Goal: Task Accomplishment & Management: Use online tool/utility

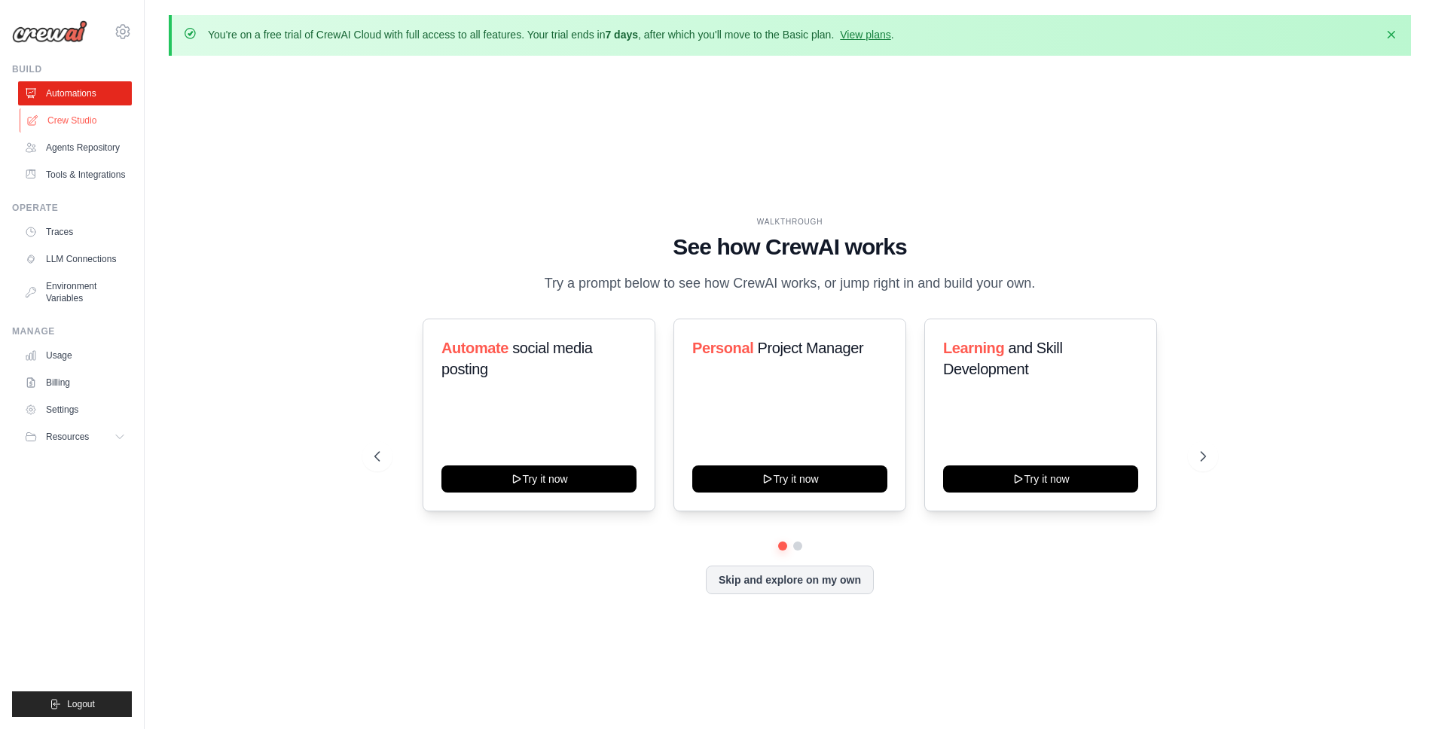
click at [69, 119] on link "Crew Studio" at bounding box center [77, 120] width 114 height 24
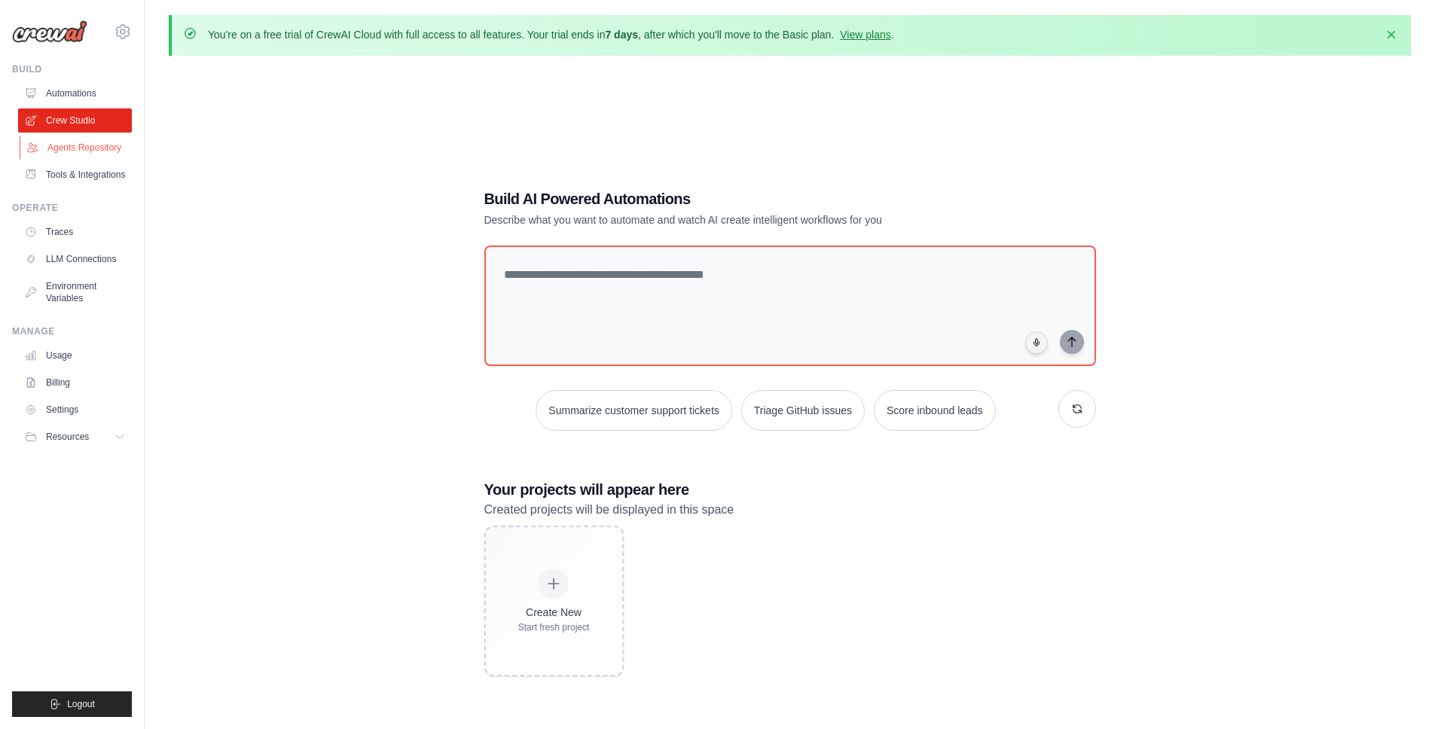
click at [75, 151] on link "Agents Repository" at bounding box center [77, 148] width 114 height 24
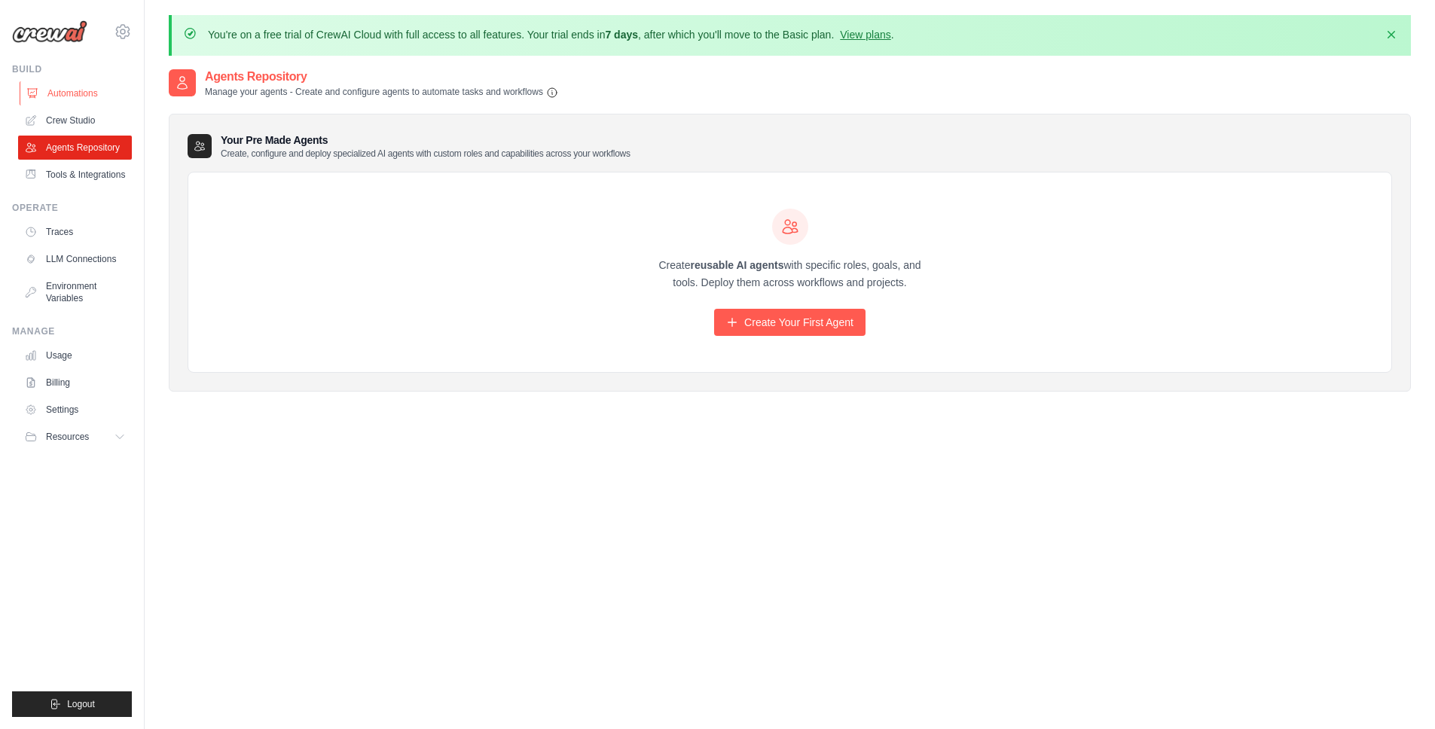
click at [80, 94] on link "Automations" at bounding box center [77, 93] width 114 height 24
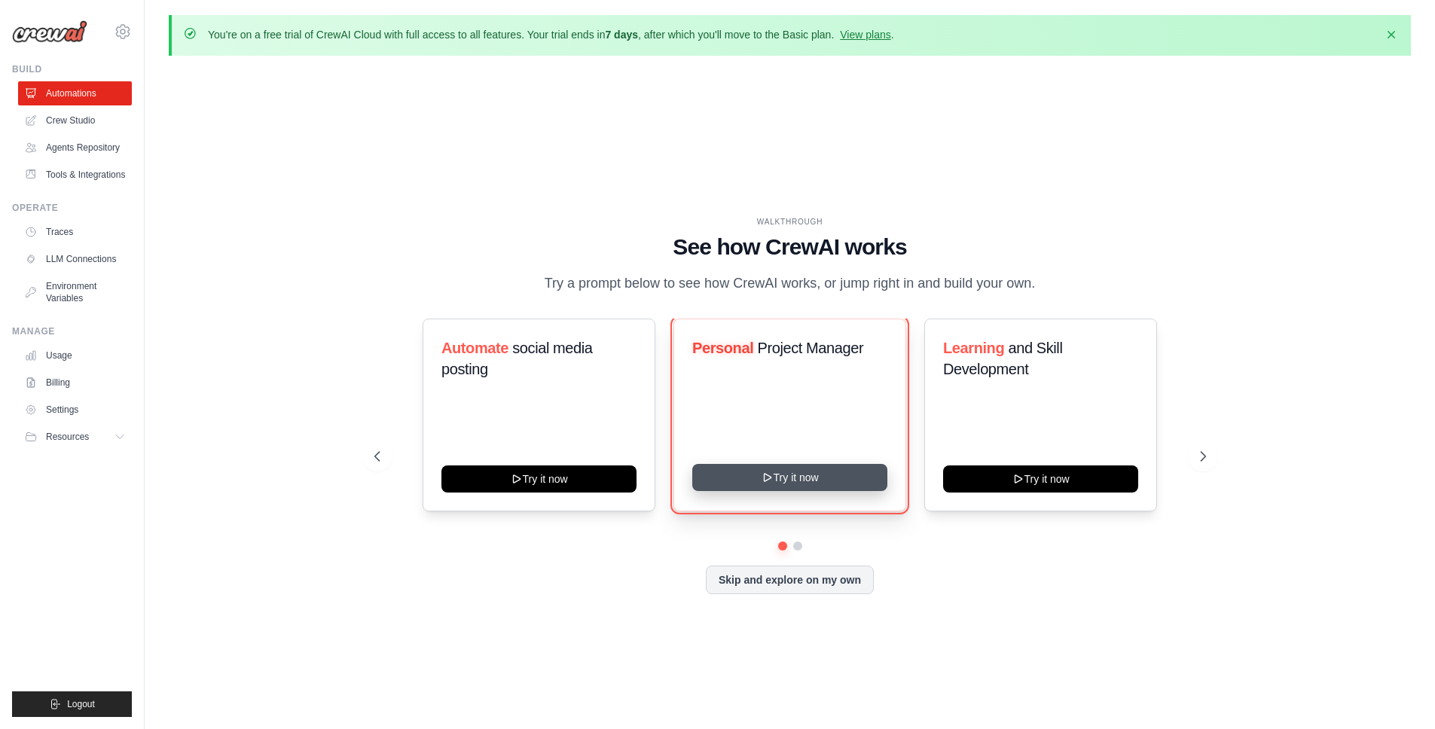
click at [843, 491] on button "Try it now" at bounding box center [789, 477] width 195 height 27
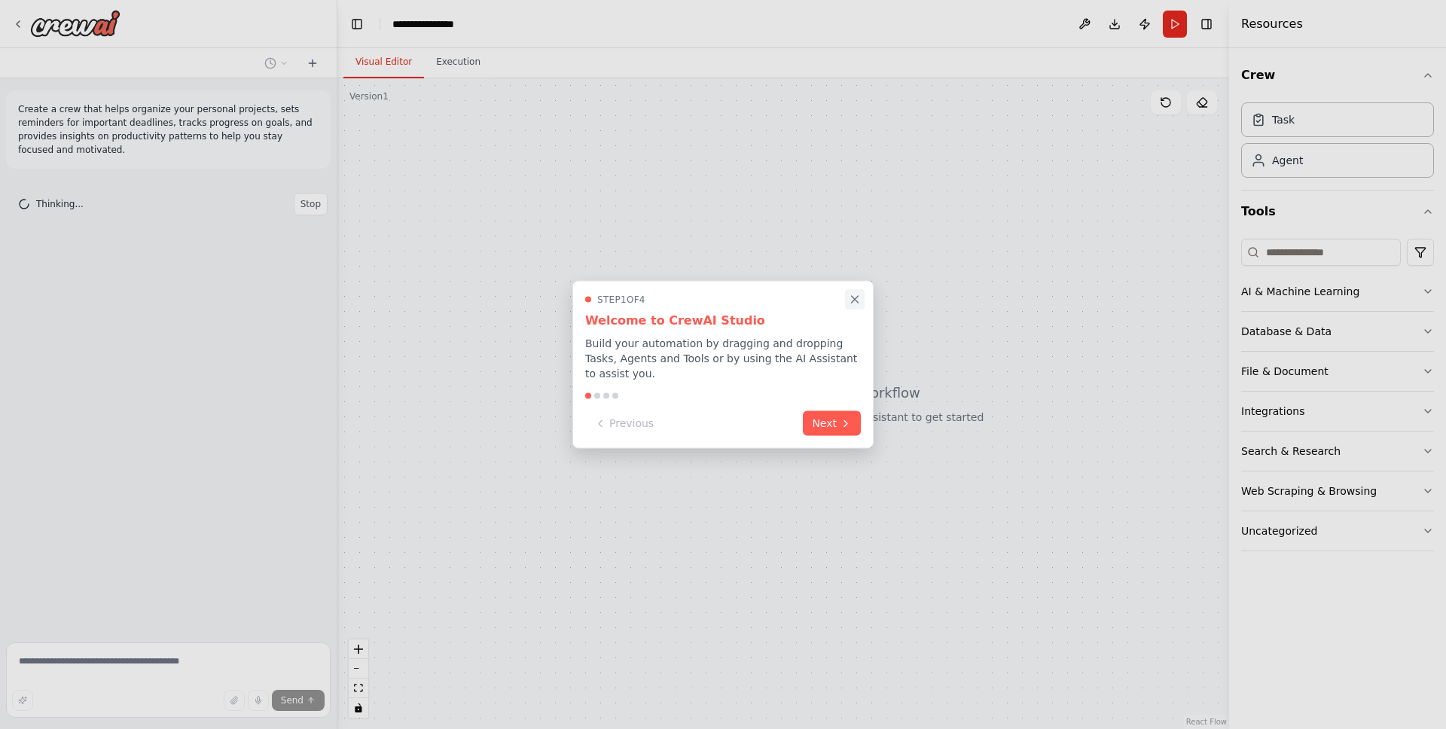
click at [852, 298] on icon "Close walkthrough" at bounding box center [855, 300] width 14 height 14
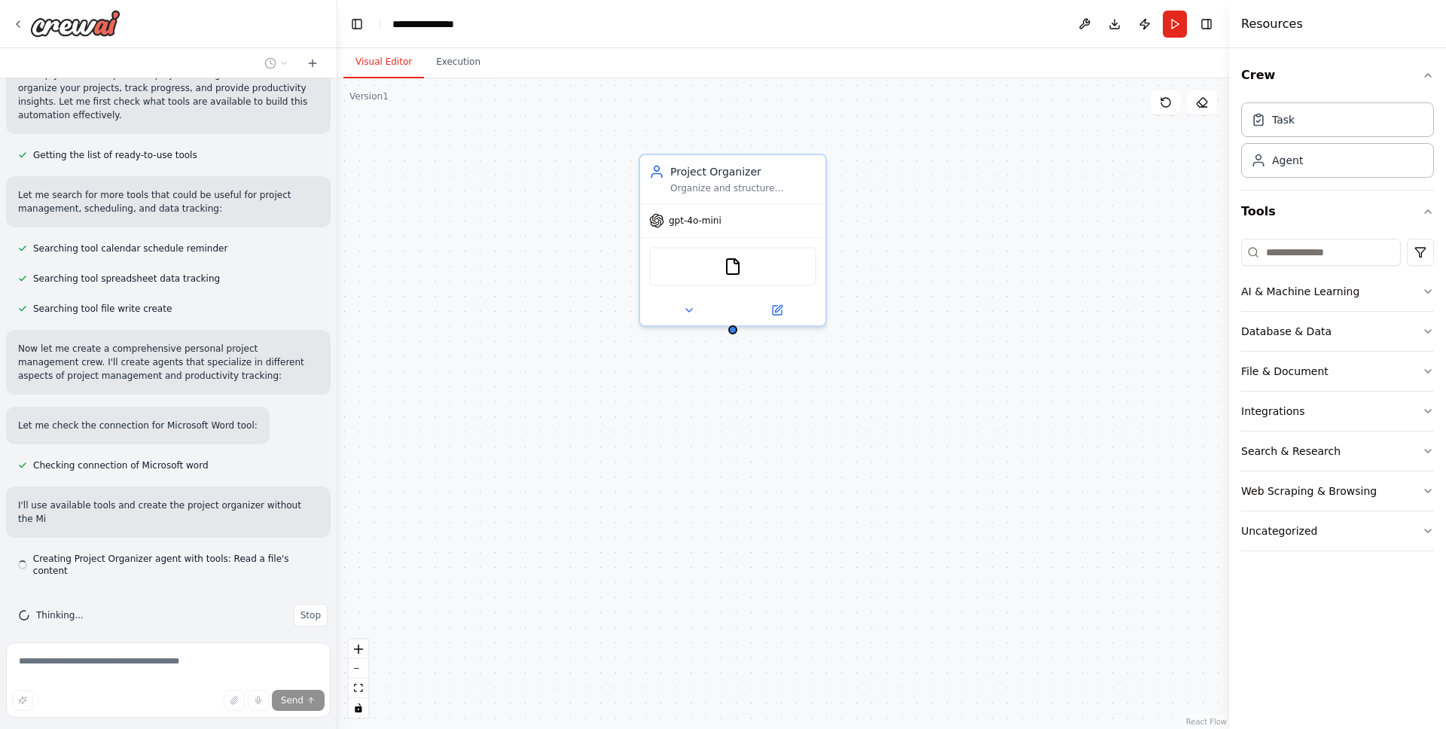
scroll to position [160, 0]
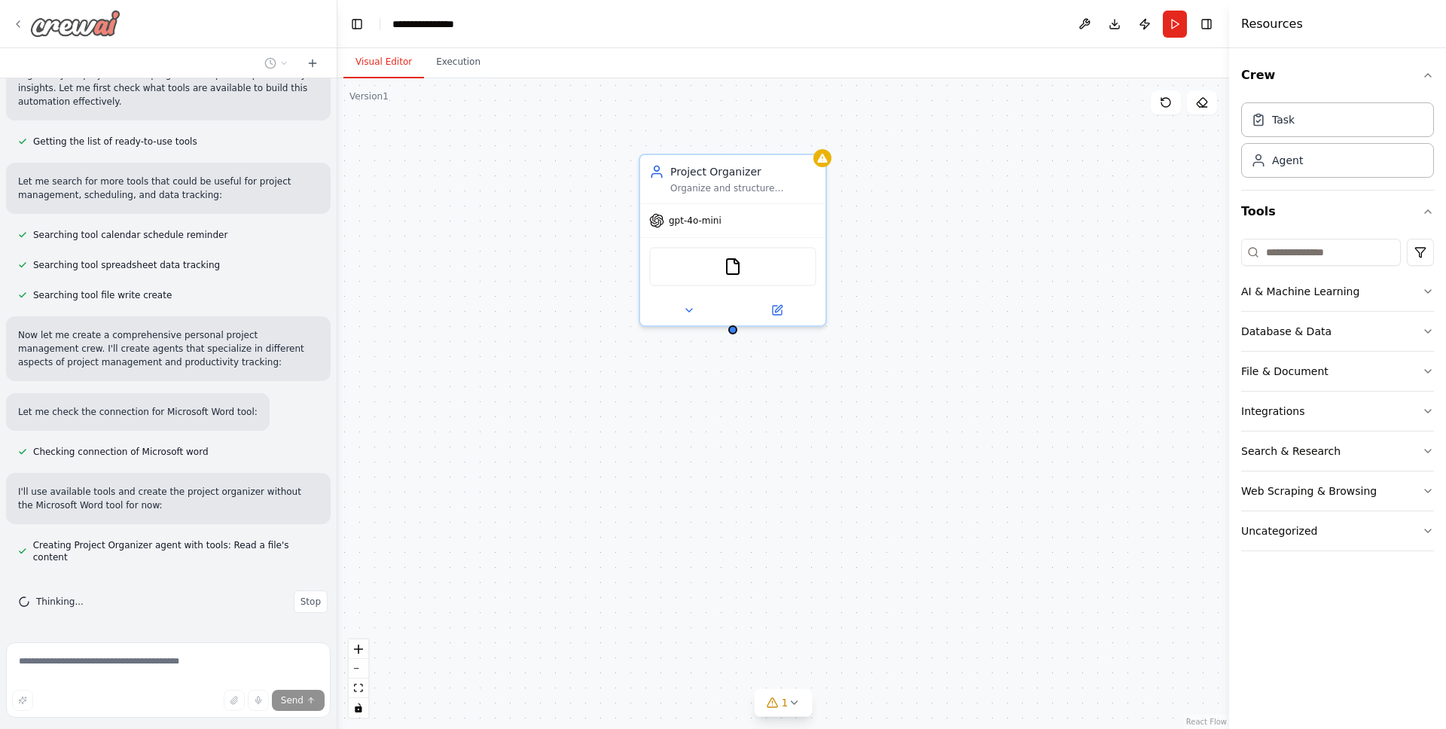
click at [24, 26] on div at bounding box center [66, 23] width 108 height 27
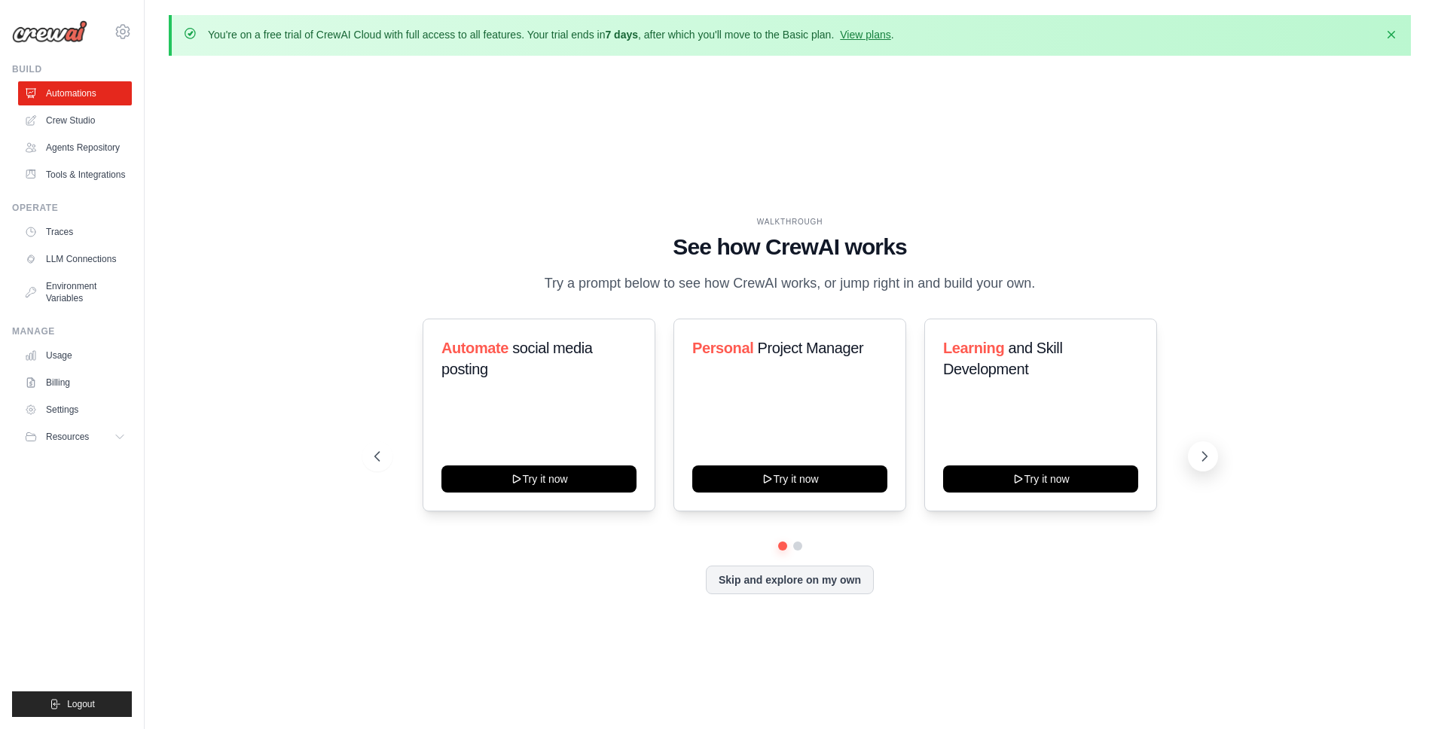
click at [1206, 464] on icon at bounding box center [1204, 456] width 15 height 15
click at [1196, 463] on button at bounding box center [1203, 456] width 30 height 30
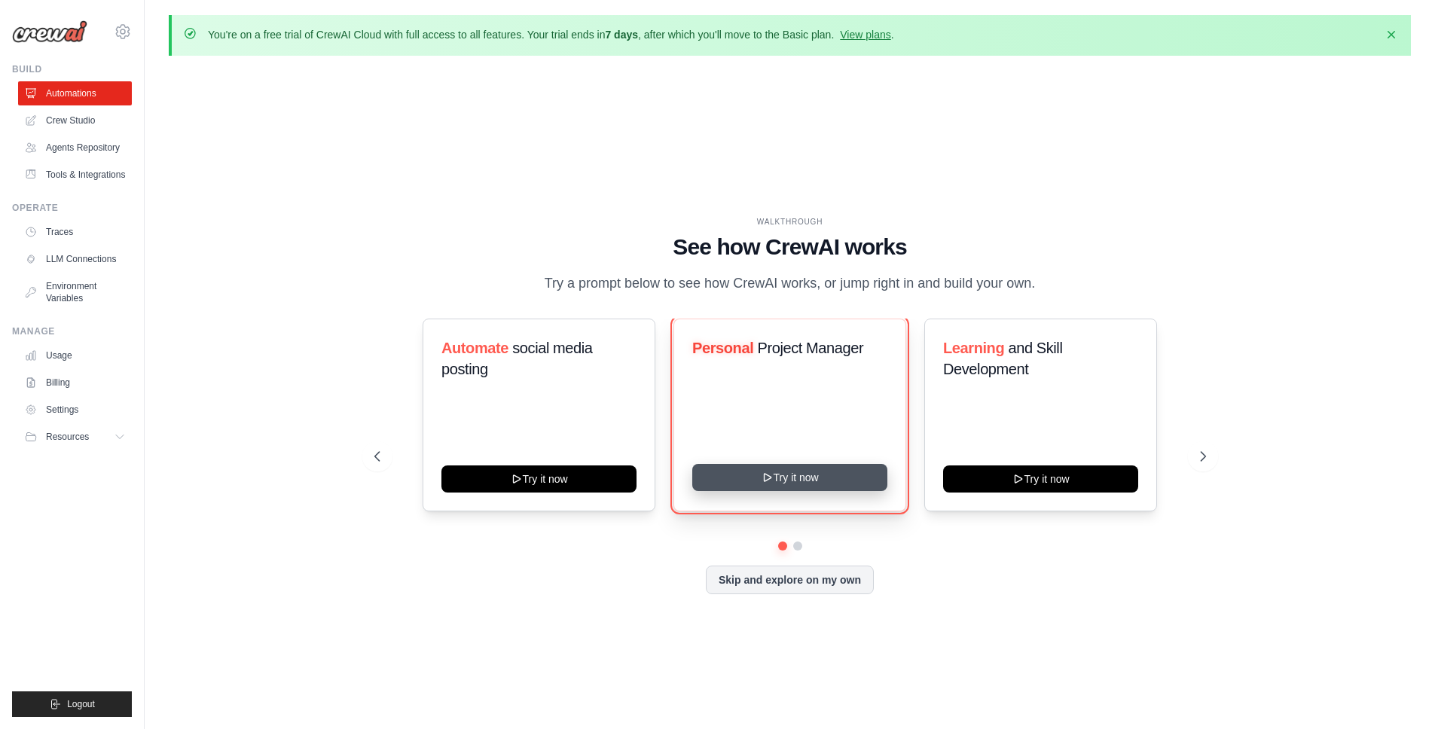
click at [805, 491] on button "Try it now" at bounding box center [789, 477] width 195 height 27
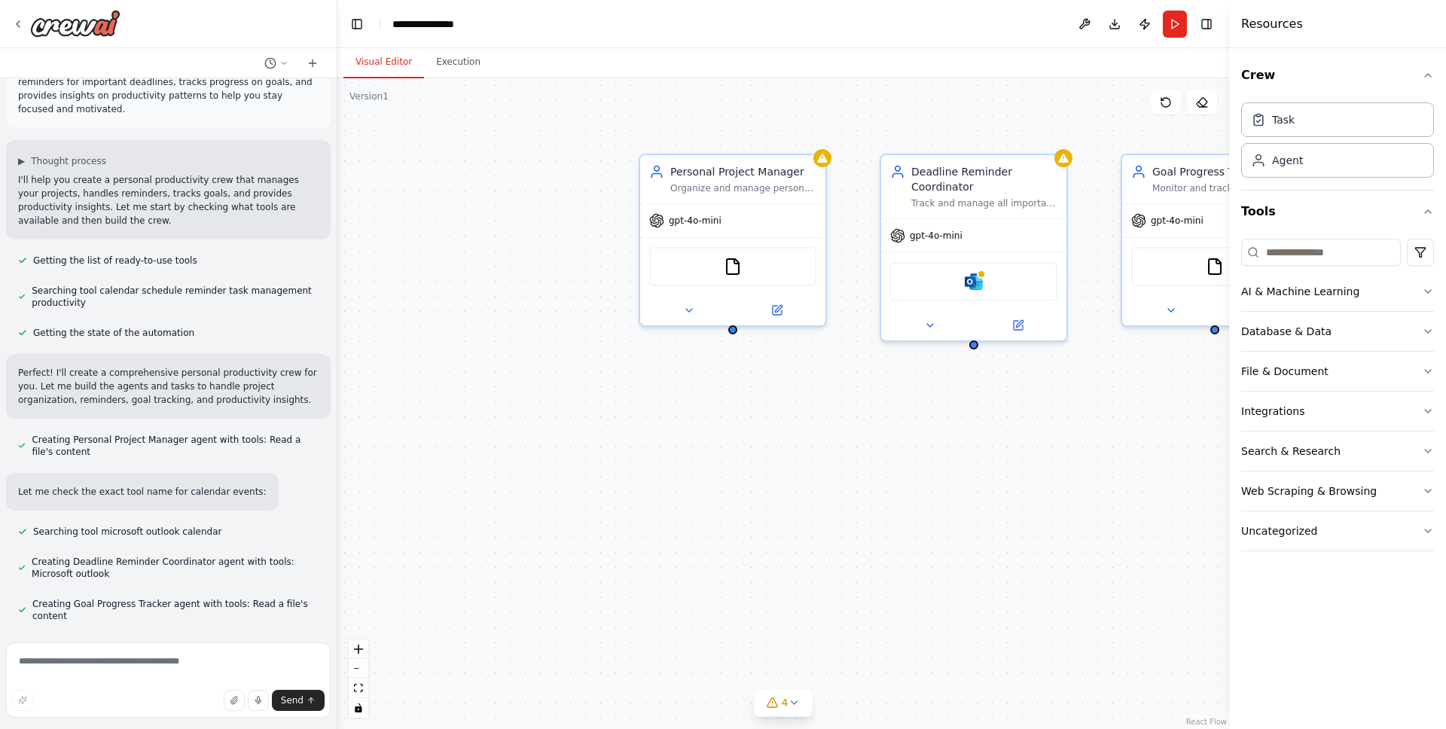
scroll to position [83, 0]
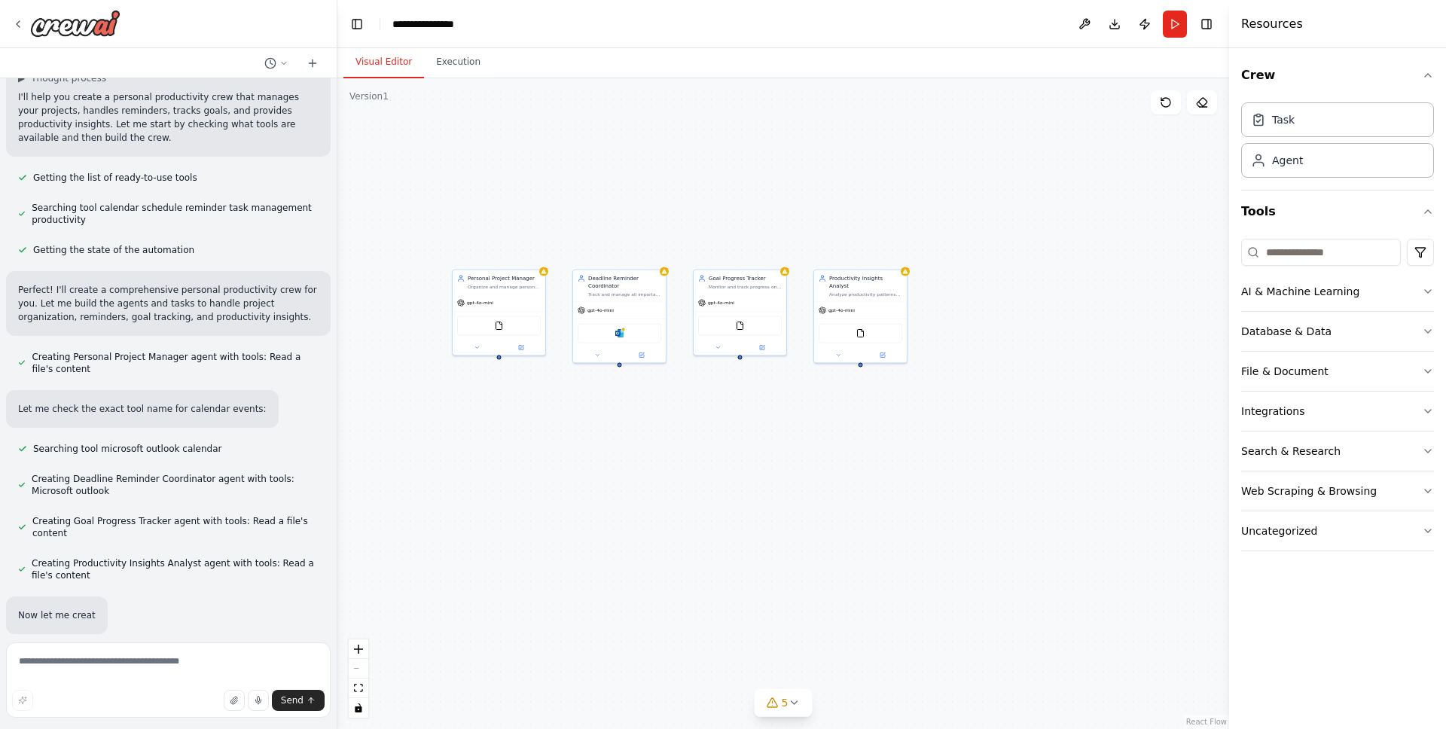
drag, startPoint x: 946, startPoint y: 482, endPoint x: 695, endPoint y: 445, distance: 253.6
click at [695, 445] on div "Personal Project Manager Organize and manage personal projects for {user_name},…" at bounding box center [784, 403] width 892 height 651
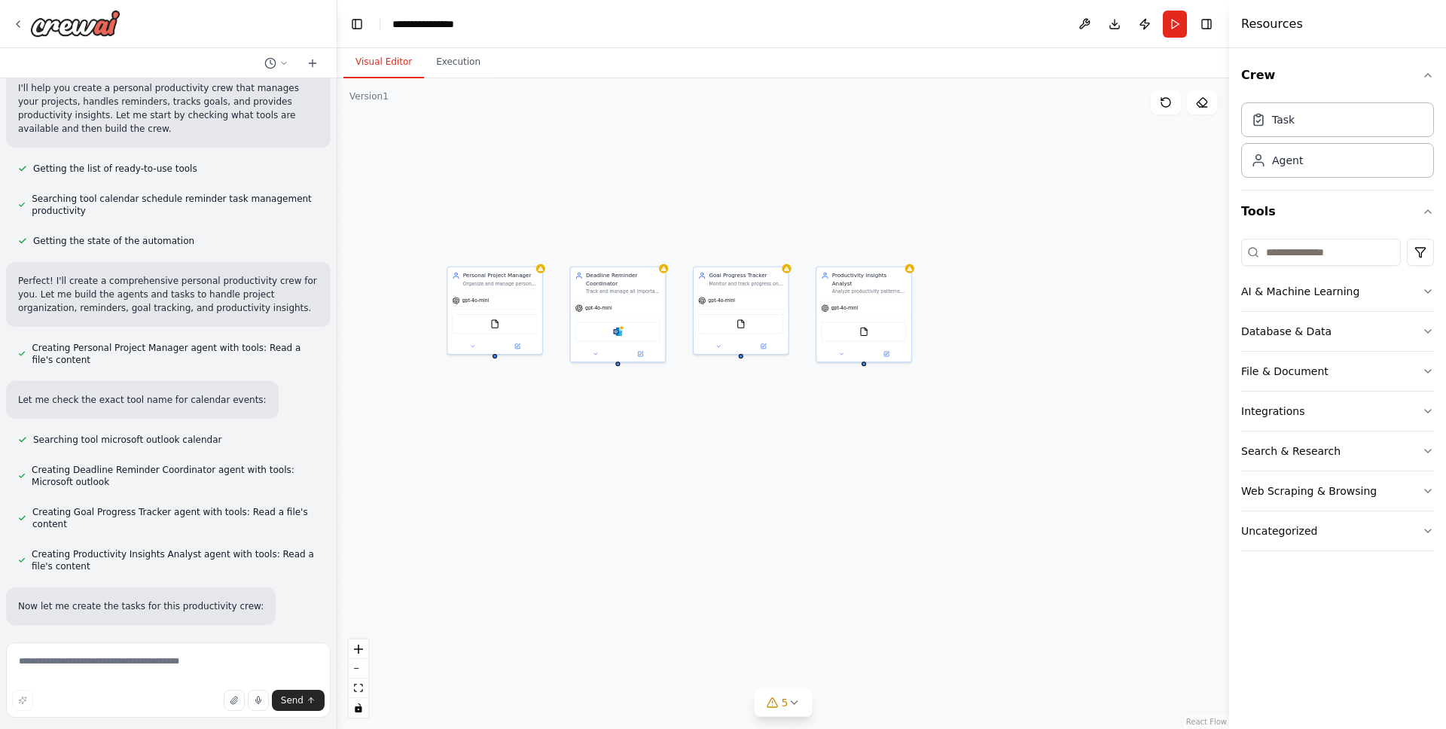
scroll to position [163, 0]
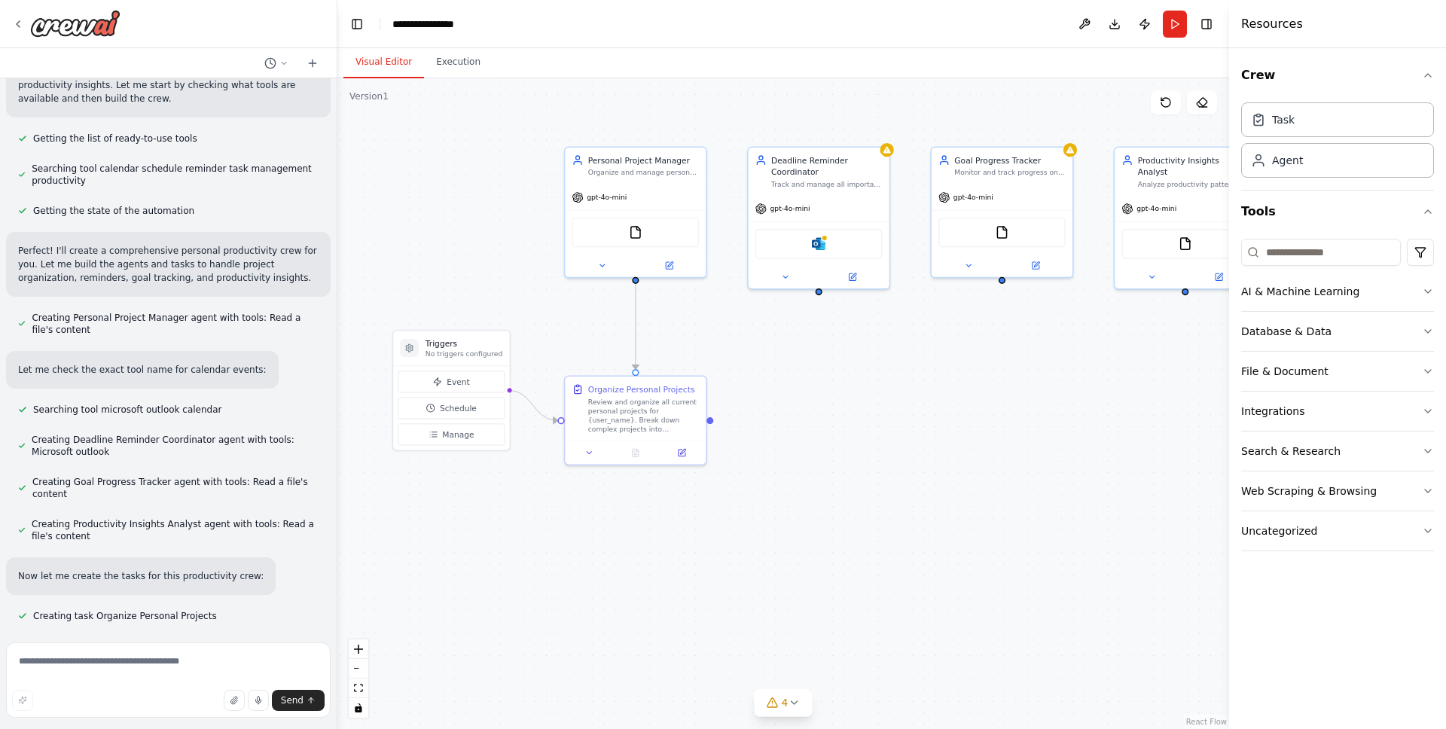
drag, startPoint x: 759, startPoint y: 454, endPoint x: 982, endPoint y: 421, distance: 226.2
click at [982, 421] on div ".deletable-edge-delete-btn { width: 20px; height: 20px; border: 0px solid #ffff…" at bounding box center [784, 403] width 892 height 651
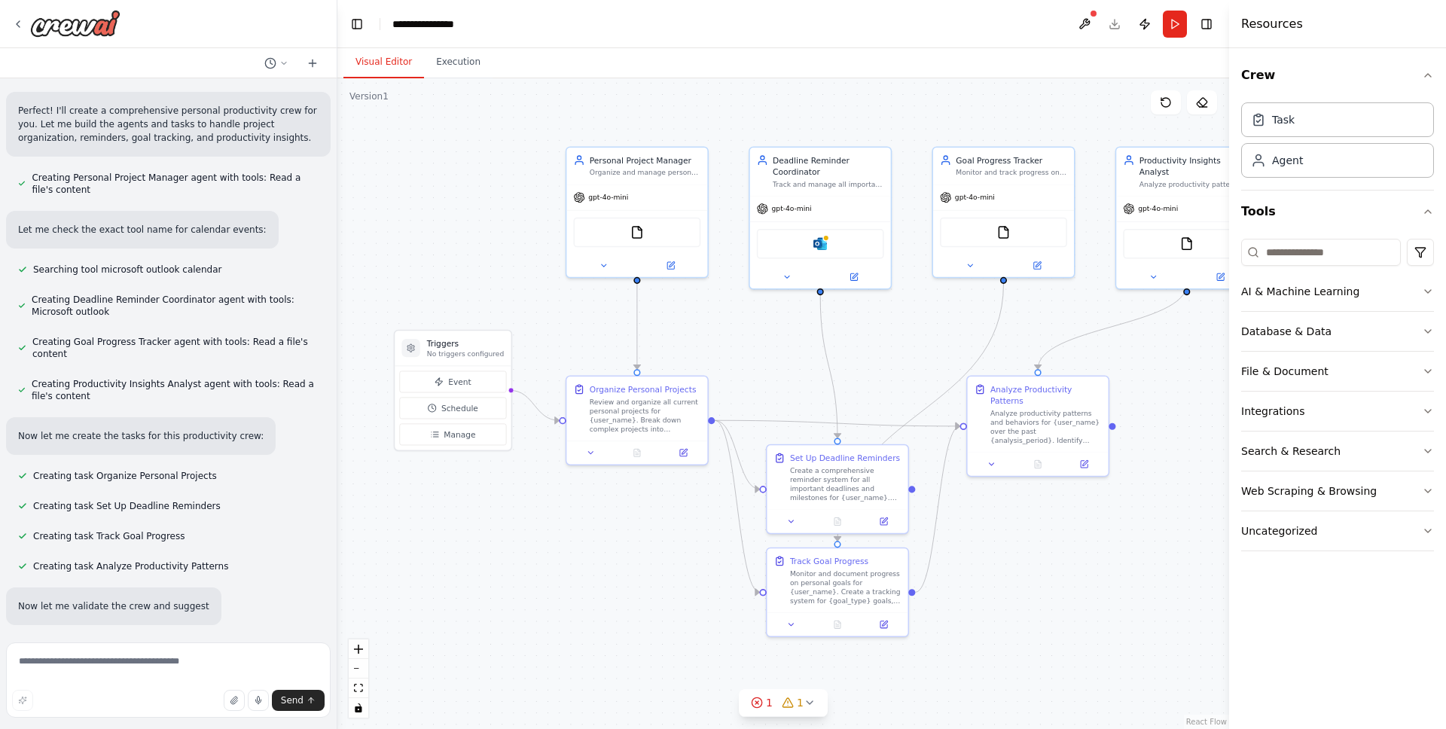
scroll to position [333, 0]
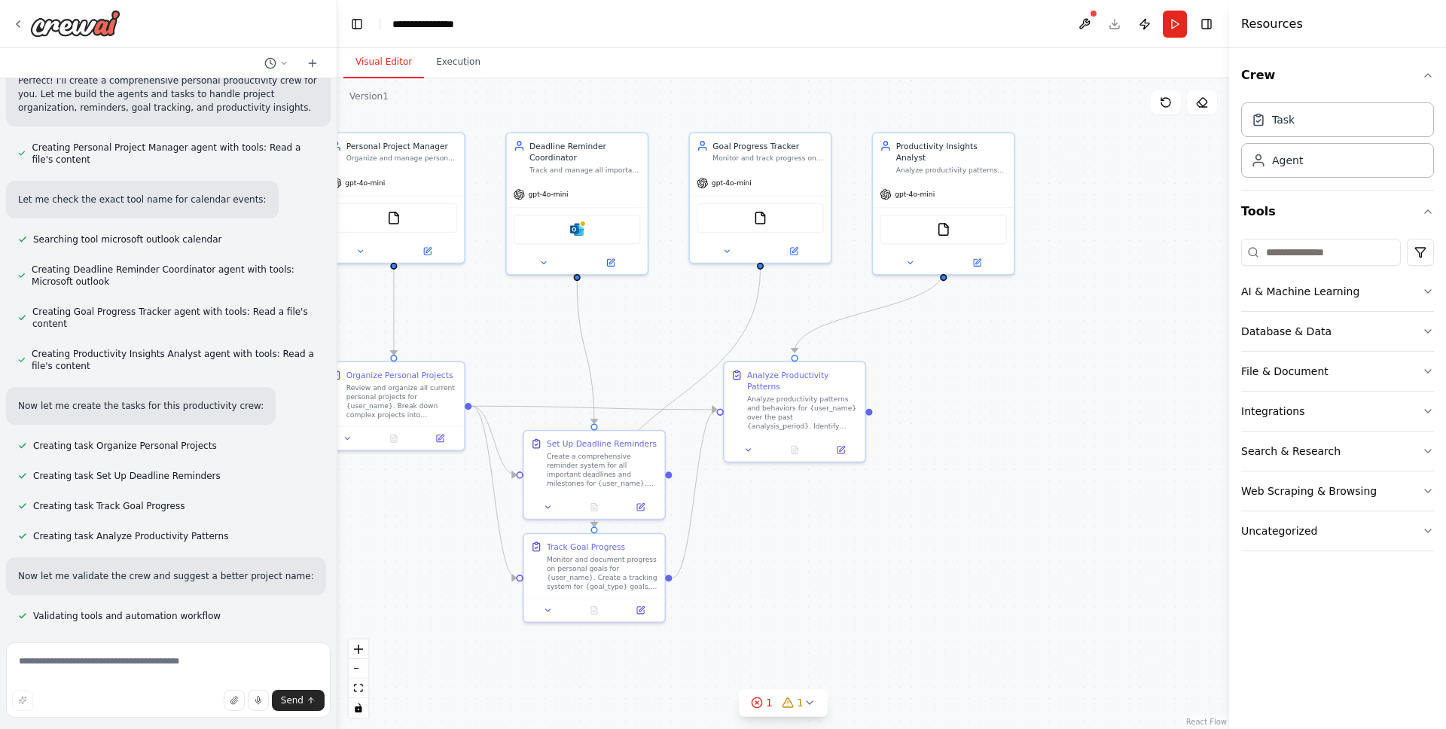
drag, startPoint x: 1114, startPoint y: 545, endPoint x: 870, endPoint y: 530, distance: 243.8
click at [870, 530] on div ".deletable-edge-delete-btn { width: 20px; height: 20px; border: 0px solid #ffff…" at bounding box center [784, 403] width 892 height 651
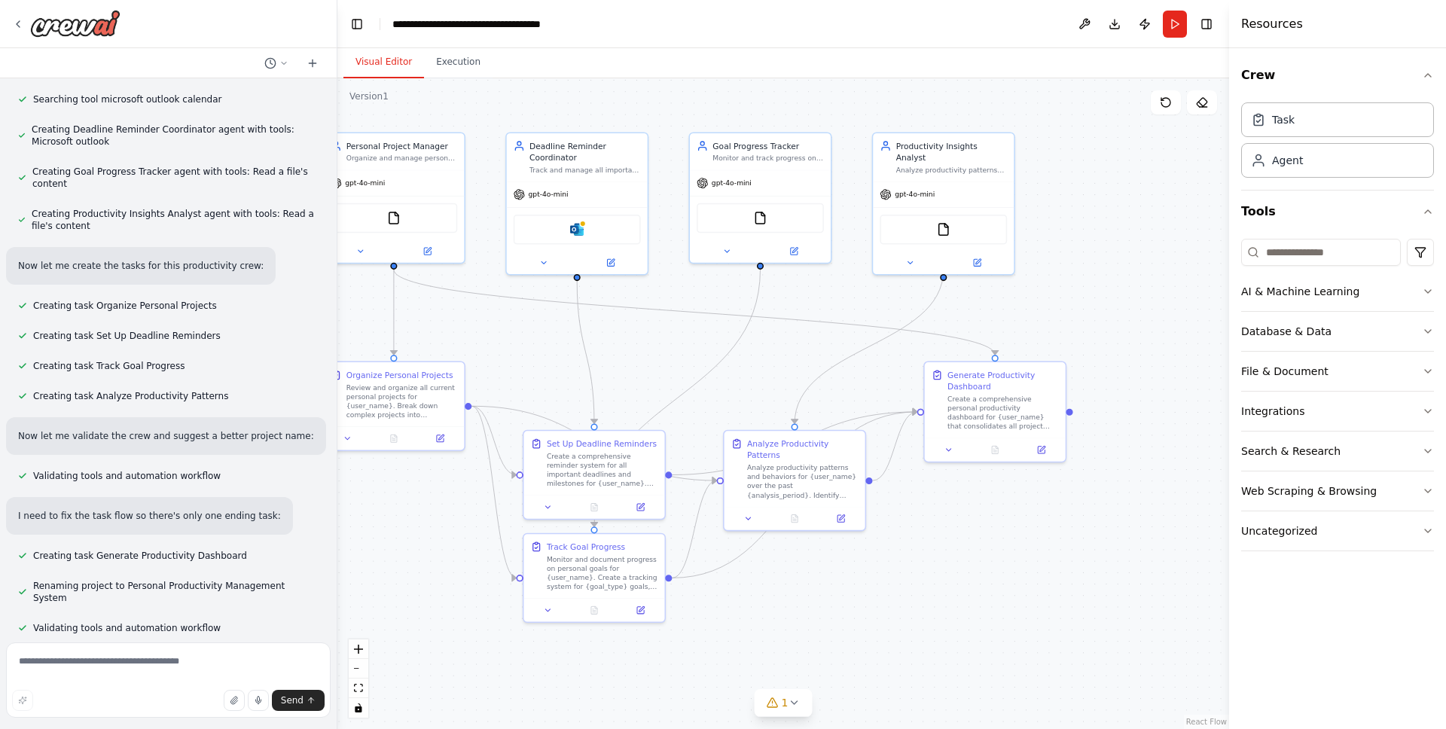
scroll to position [509, 0]
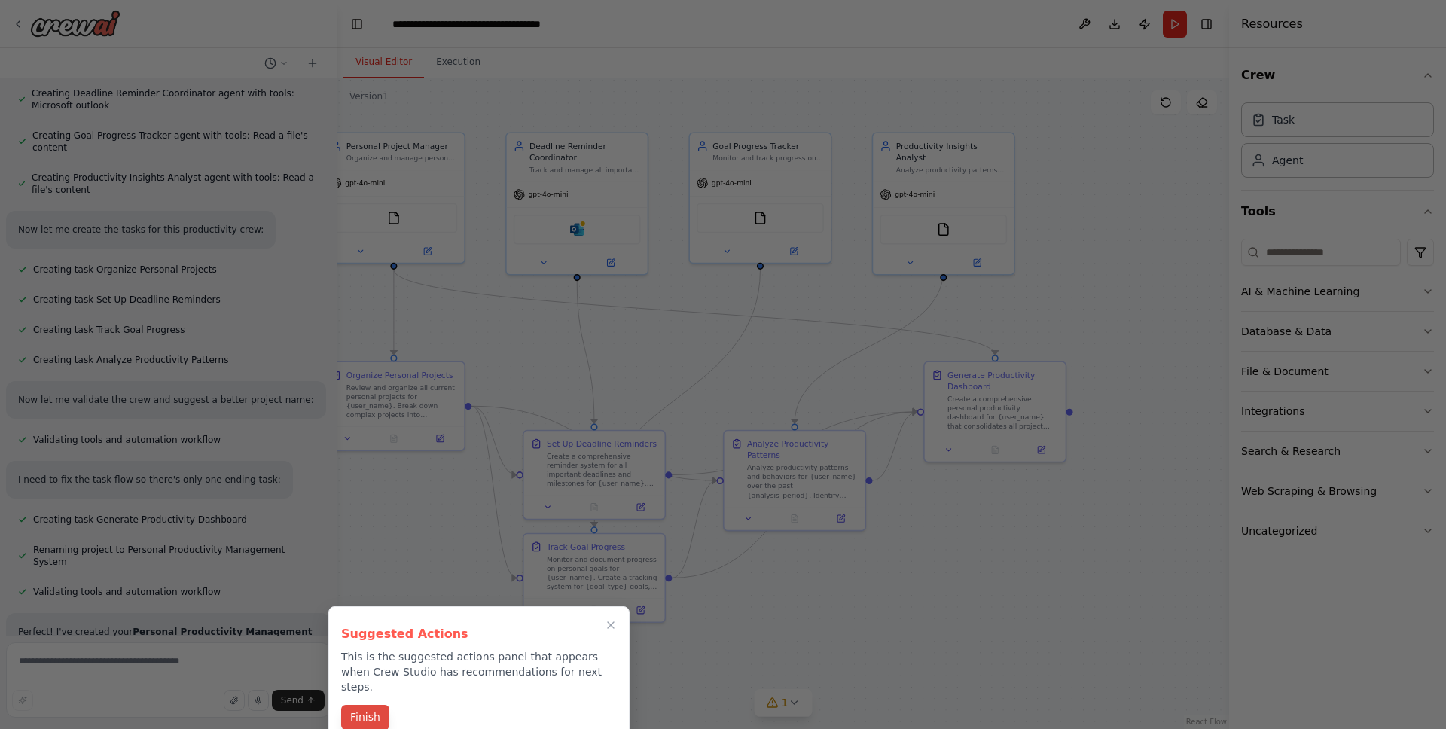
click at [366, 705] on button "Finish" at bounding box center [365, 717] width 48 height 25
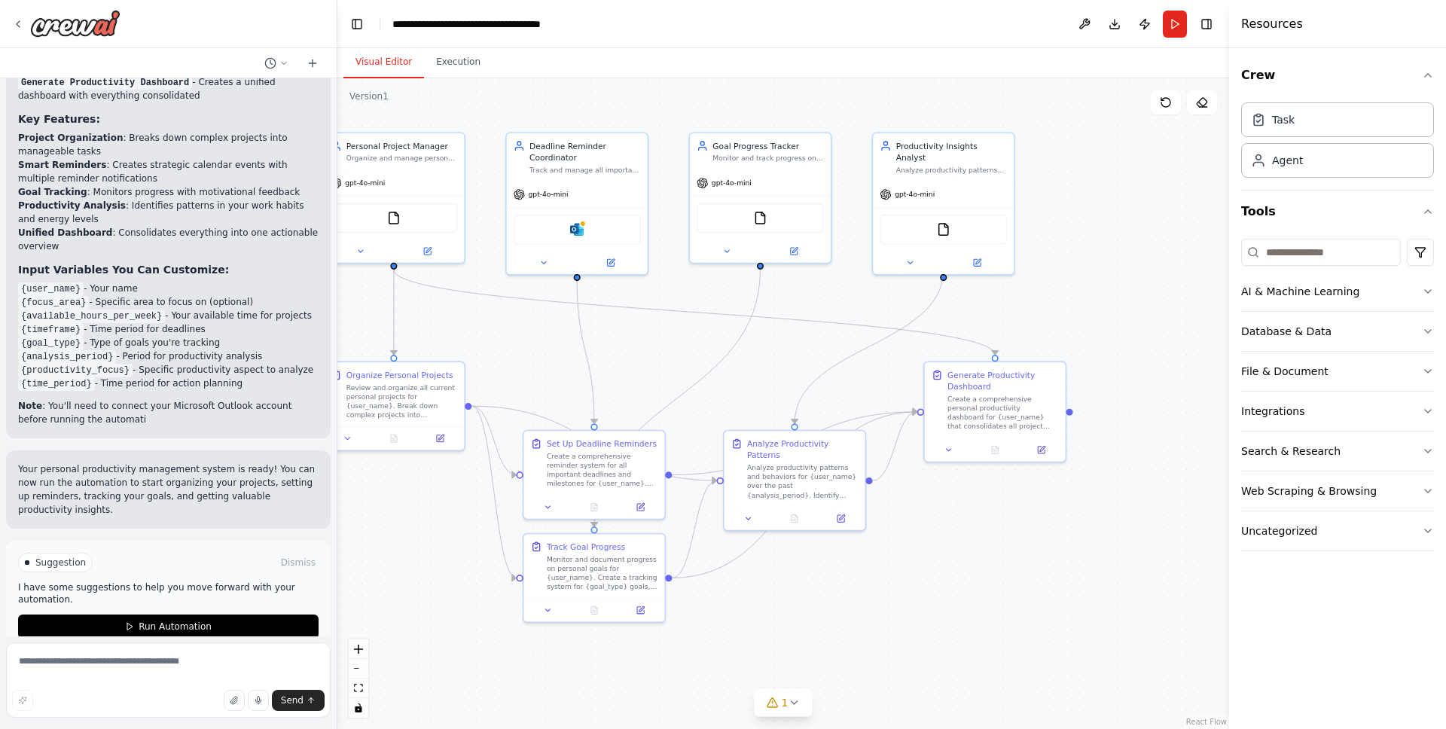
scroll to position [1406, 0]
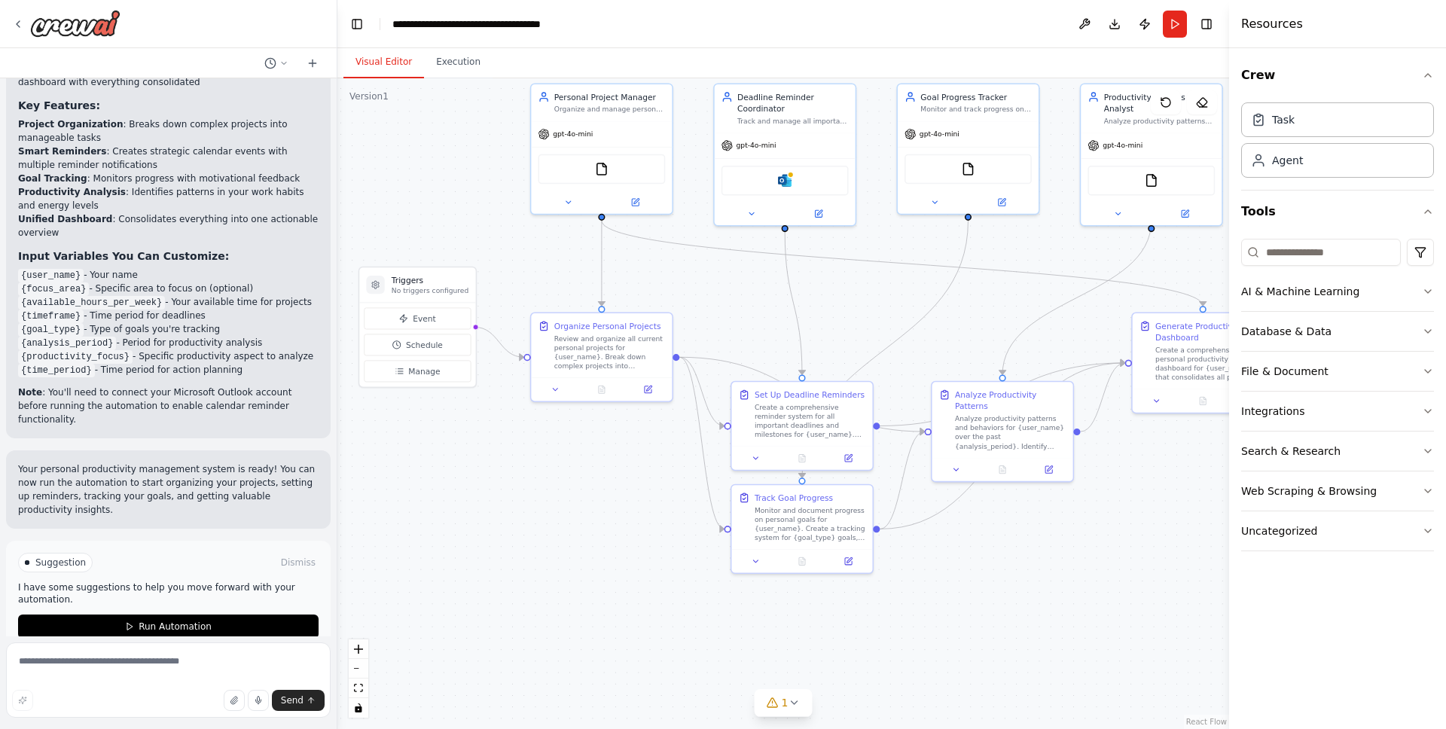
drag, startPoint x: 413, startPoint y: 553, endPoint x: 625, endPoint y: 512, distance: 215.7
click at [625, 512] on div ".deletable-edge-delete-btn { width: 20px; height: 20px; border: 0px solid #ffff…" at bounding box center [784, 403] width 892 height 651
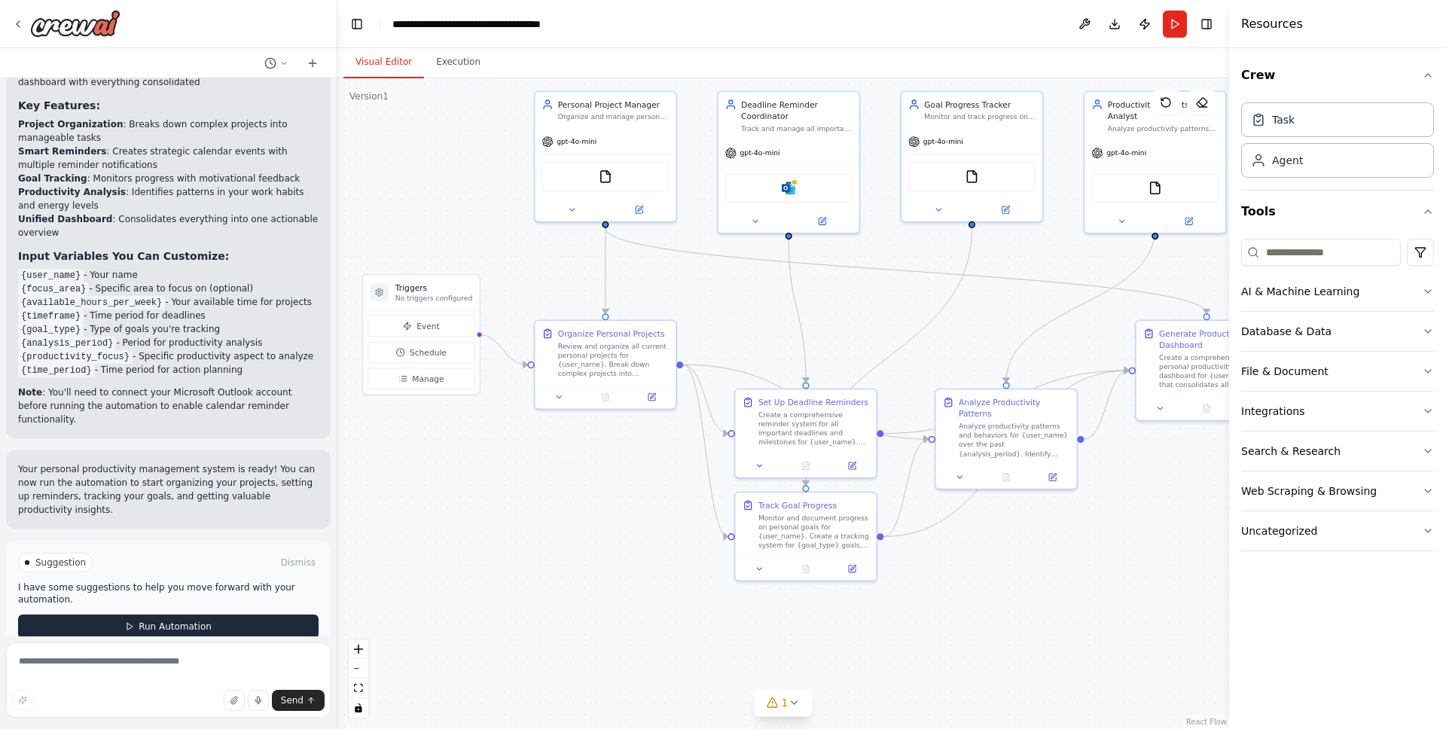
click at [141, 621] on span "Run Automation" at bounding box center [175, 627] width 73 height 12
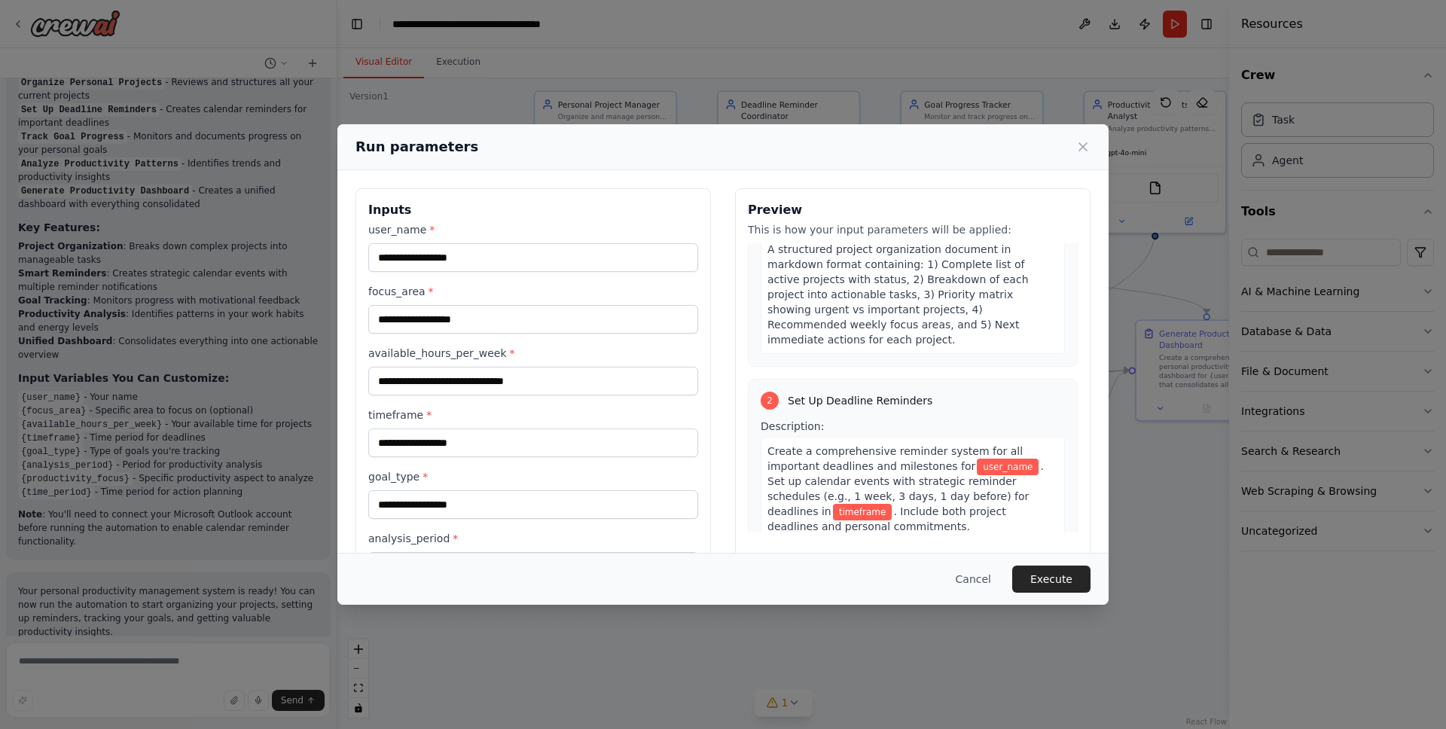
scroll to position [0, 0]
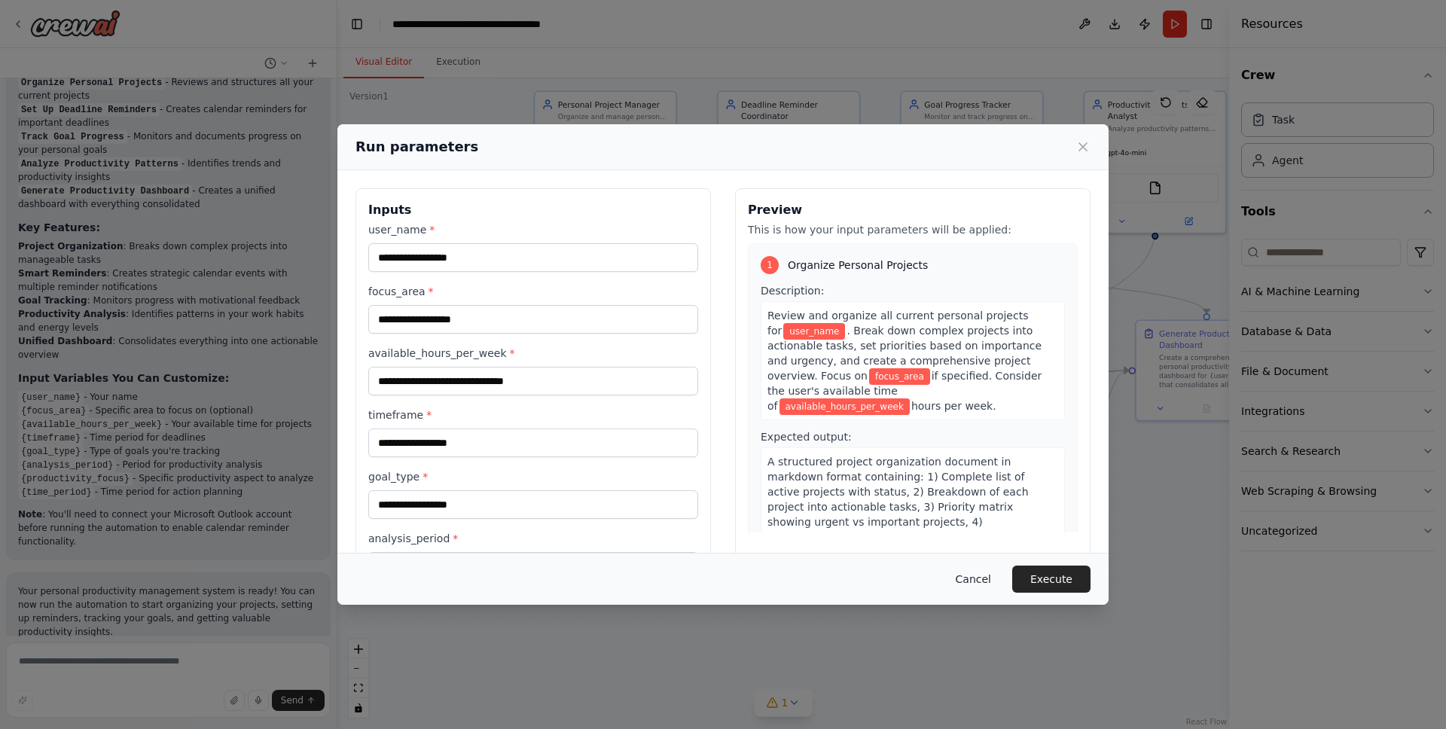
click at [989, 567] on button "Cancel" at bounding box center [974, 579] width 60 height 27
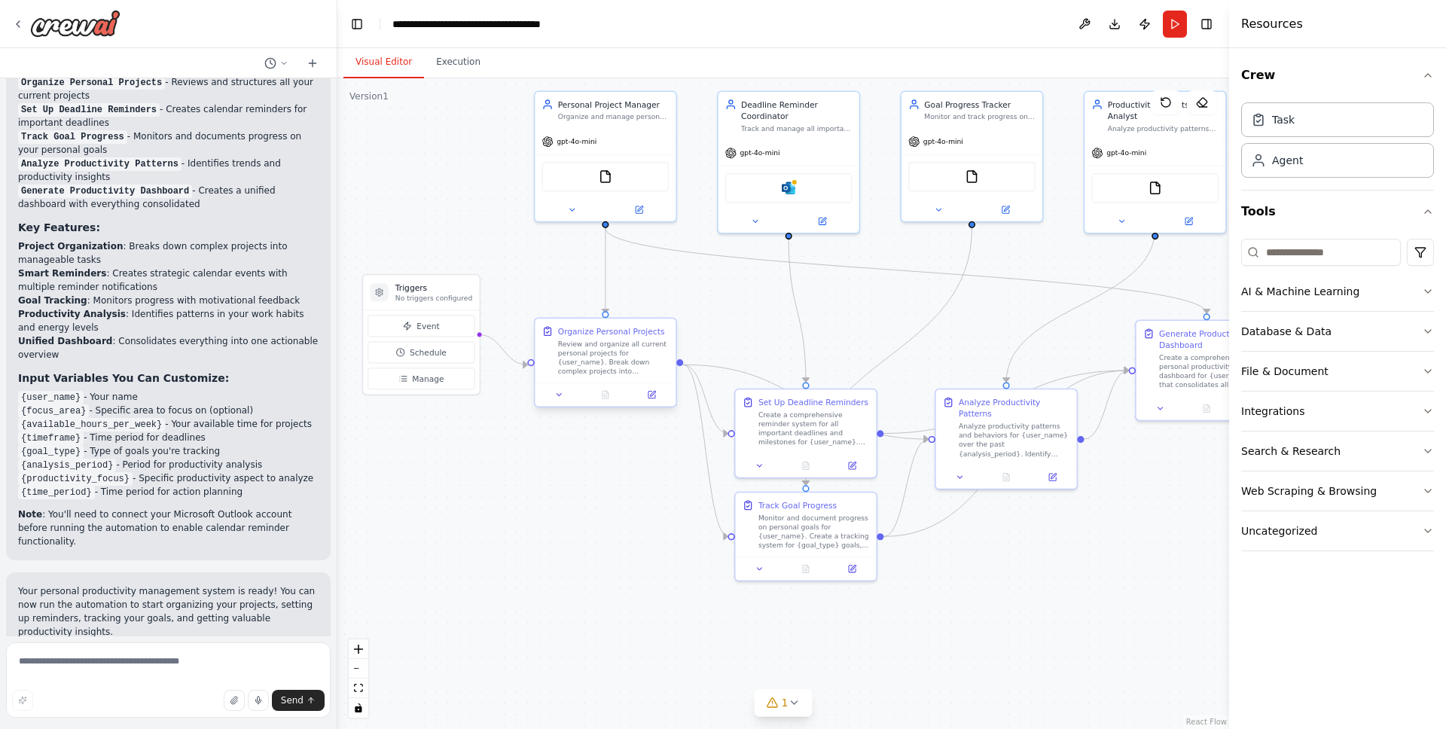
click at [590, 341] on div "Review and organize all current personal projects for {user_name}. Break down c…" at bounding box center [613, 357] width 111 height 37
click at [585, 338] on div "Organize Personal Projects Review and organize all current personal projects fo…" at bounding box center [613, 350] width 111 height 50
click at [658, 391] on button at bounding box center [651, 395] width 39 height 14
click at [609, 144] on div "gpt-4o-mini" at bounding box center [605, 139] width 141 height 25
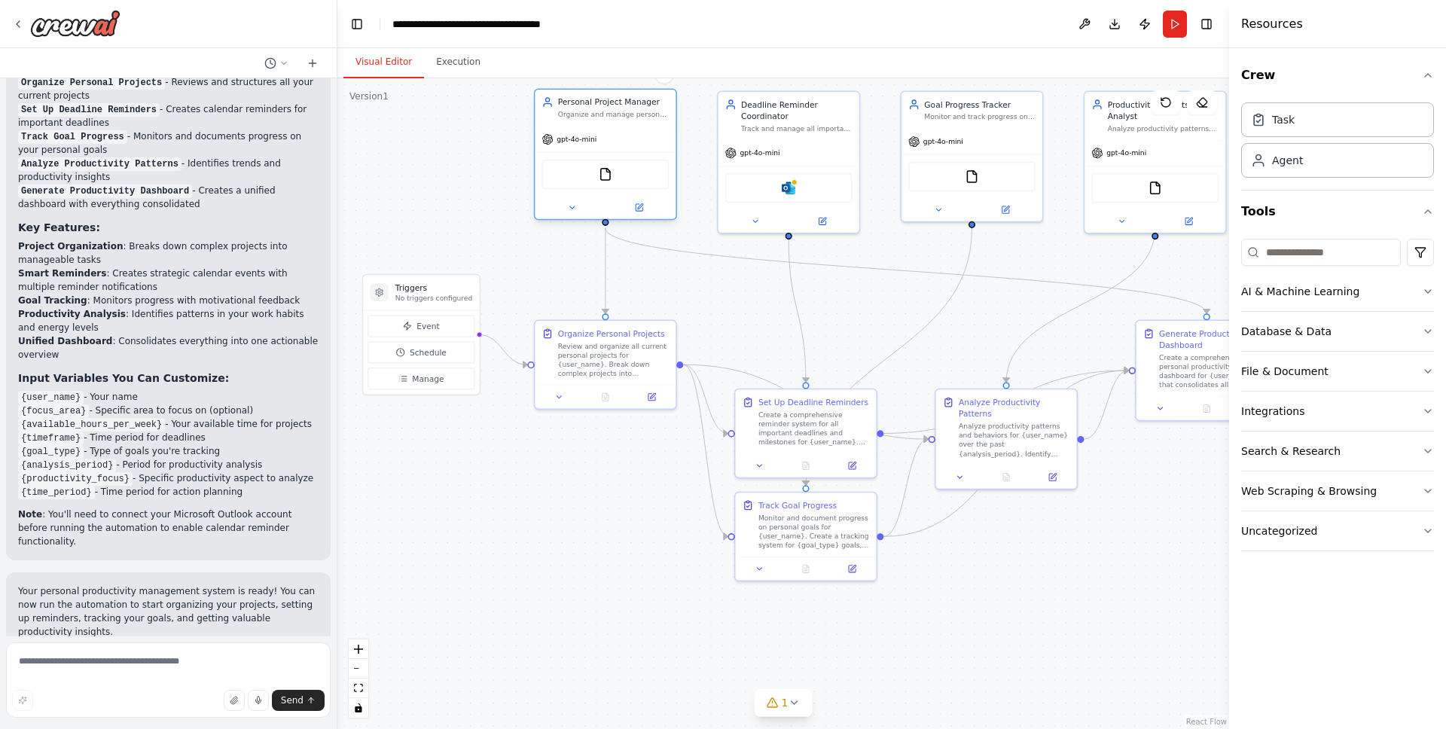
click at [620, 111] on div "Organize and manage personal projects for {user_name}, breaking down complex pr…" at bounding box center [613, 114] width 111 height 9
click at [637, 202] on button at bounding box center [638, 207] width 65 height 14
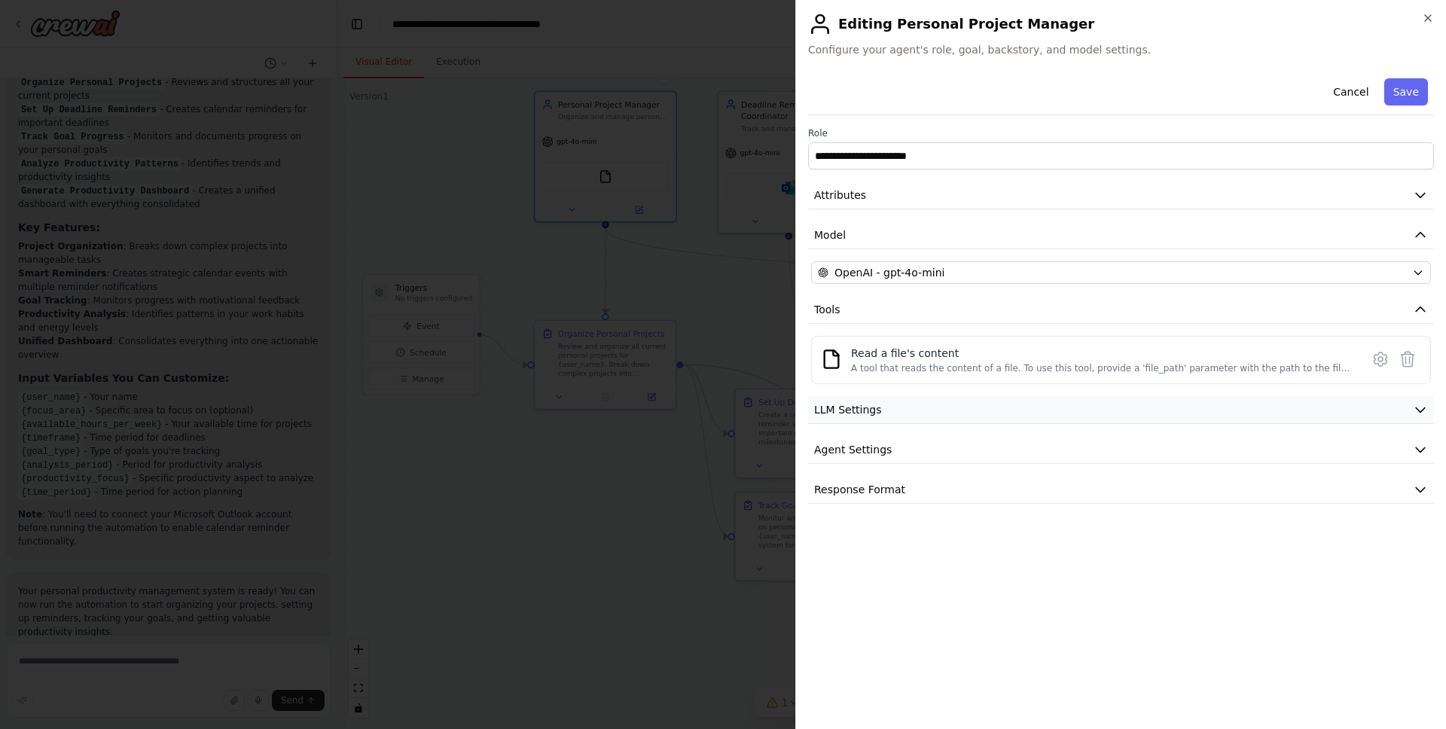
click at [872, 403] on span "LLM Settings" at bounding box center [848, 409] width 68 height 15
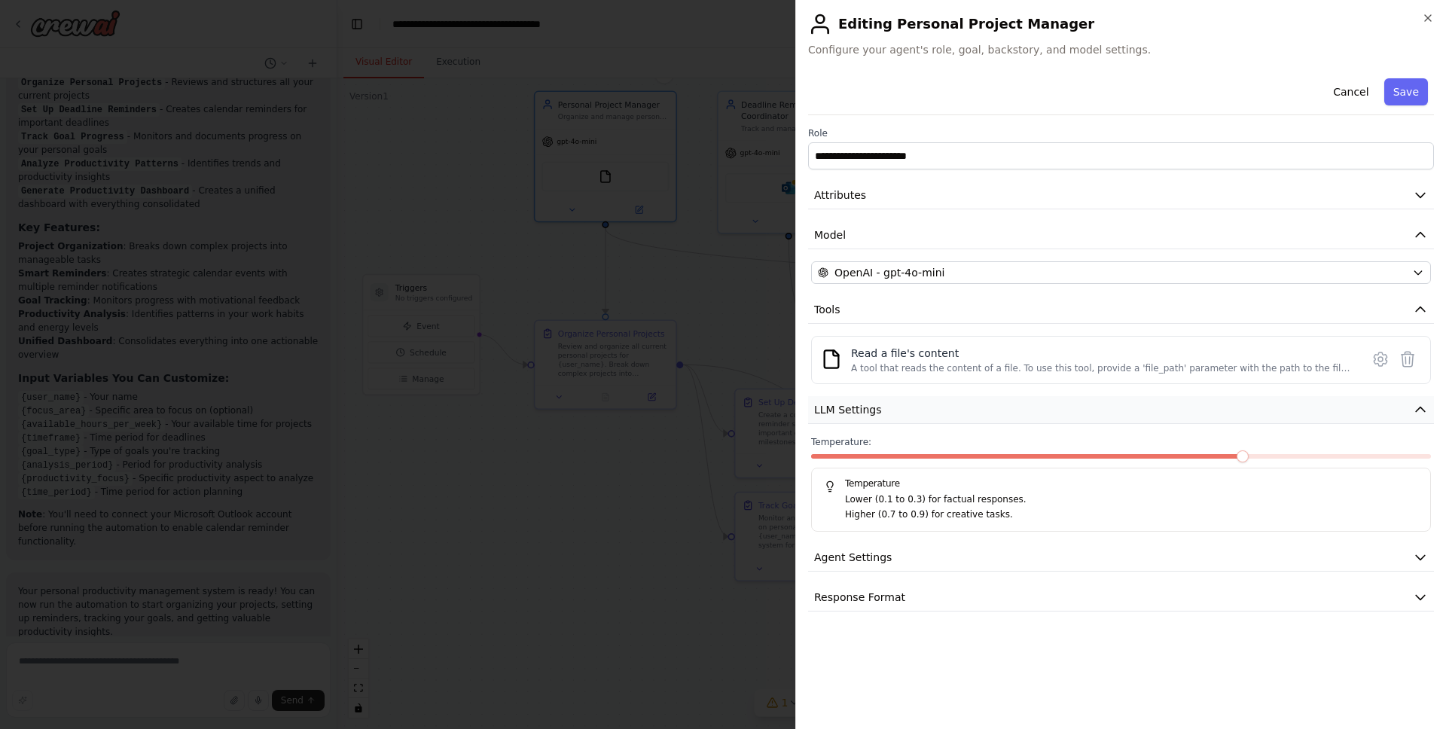
click at [872, 403] on span "LLM Settings" at bounding box center [848, 409] width 68 height 15
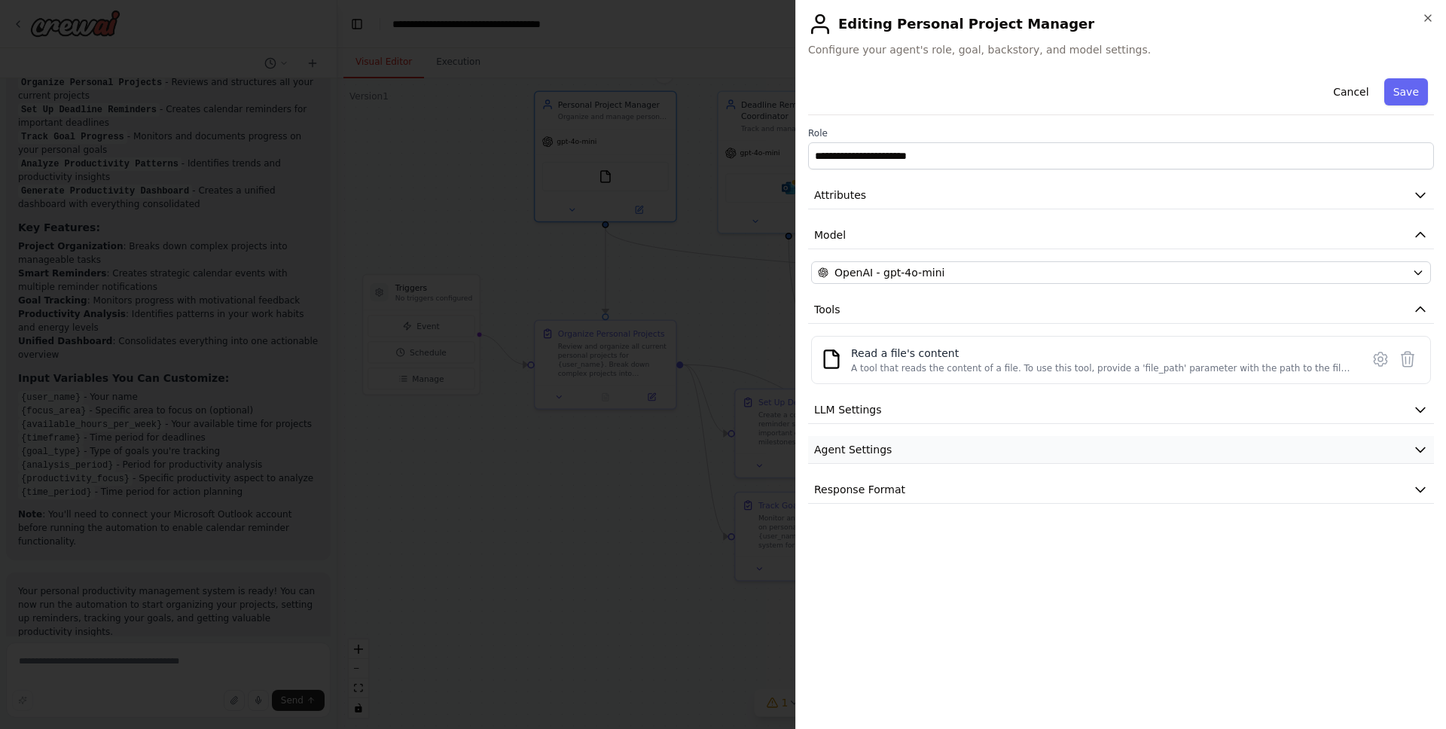
click at [869, 445] on span "Agent Settings" at bounding box center [853, 449] width 78 height 15
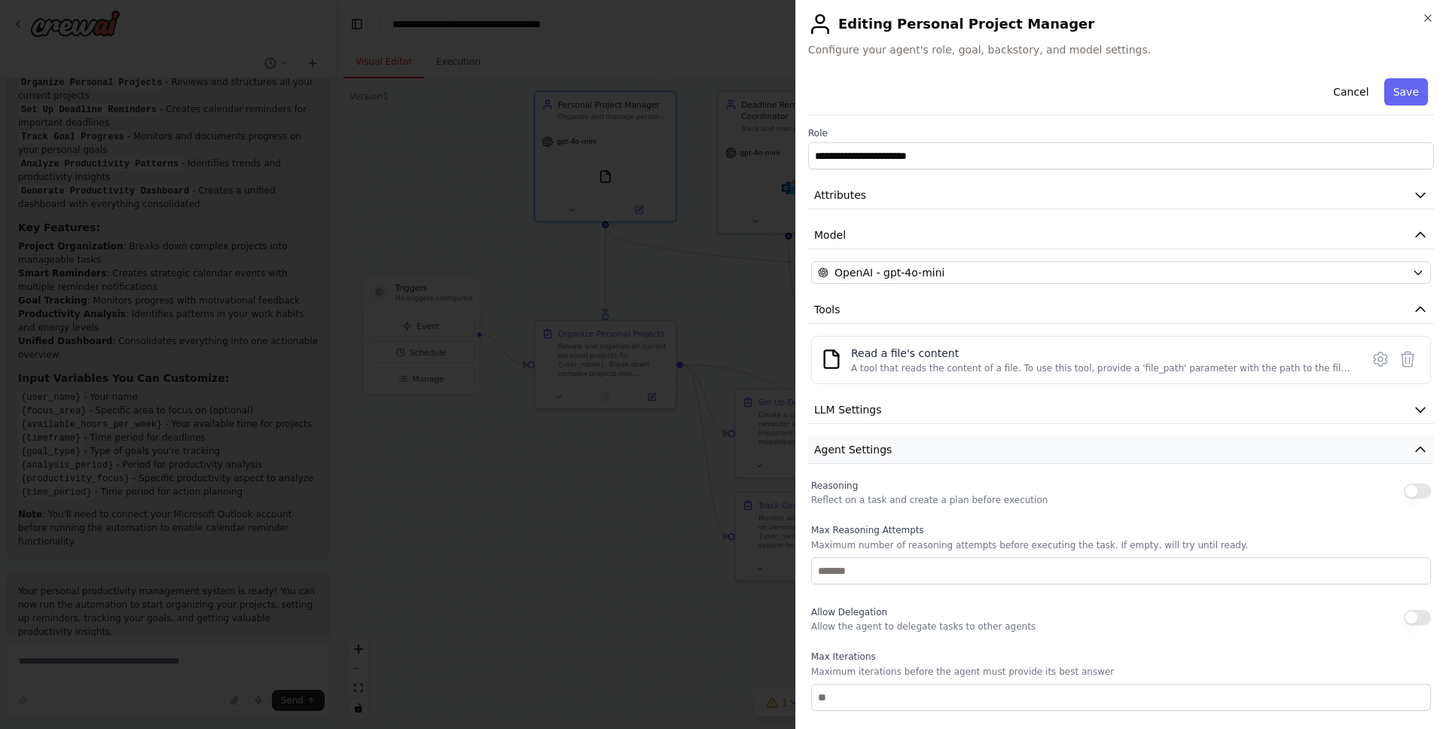
click at [869, 445] on span "Agent Settings" at bounding box center [853, 449] width 78 height 15
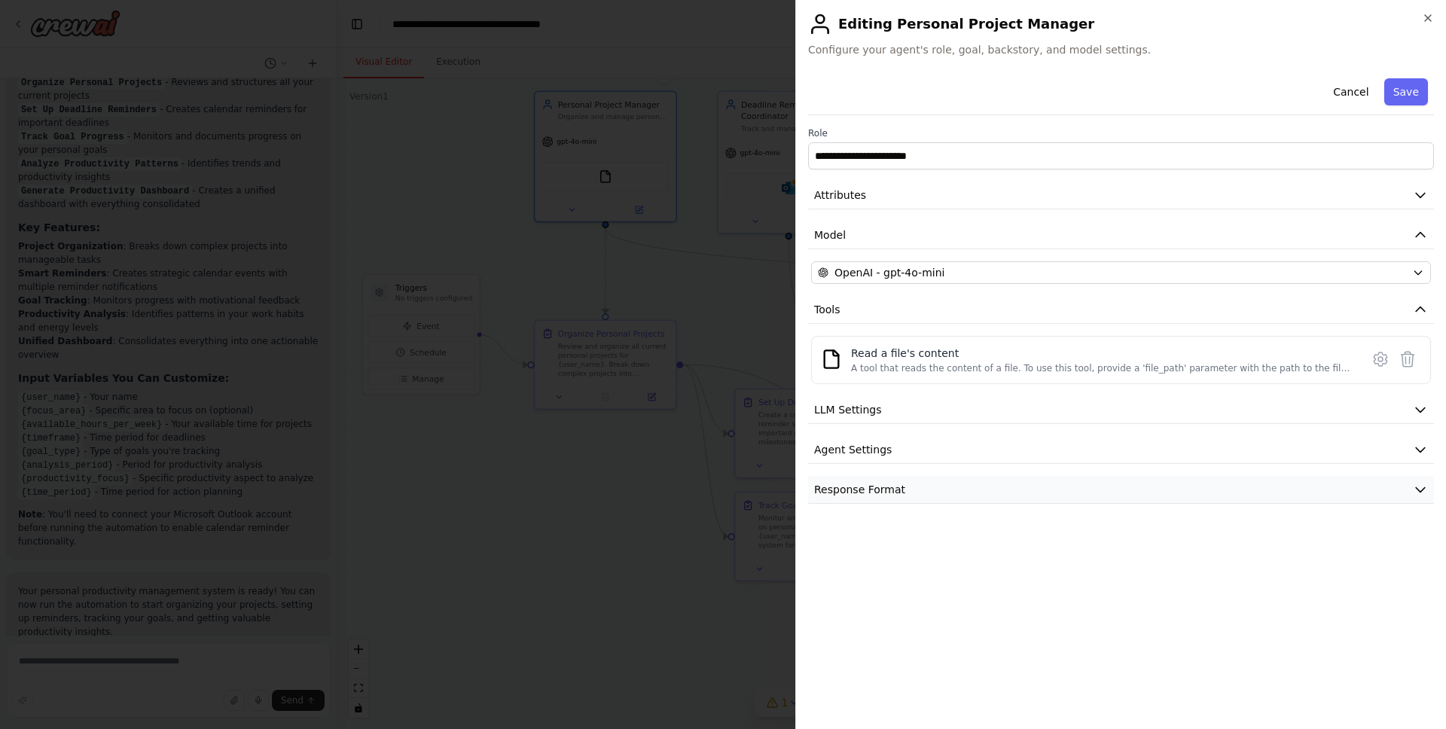
click at [866, 487] on span "Response Format" at bounding box center [859, 489] width 91 height 15
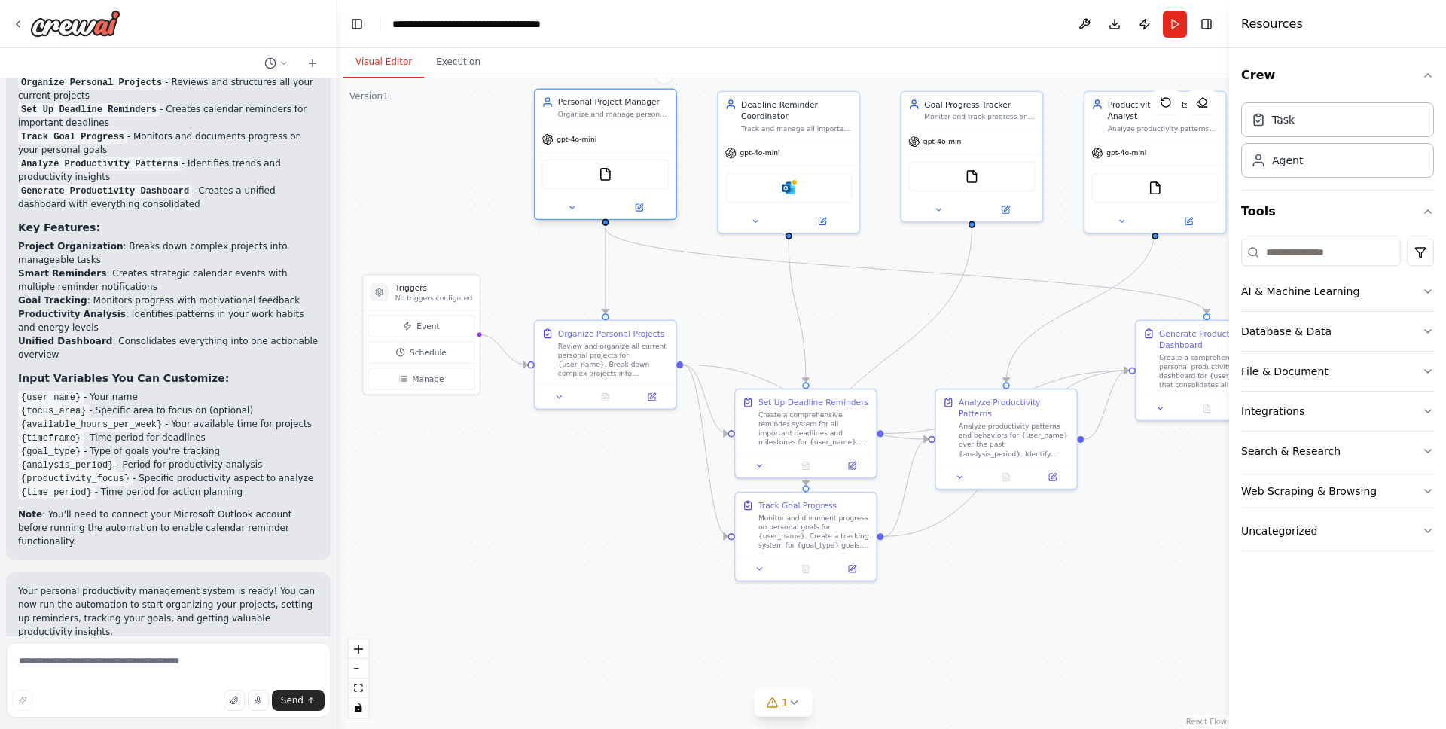
click at [581, 103] on div "Personal Project Manager" at bounding box center [613, 101] width 111 height 11
click at [574, 210] on icon at bounding box center [571, 207] width 9 height 9
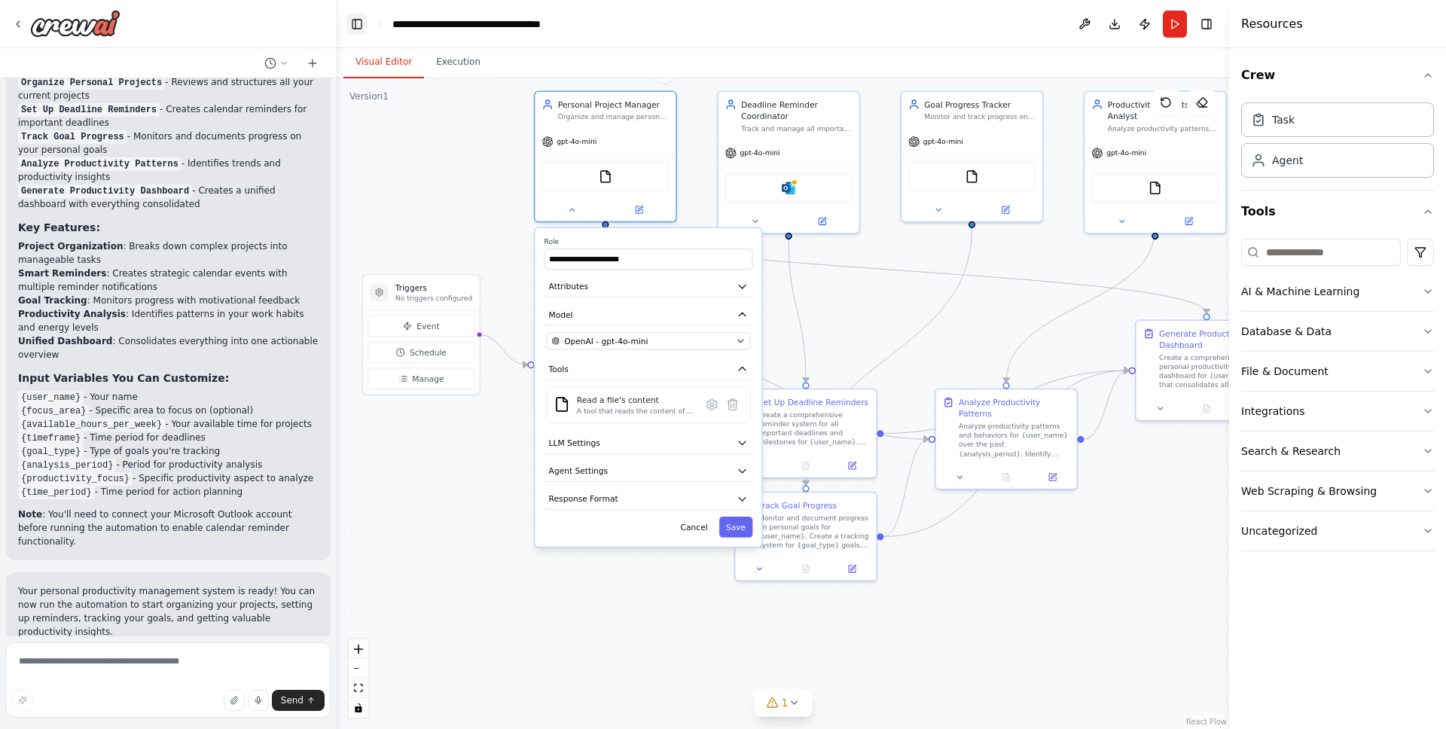
click at [356, 27] on button "Toggle Left Sidebar" at bounding box center [357, 24] width 21 height 21
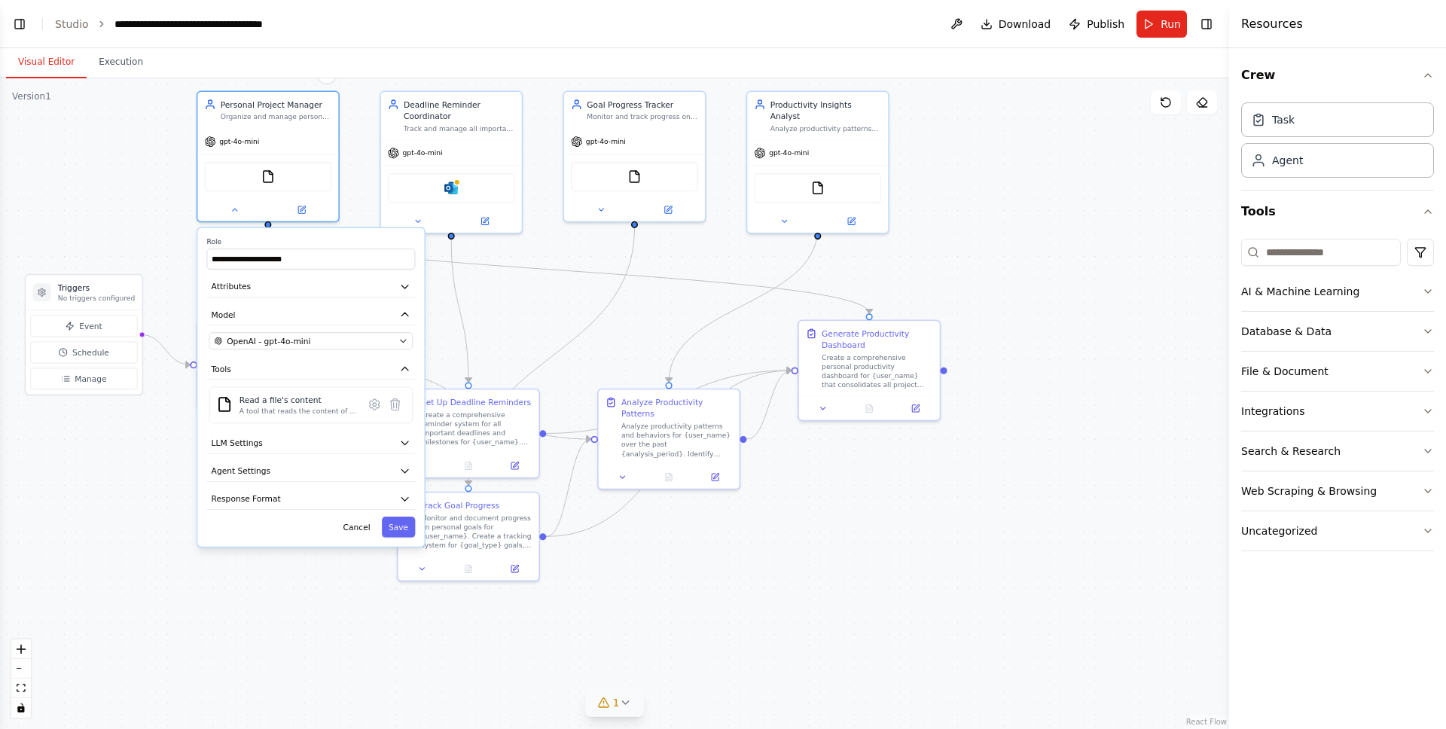
click at [618, 702] on span "1" at bounding box center [616, 702] width 7 height 15
click at [298, 639] on div ".deletable-edge-delete-btn { width: 20px; height: 20px; border: 0px solid #ffff…" at bounding box center [615, 403] width 1230 height 651
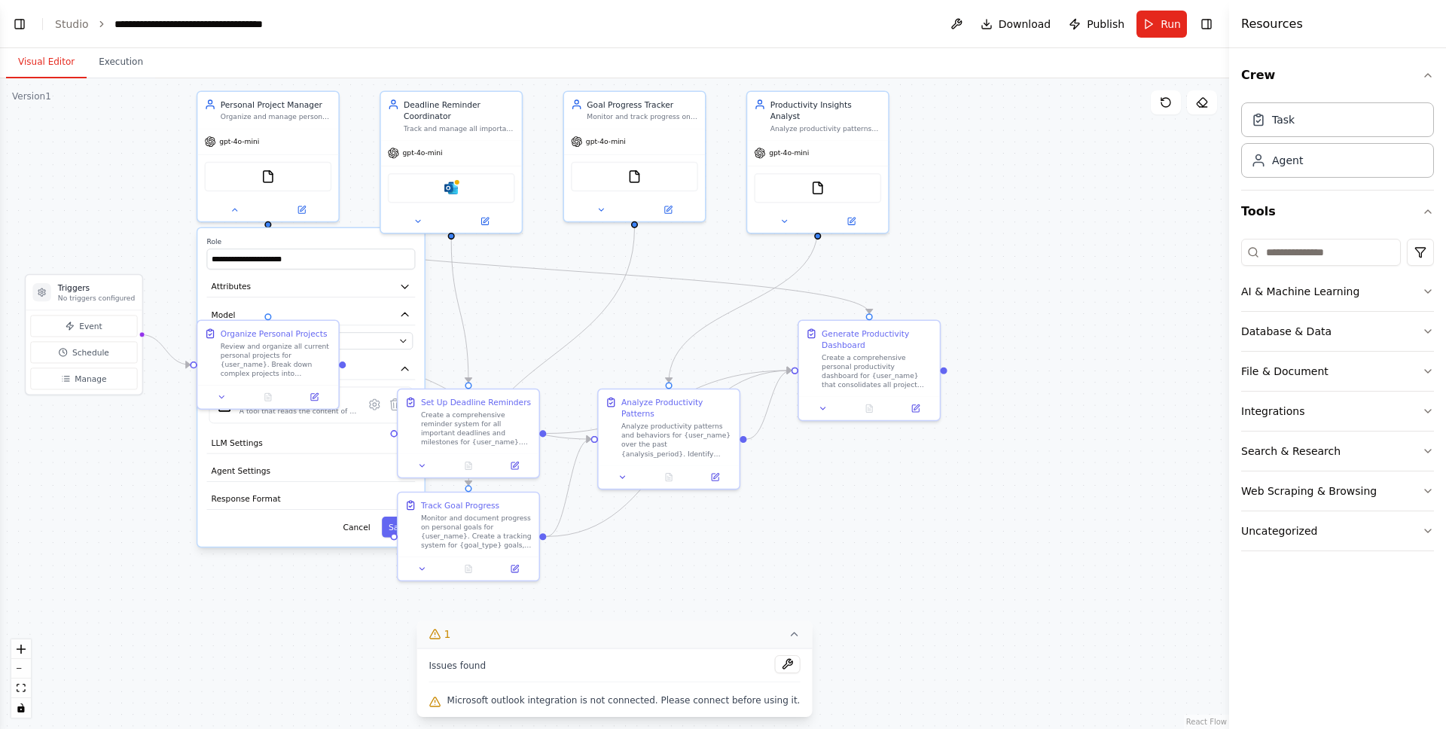
click at [777, 631] on button "1" at bounding box center [615, 635] width 396 height 28
click at [927, 624] on div ".deletable-edge-delete-btn { width: 20px; height: 20px; border: 0px solid #ffff…" at bounding box center [615, 403] width 1230 height 651
click at [847, 335] on div "Generate Productivity Dashboard" at bounding box center [877, 336] width 111 height 23
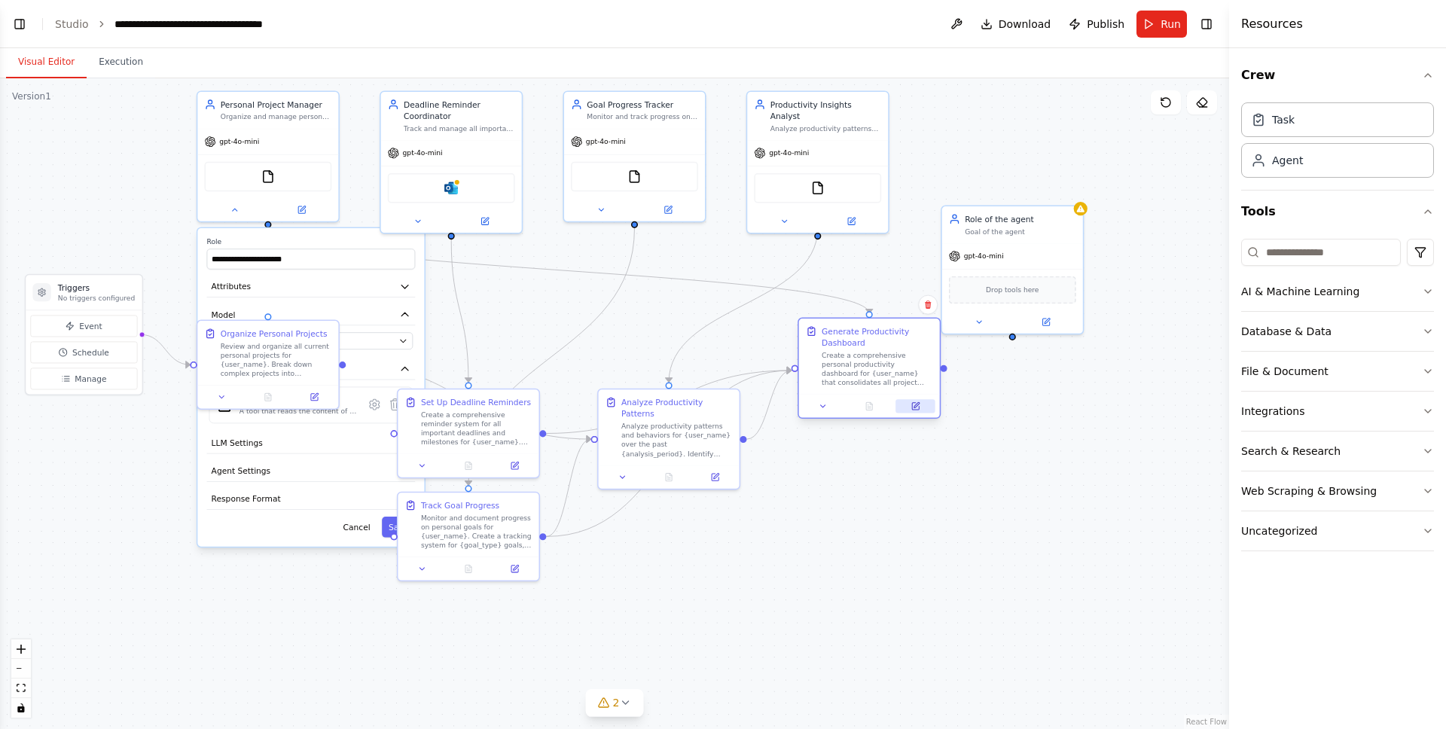
click at [914, 402] on icon at bounding box center [915, 406] width 9 height 9
drag, startPoint x: 1000, startPoint y: 221, endPoint x: 1032, endPoint y: 151, distance: 77.2
click at [1032, 151] on div "Role of the agent" at bounding box center [1055, 147] width 111 height 11
click at [134, 54] on button "Execution" at bounding box center [121, 63] width 69 height 32
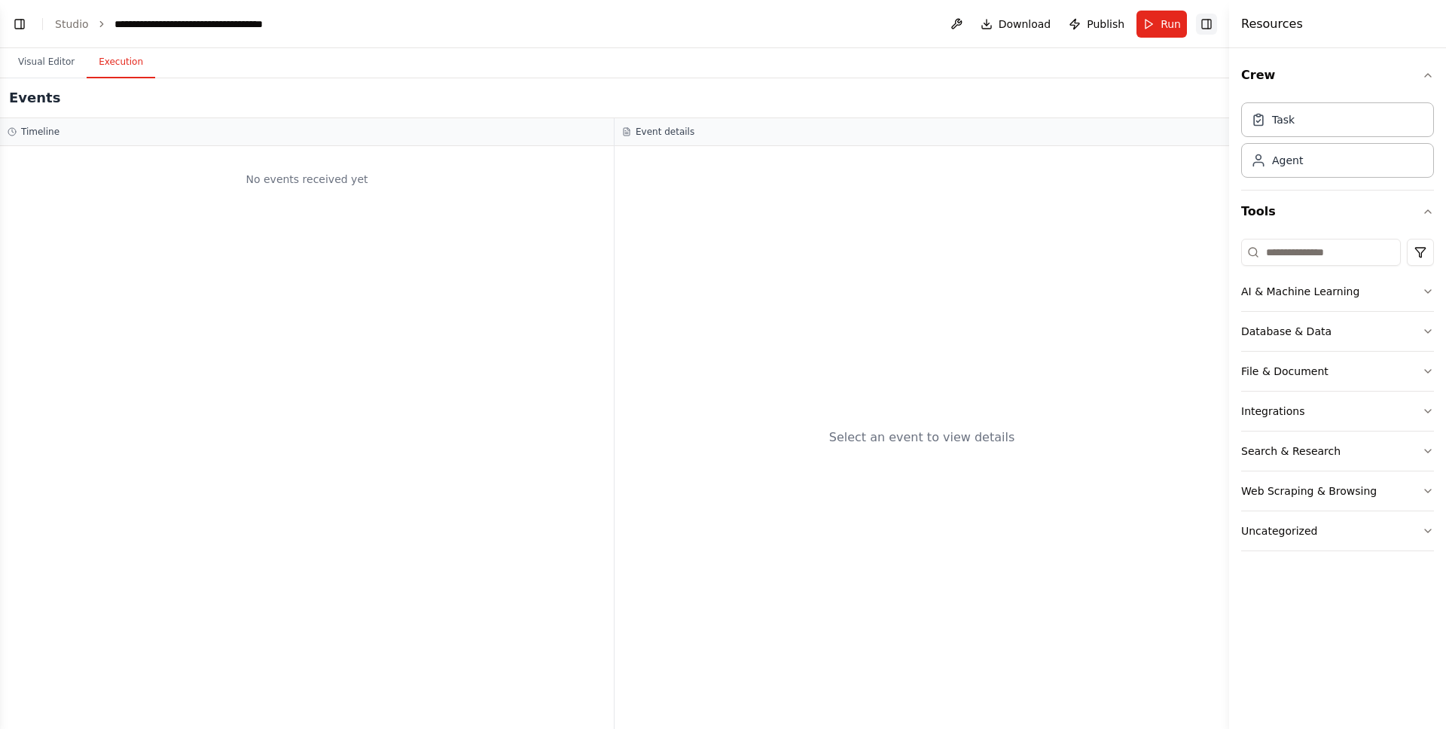
click at [1208, 32] on button "Toggle Right Sidebar" at bounding box center [1206, 24] width 21 height 21
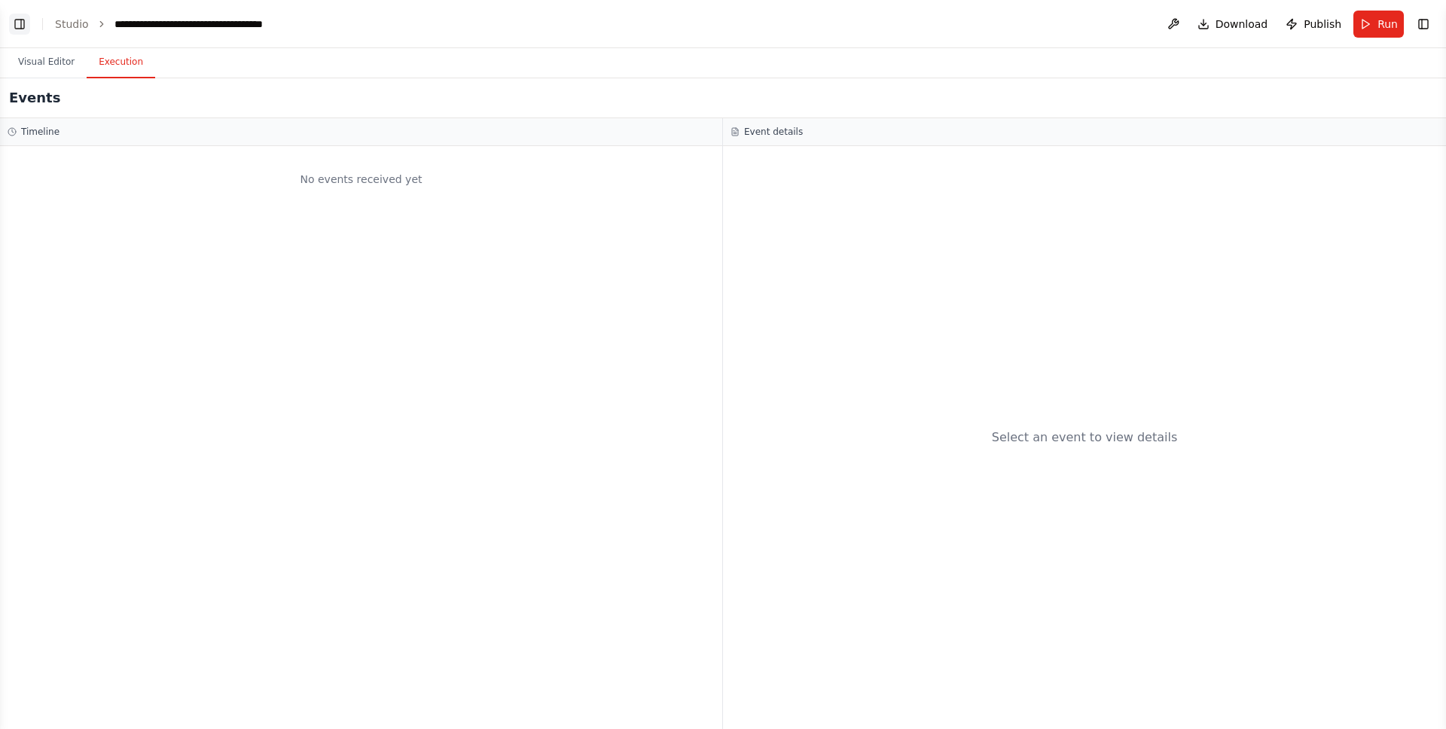
click at [22, 17] on button "Toggle Left Sidebar" at bounding box center [19, 24] width 21 height 21
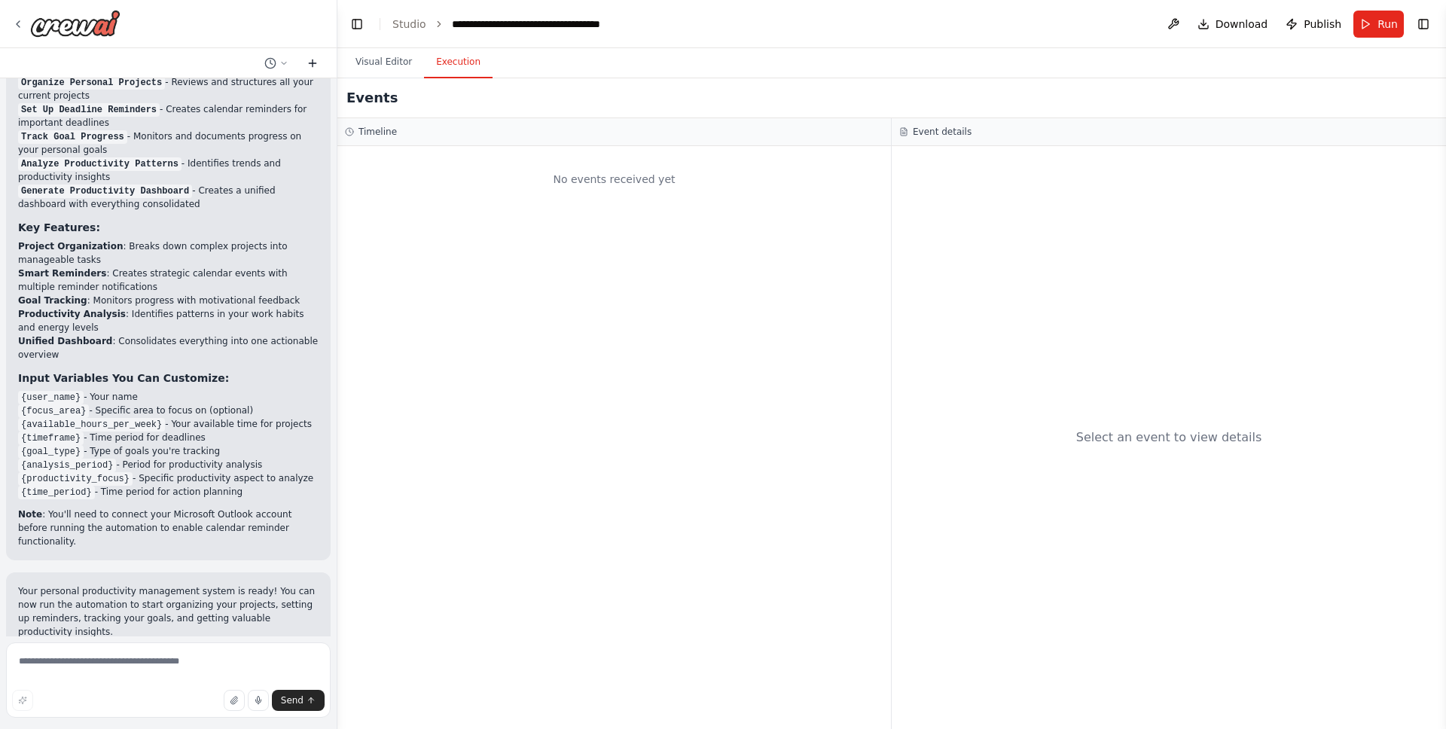
click at [317, 59] on icon at bounding box center [313, 63] width 12 height 12
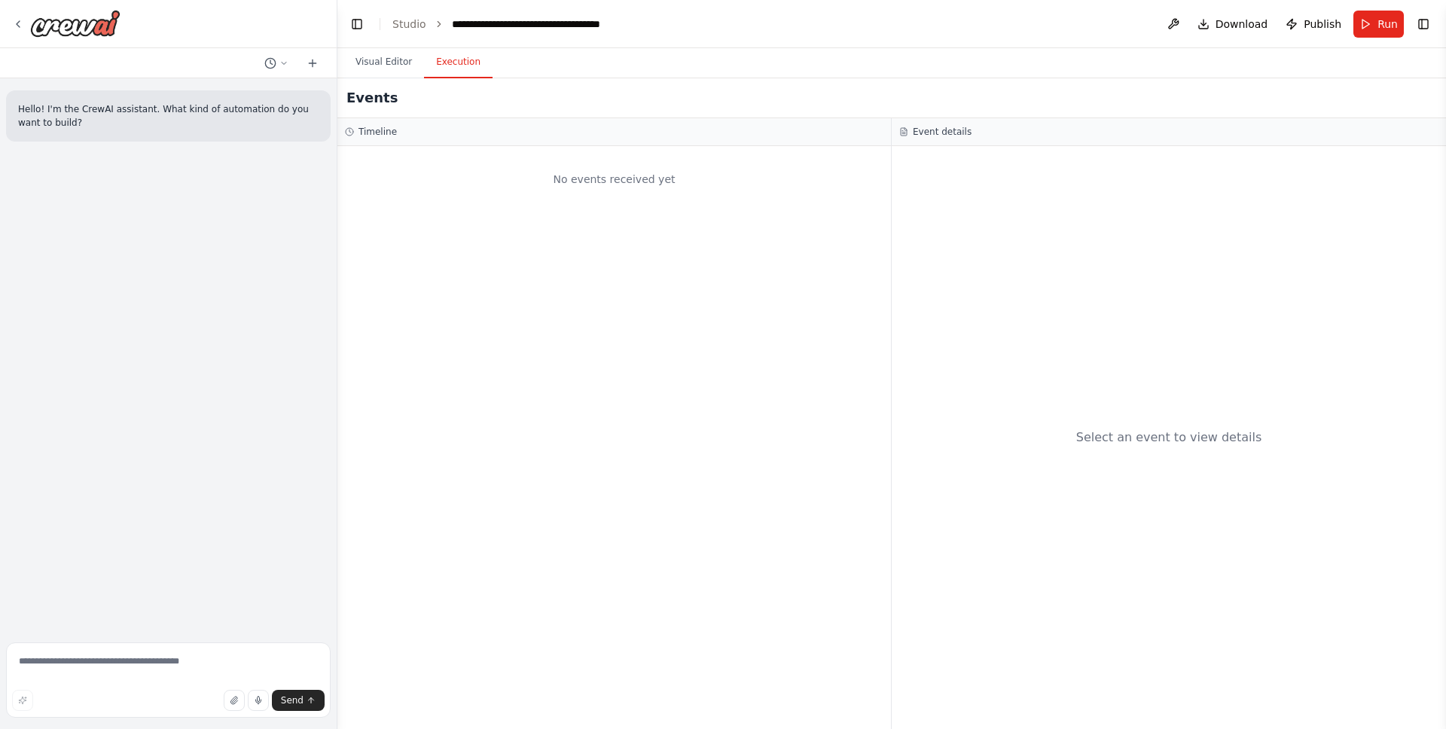
click at [371, 30] on header "**********" at bounding box center [892, 24] width 1109 height 48
click at [357, 25] on button "Toggle Left Sidebar" at bounding box center [357, 24] width 21 height 21
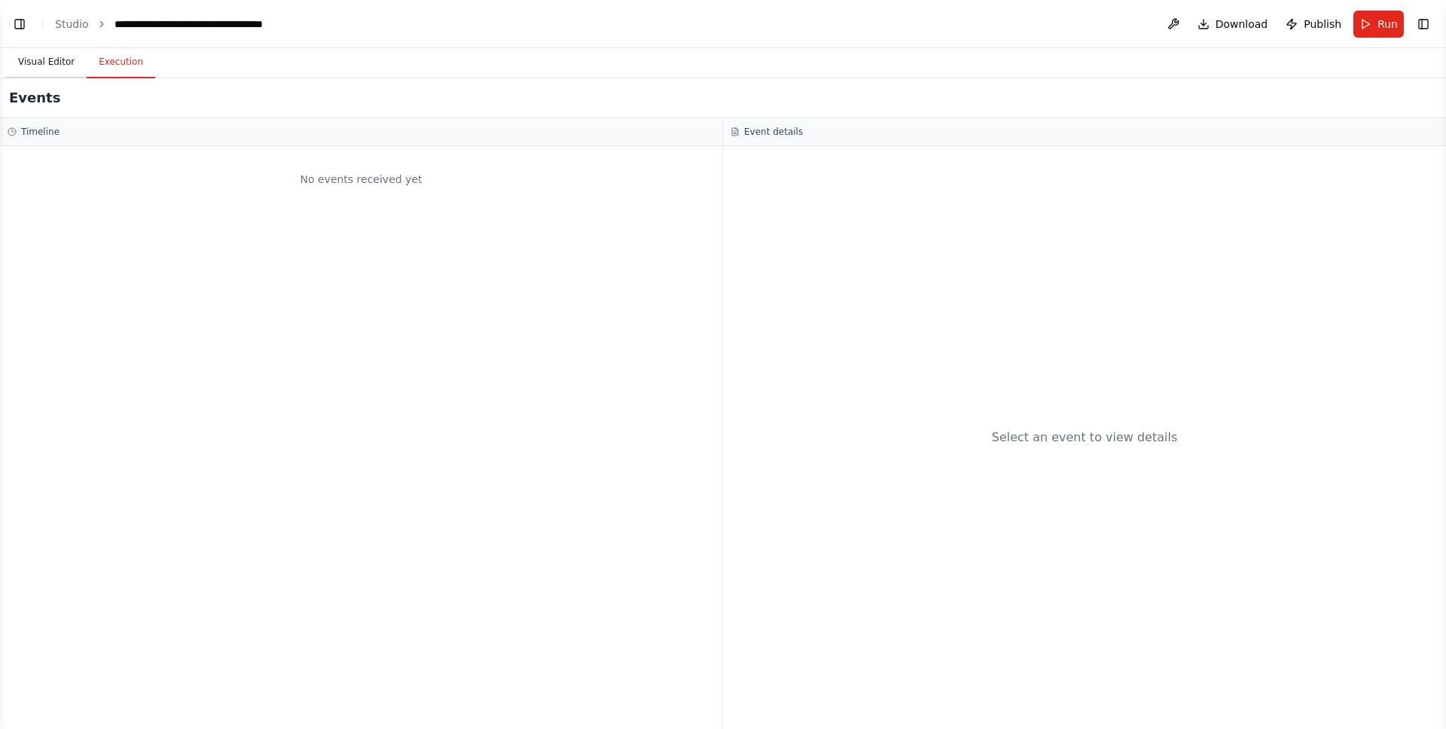
click at [48, 62] on button "Visual Editor" at bounding box center [46, 63] width 81 height 32
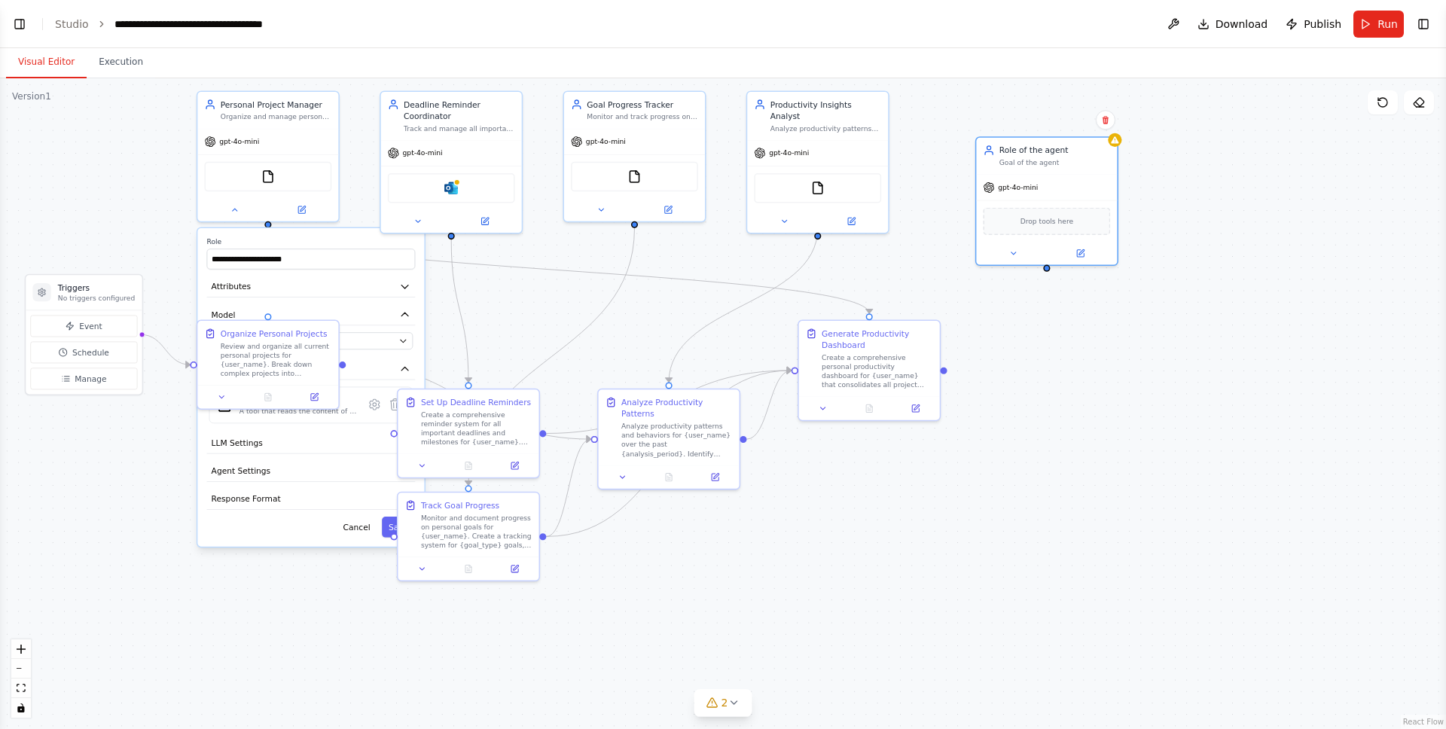
click at [1223, 600] on div ".deletable-edge-delete-btn { width: 20px; height: 20px; border: 0px solid #ffff…" at bounding box center [723, 403] width 1446 height 651
click at [236, 208] on icon at bounding box center [234, 207] width 5 height 2
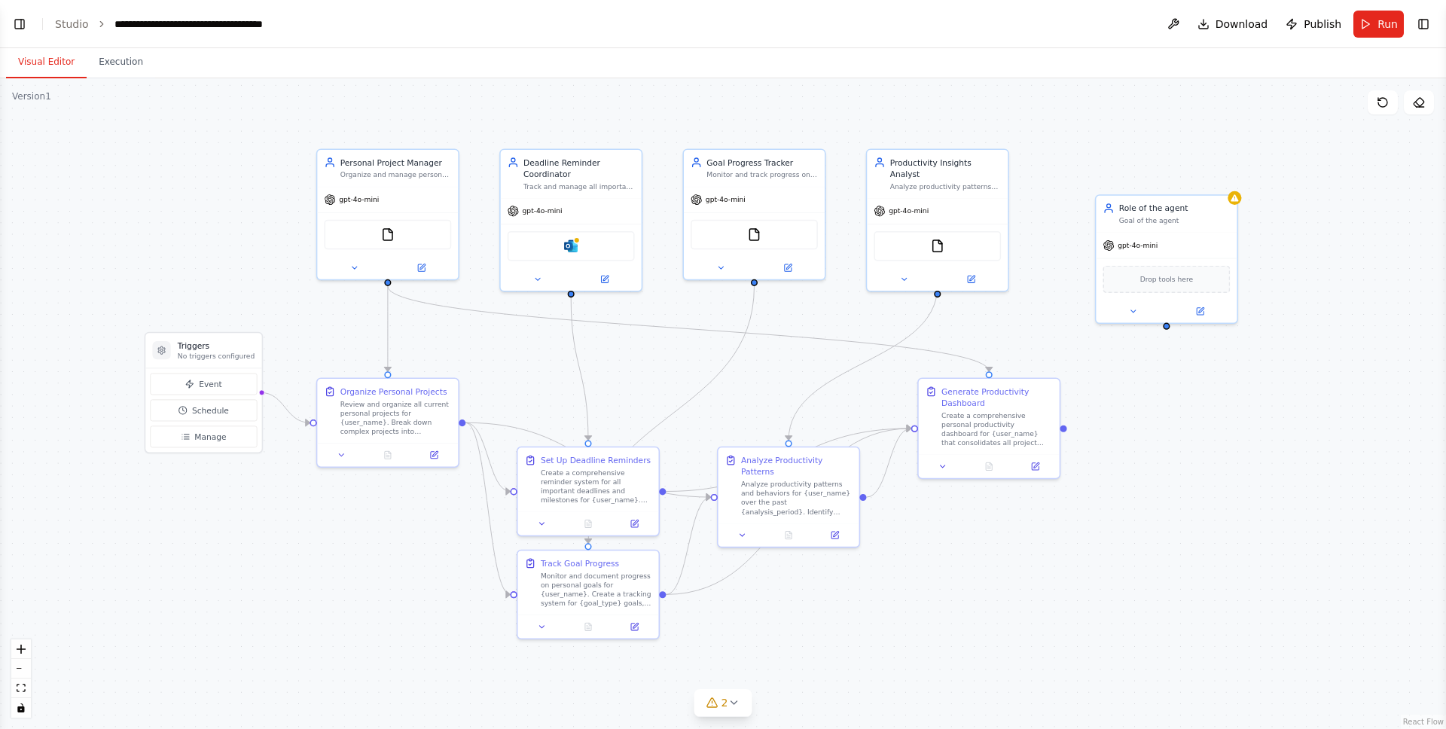
drag, startPoint x: 808, startPoint y: 551, endPoint x: 927, endPoint y: 609, distance: 133.1
click at [927, 609] on div ".deletable-edge-delete-btn { width: 20px; height: 20px; border: 0px solid #ffff…" at bounding box center [723, 403] width 1446 height 651
click at [15, 34] on header "**********" at bounding box center [723, 24] width 1446 height 48
click at [19, 30] on button "Toggle Left Sidebar" at bounding box center [19, 24] width 21 height 21
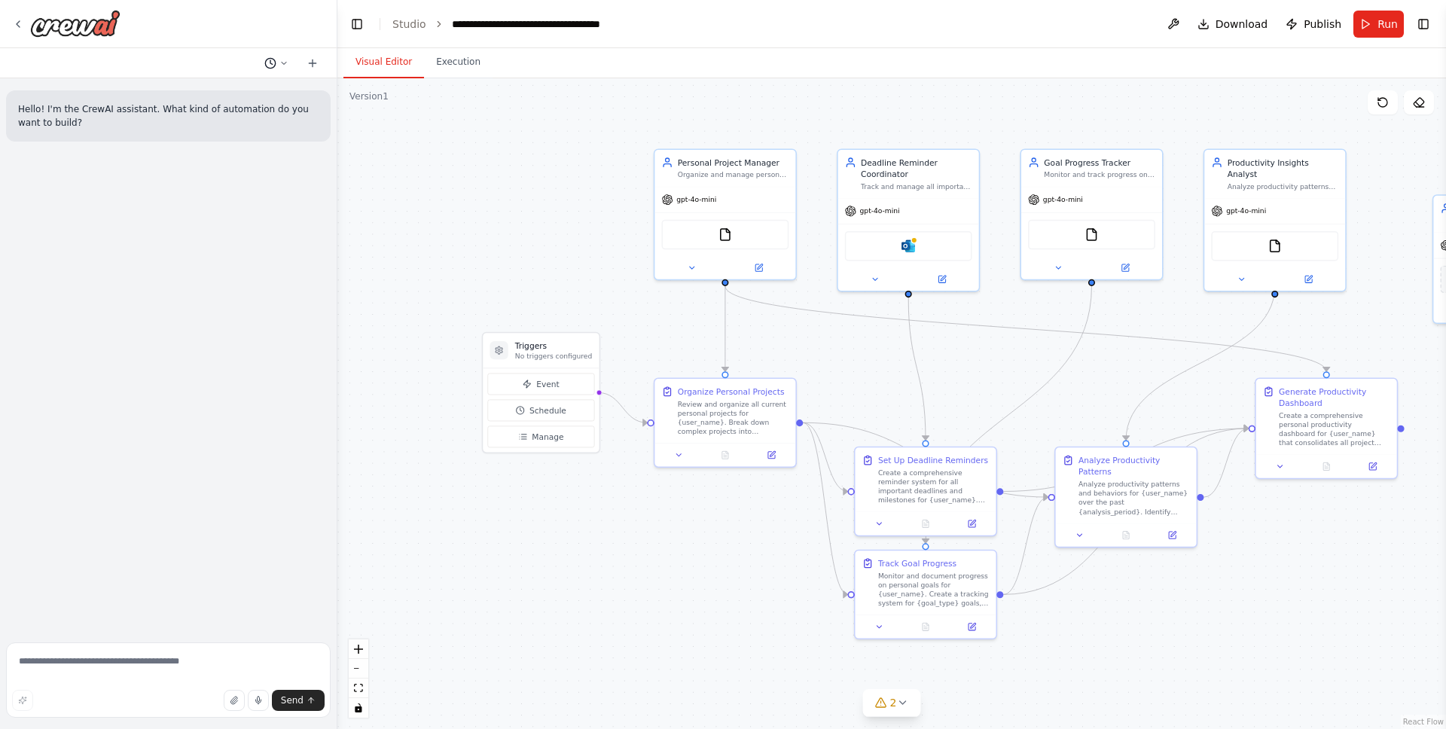
click at [267, 62] on icon at bounding box center [270, 63] width 12 height 12
click at [205, 119] on span "Create a crew that helps organize your personal projects, sets reminders for im…" at bounding box center [219, 118] width 112 height 12
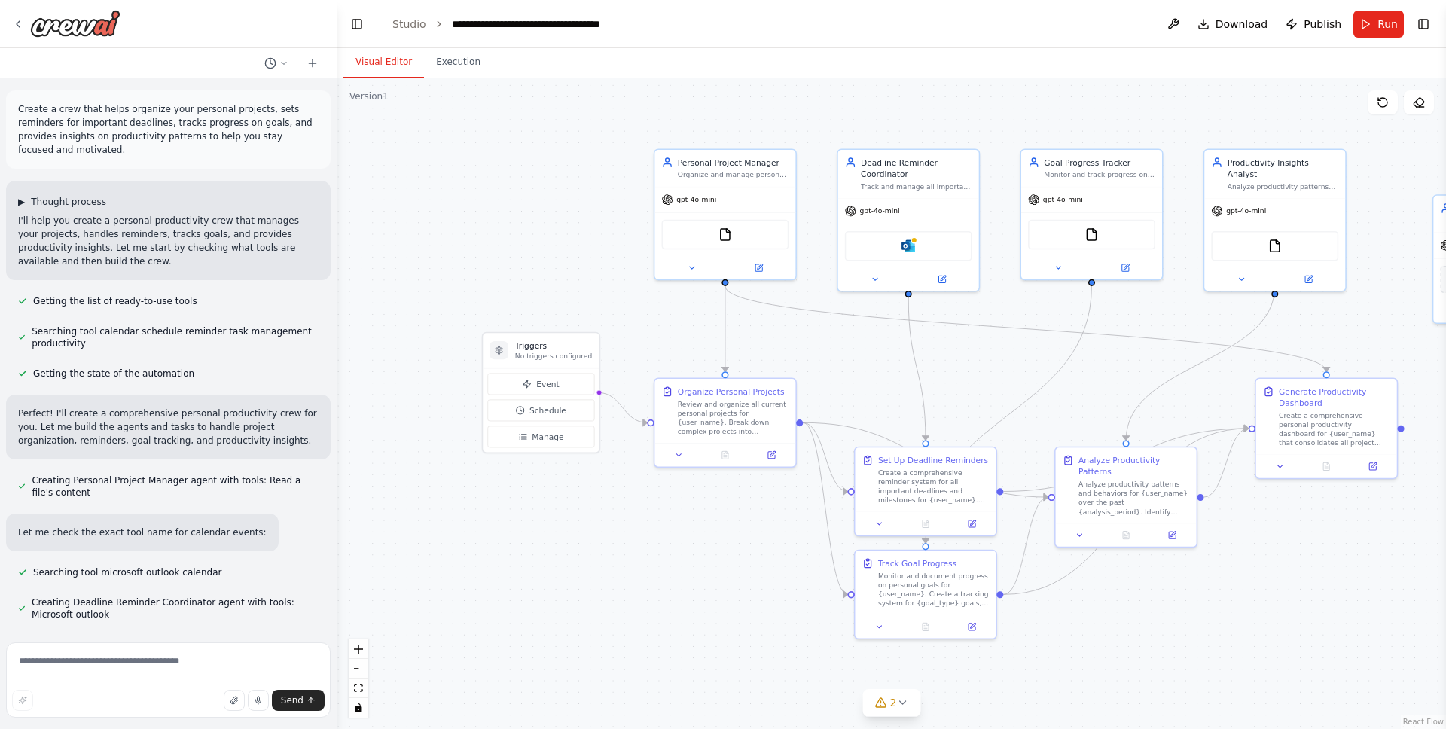
click at [17, 204] on div "▶ Thought process I'll help you create a personal productivity crew that manage…" at bounding box center [168, 230] width 325 height 99
click at [20, 203] on span "▶" at bounding box center [21, 202] width 7 height 12
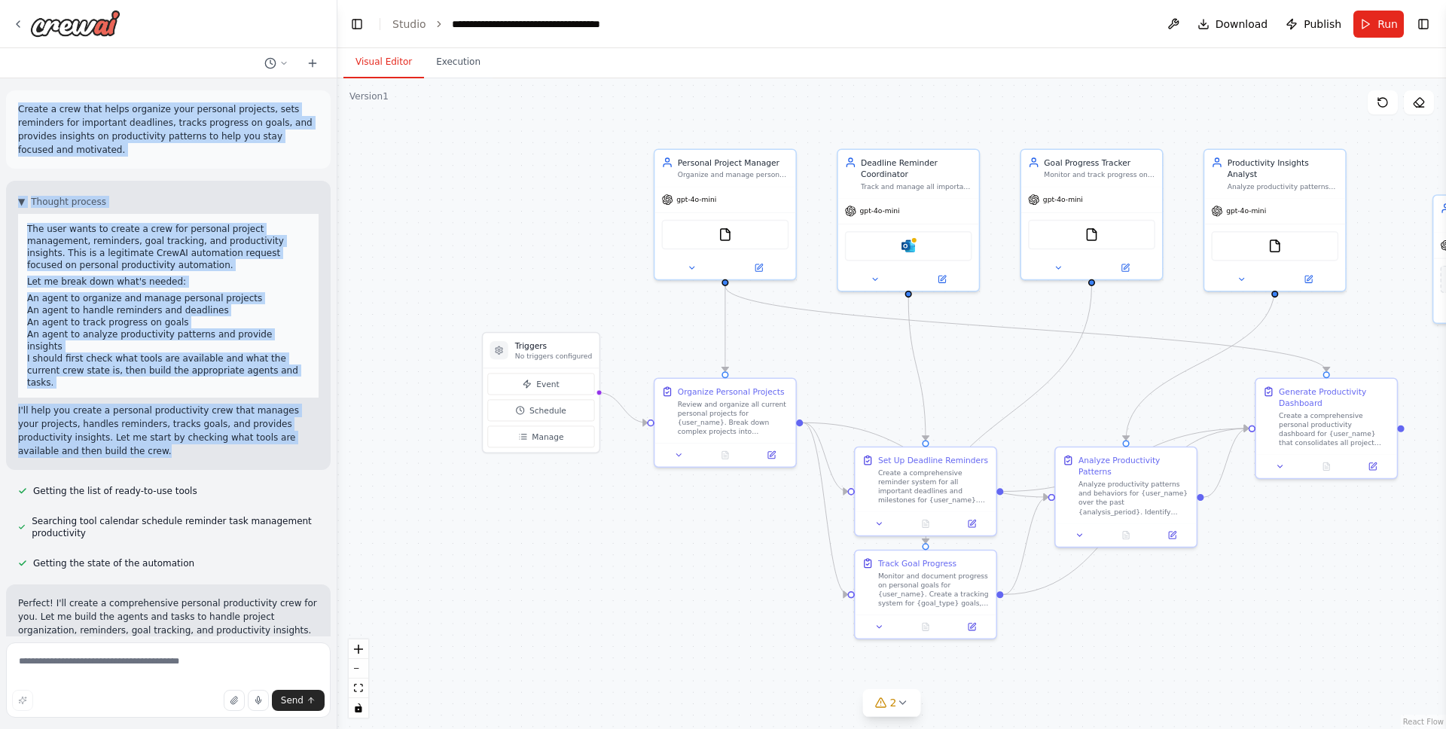
drag, startPoint x: 18, startPoint y: 105, endPoint x: 170, endPoint y: 457, distance: 383.3
click at [170, 457] on div "Create a crew that helps organize your personal projects, sets reminders for im…" at bounding box center [168, 357] width 337 height 558
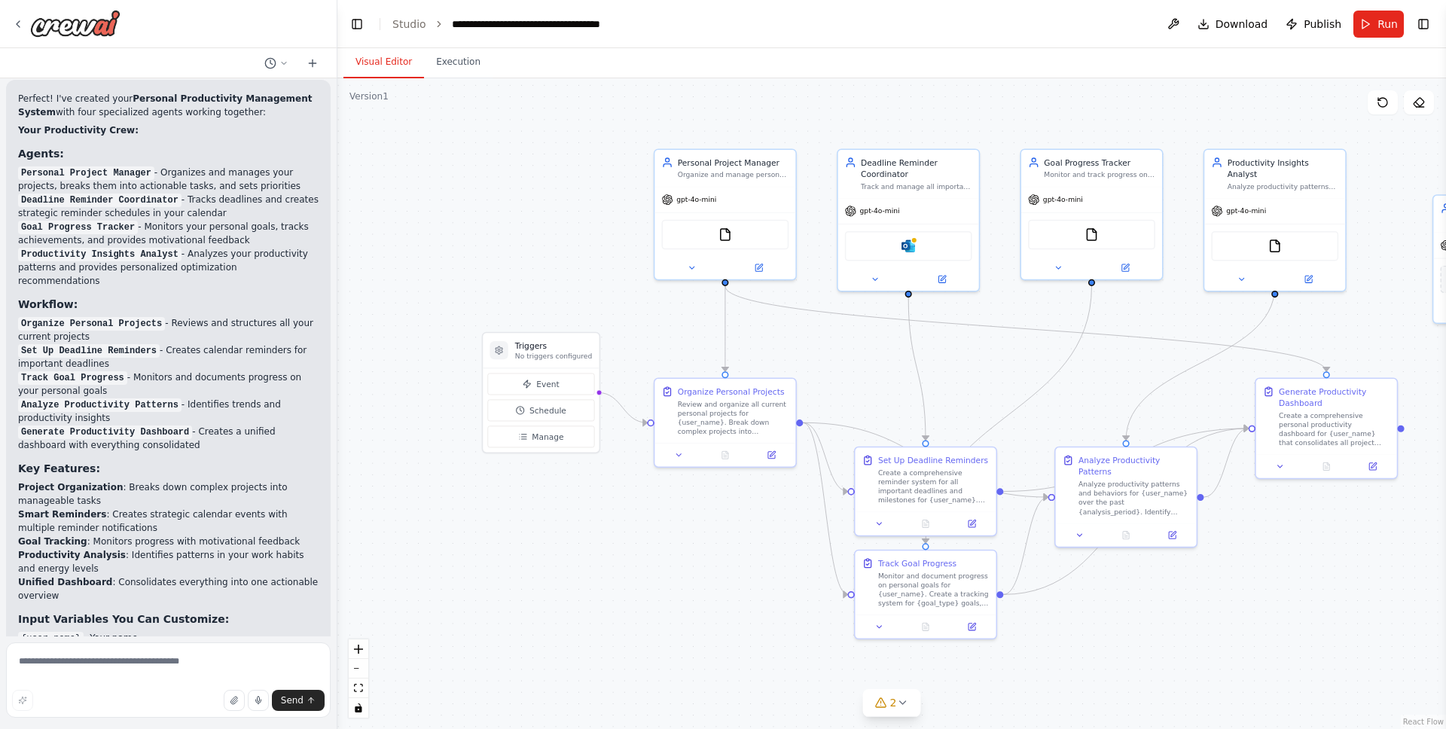
scroll to position [1462, 0]
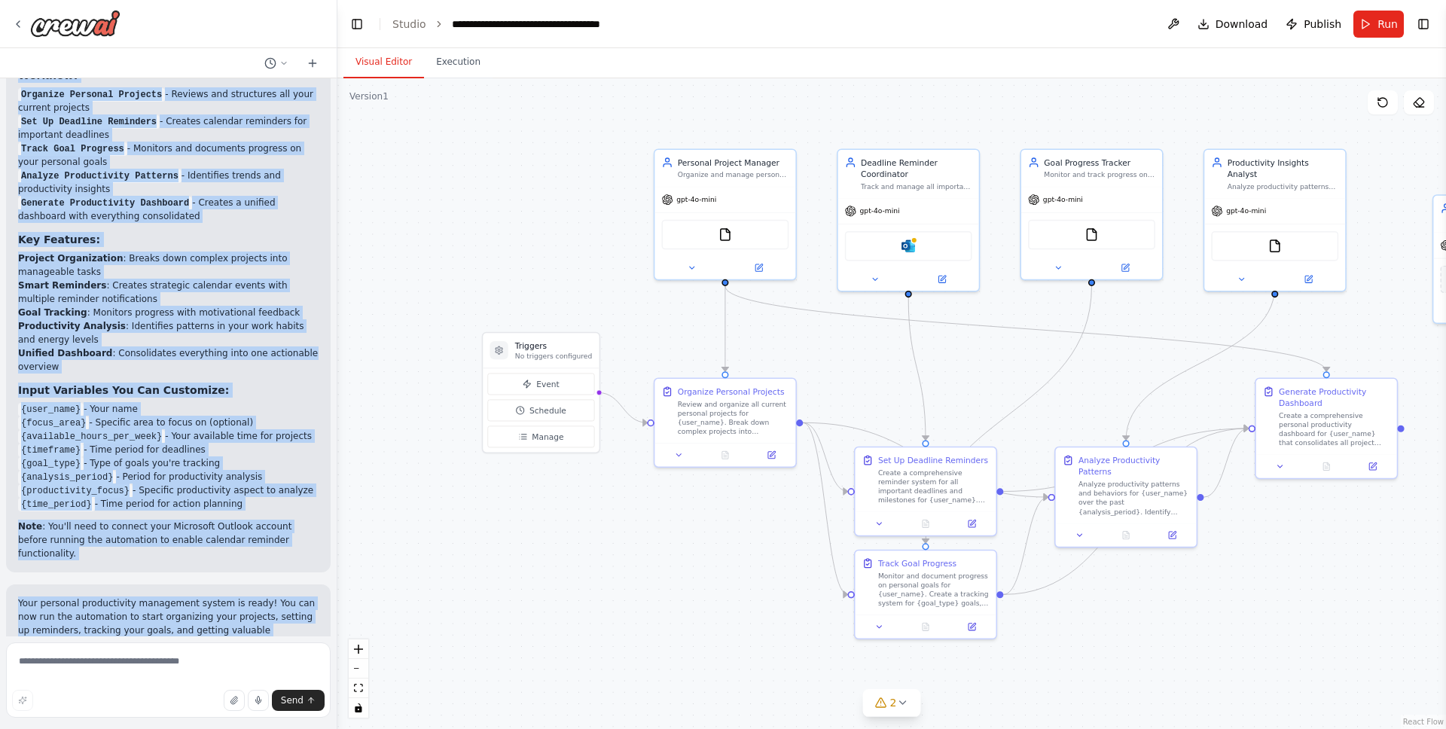
click at [90, 615] on div "Your personal productivity management system is ready! You can now run the auto…" at bounding box center [168, 624] width 325 height 78
copy div "Loremi d sita cons adipi elitsedd eius temporin utlabore, etdo magnaaliq eni ad…"
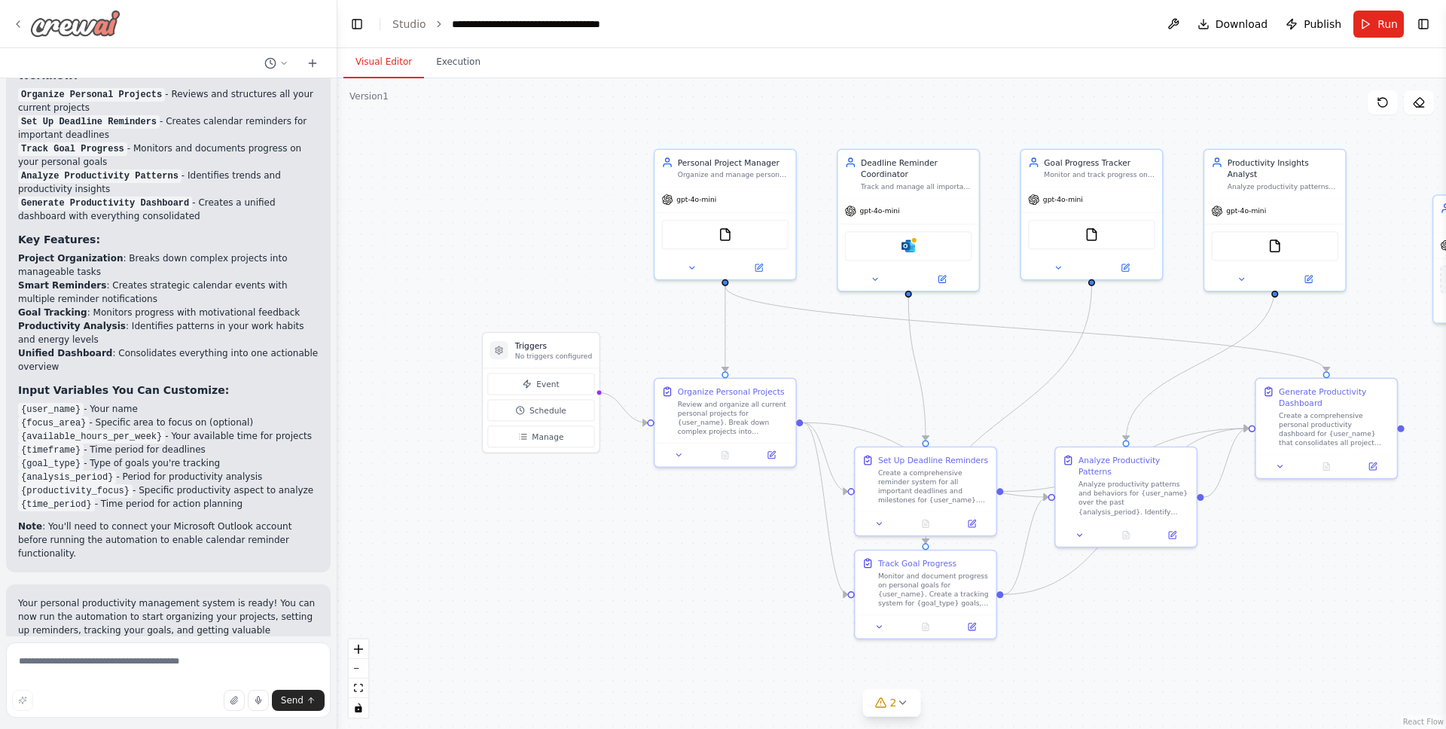
click at [25, 24] on div at bounding box center [66, 23] width 108 height 27
click at [20, 25] on icon at bounding box center [18, 24] width 12 height 12
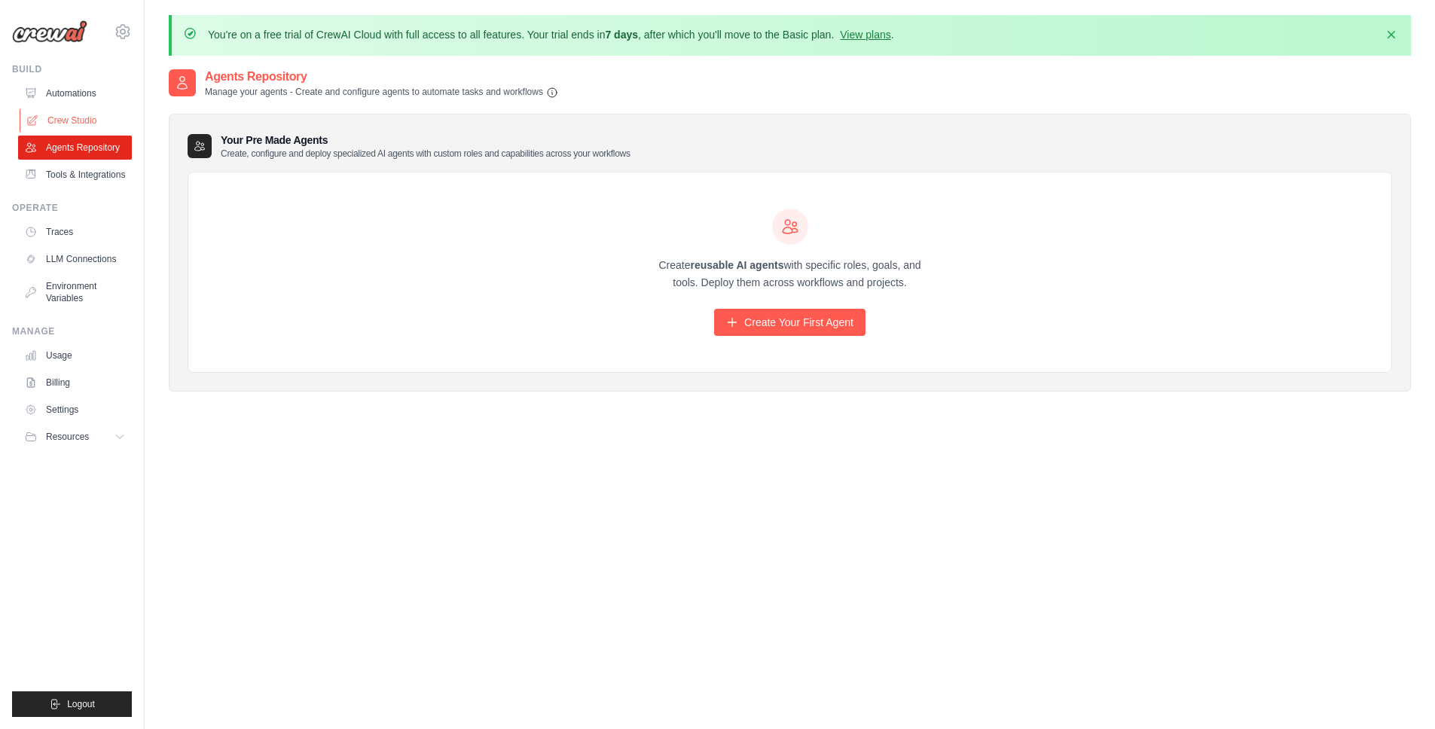
click at [71, 111] on link "Crew Studio" at bounding box center [77, 120] width 114 height 24
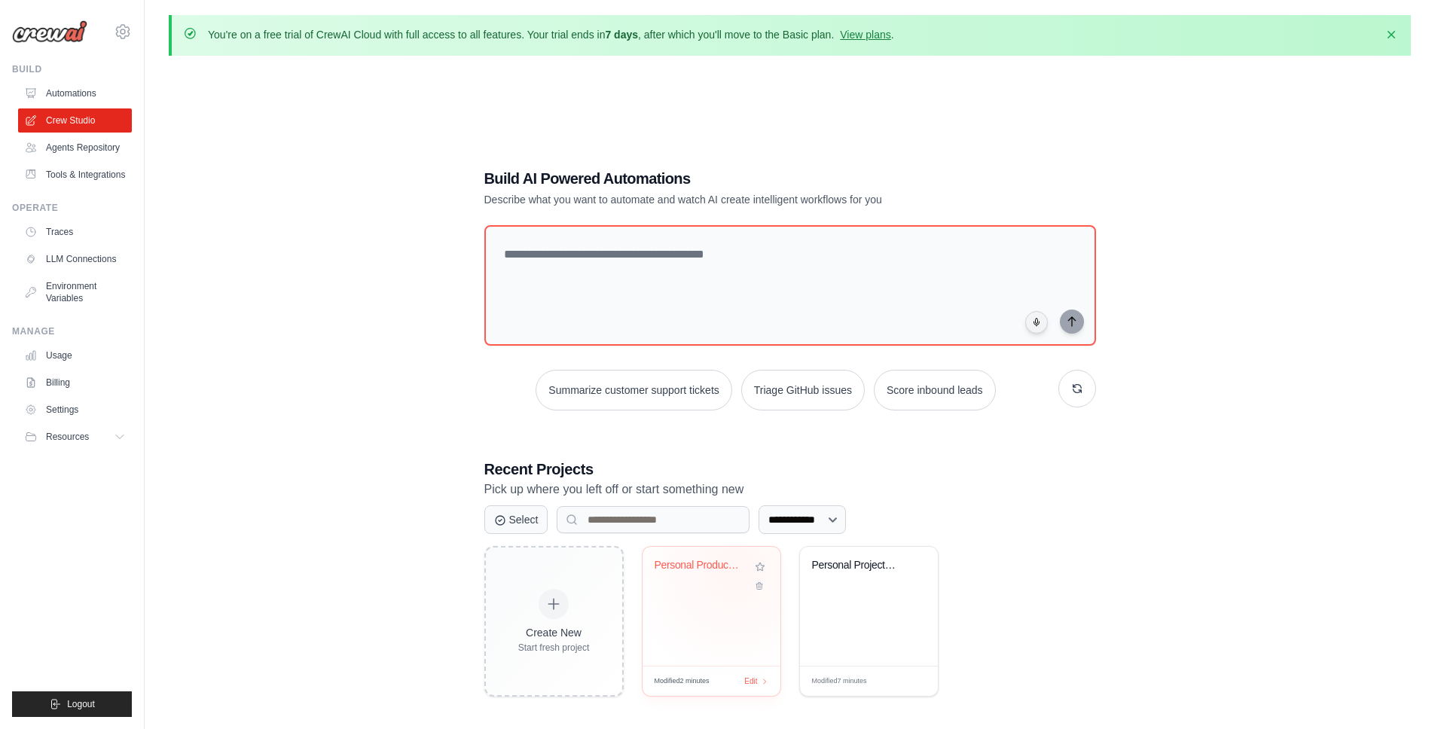
click at [736, 578] on div "Personal Productivity Management Sy..." at bounding box center [712, 576] width 114 height 35
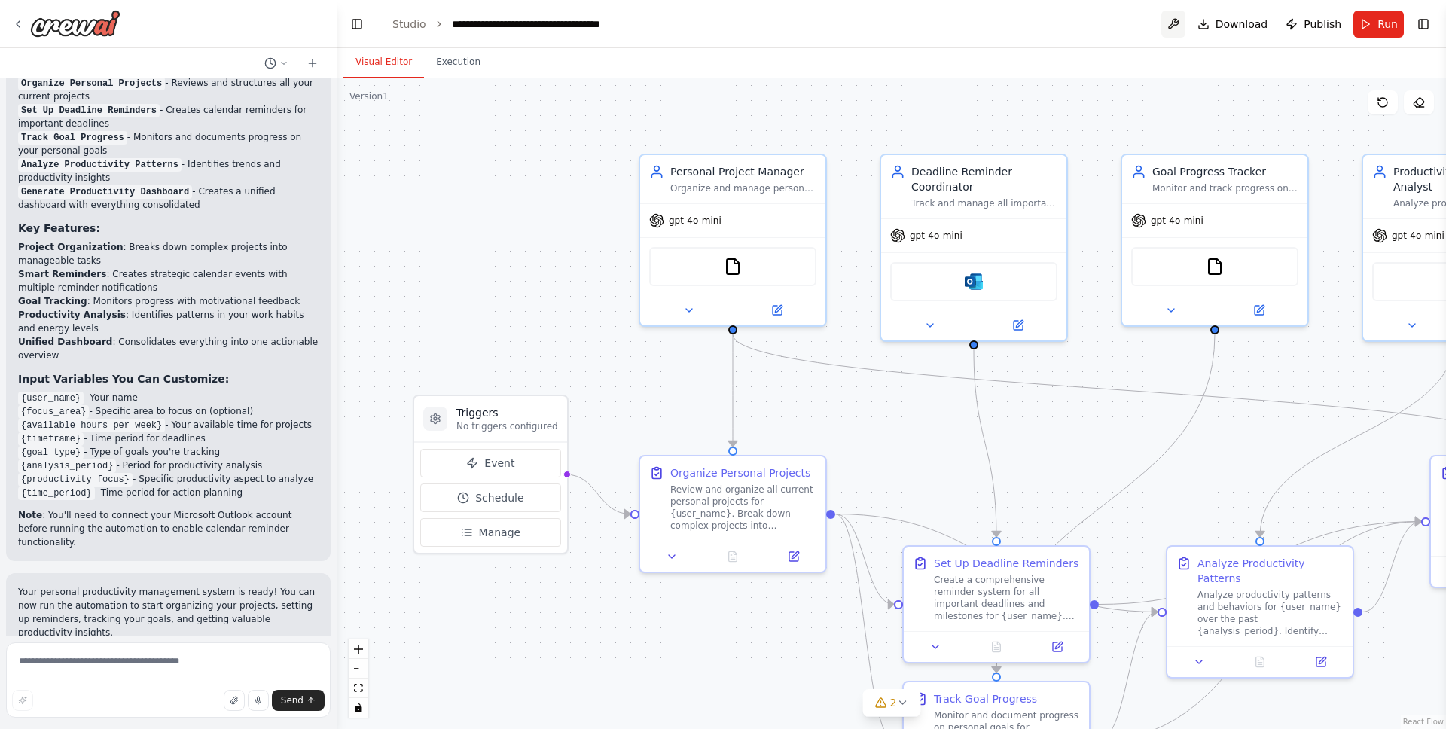
scroll to position [1284, 0]
click at [1178, 20] on button at bounding box center [1174, 24] width 24 height 27
click at [1185, 28] on div at bounding box center [1174, 24] width 24 height 27
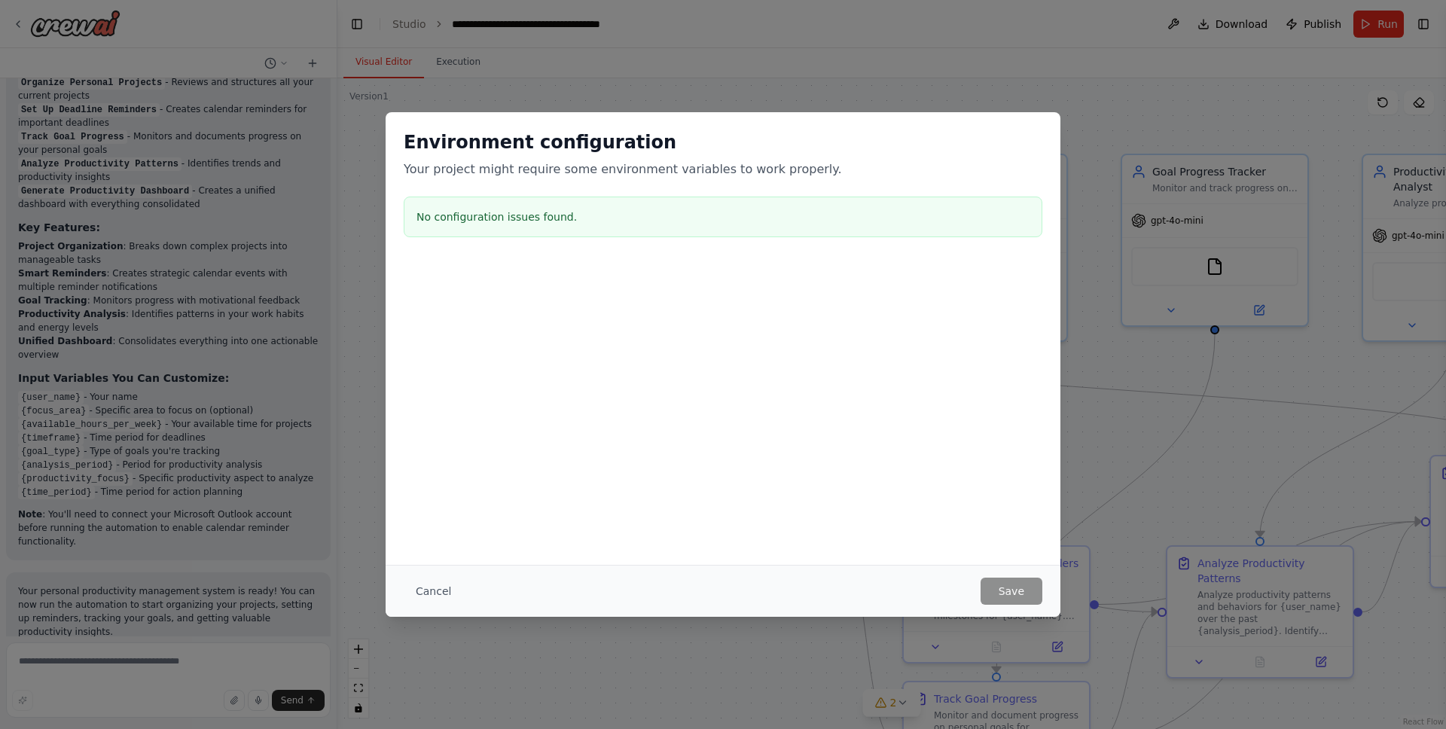
click at [1185, 28] on div "Environment configuration Your project might require some environment variables…" at bounding box center [723, 364] width 1446 height 729
click at [610, 163] on p "Your project might require some environment variables to work properly." at bounding box center [723, 169] width 639 height 18
click at [432, 594] on button "Cancel" at bounding box center [434, 591] width 60 height 27
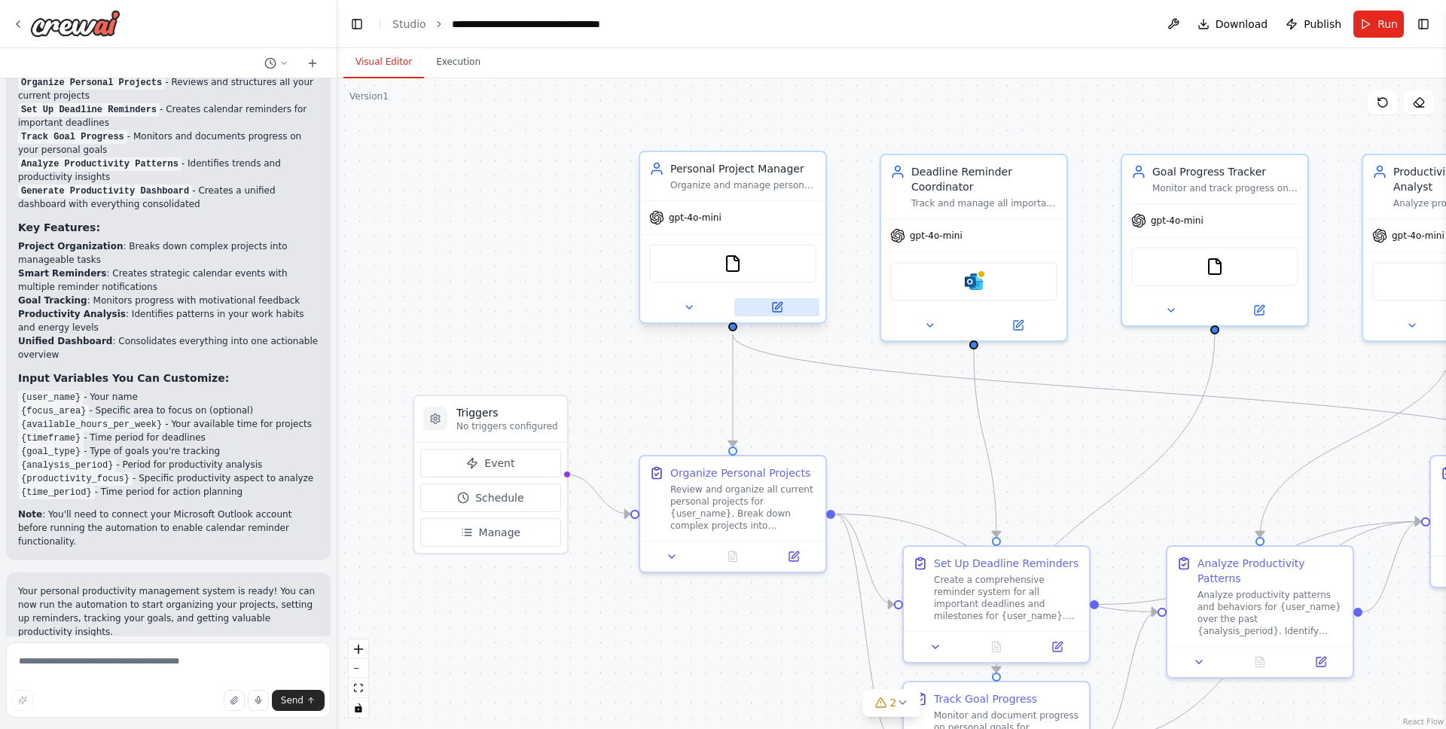
click at [781, 313] on button at bounding box center [777, 307] width 85 height 18
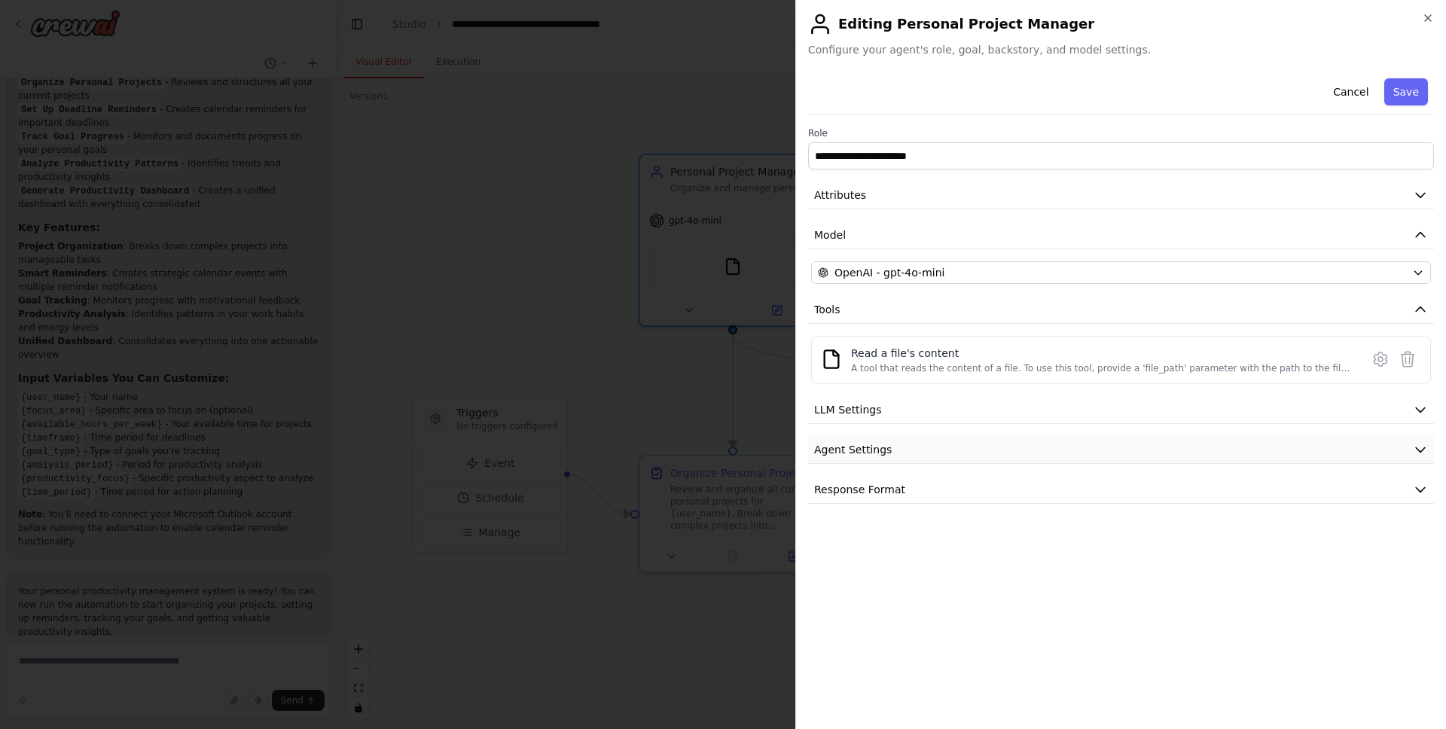
click at [1108, 460] on button "Agent Settings" at bounding box center [1121, 450] width 626 height 28
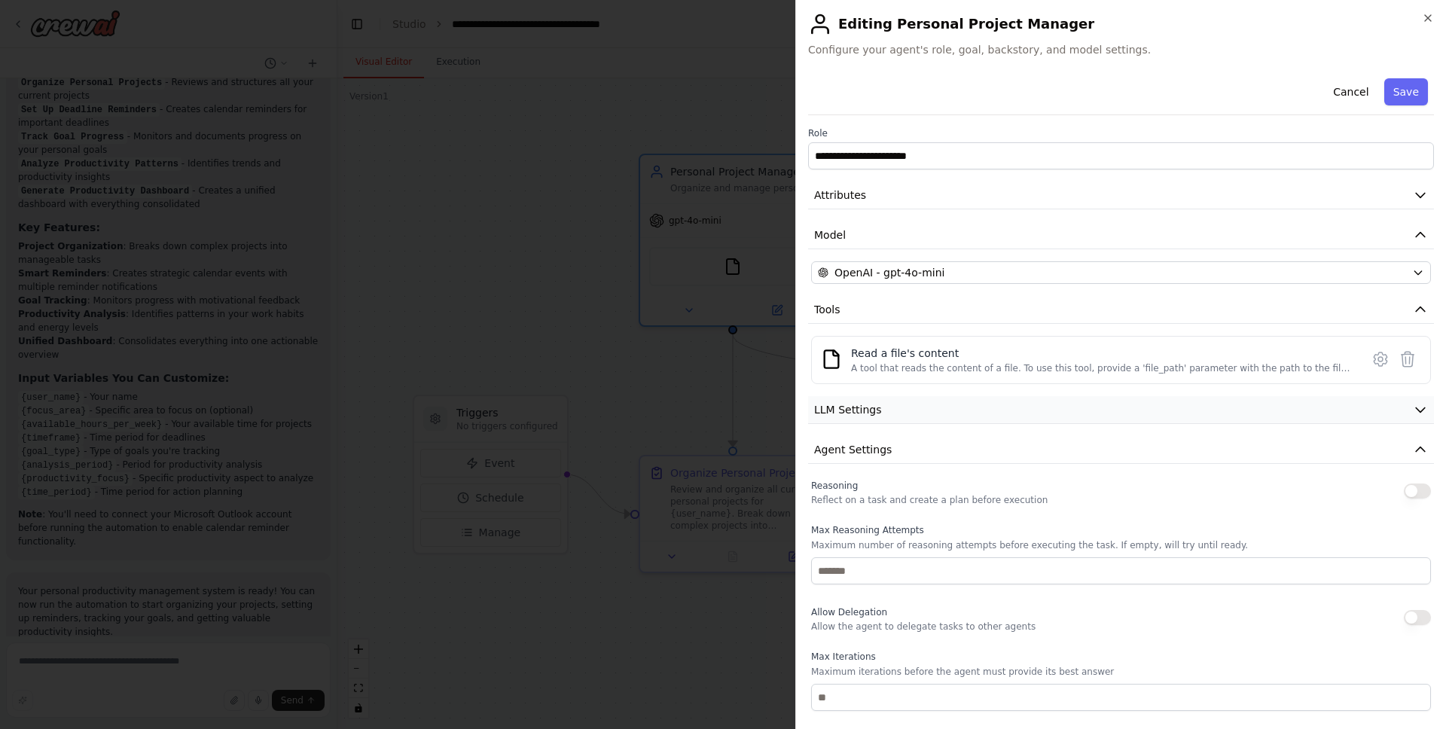
scroll to position [203, 0]
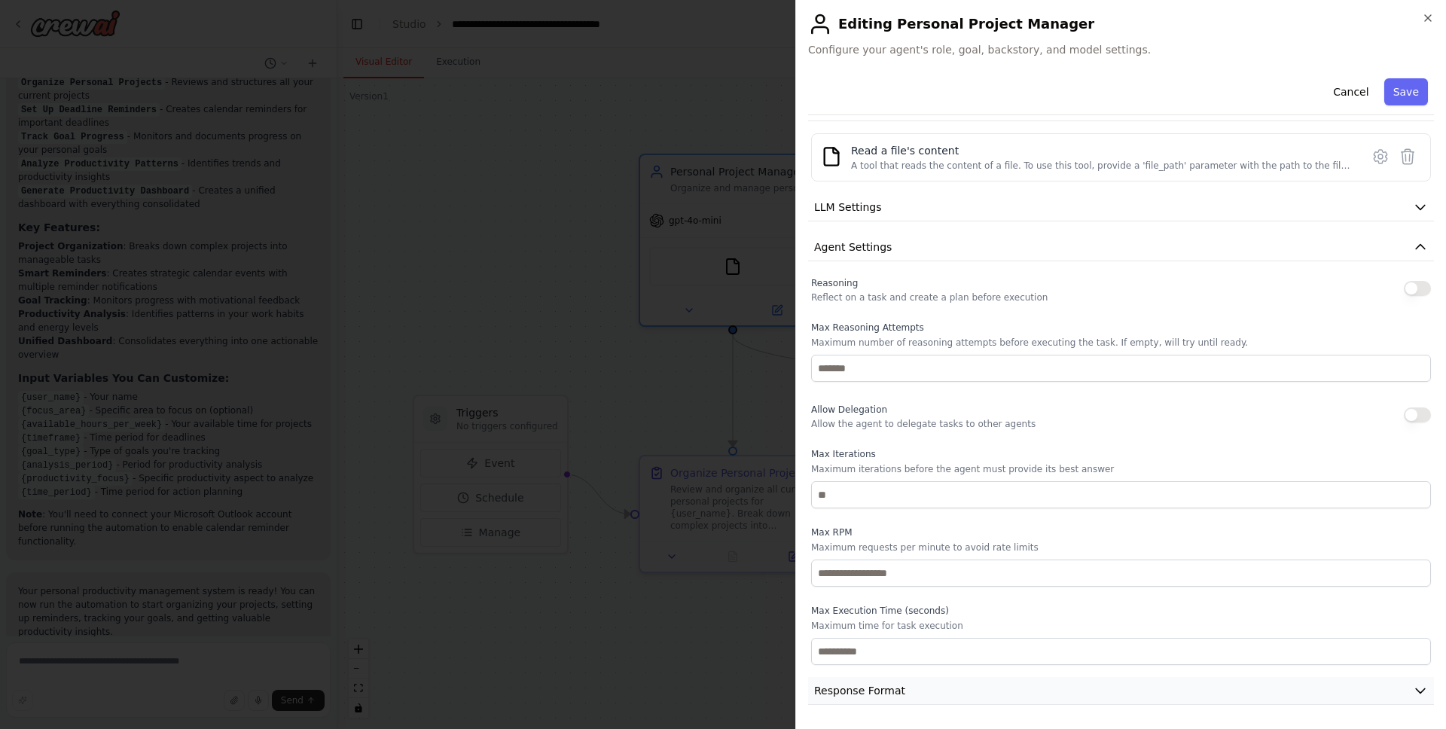
click at [937, 698] on button "Response Format" at bounding box center [1121, 691] width 626 height 28
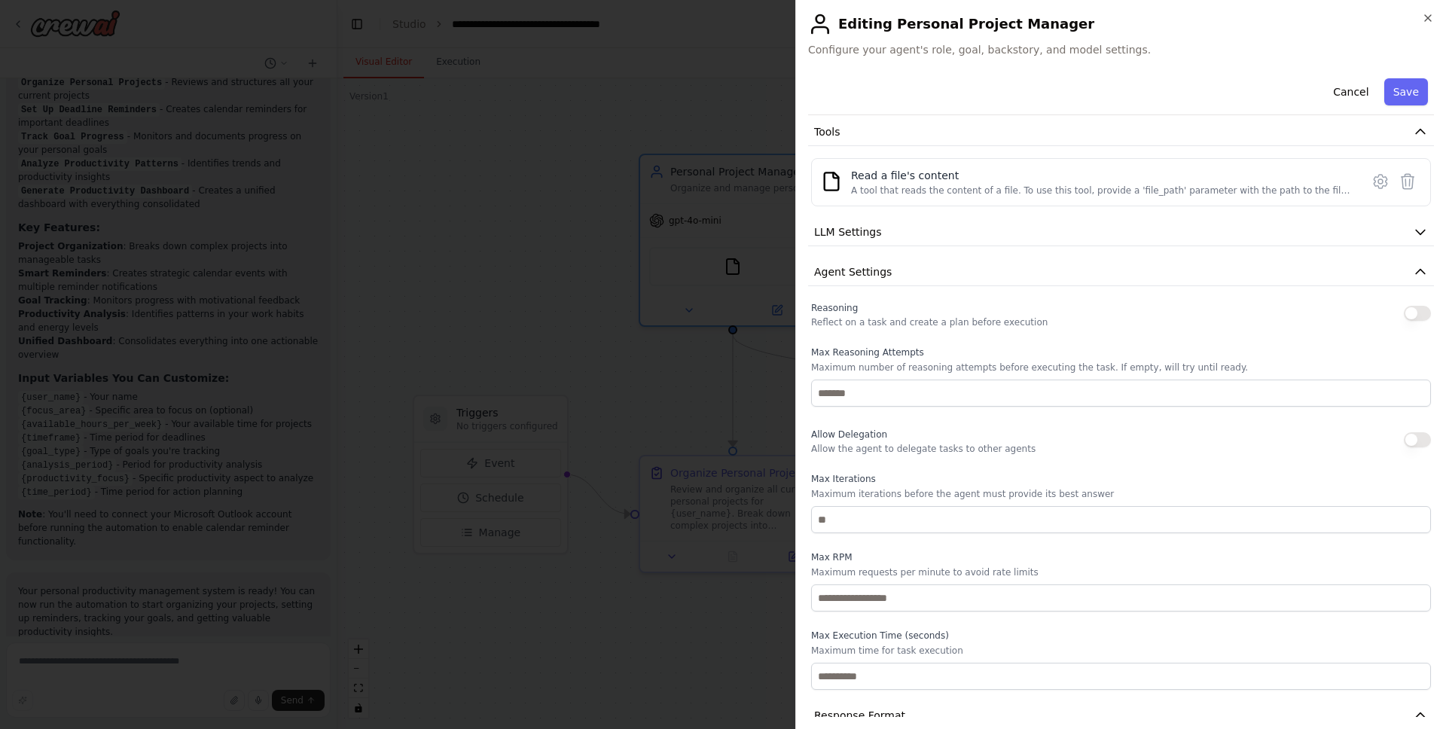
scroll to position [273, 0]
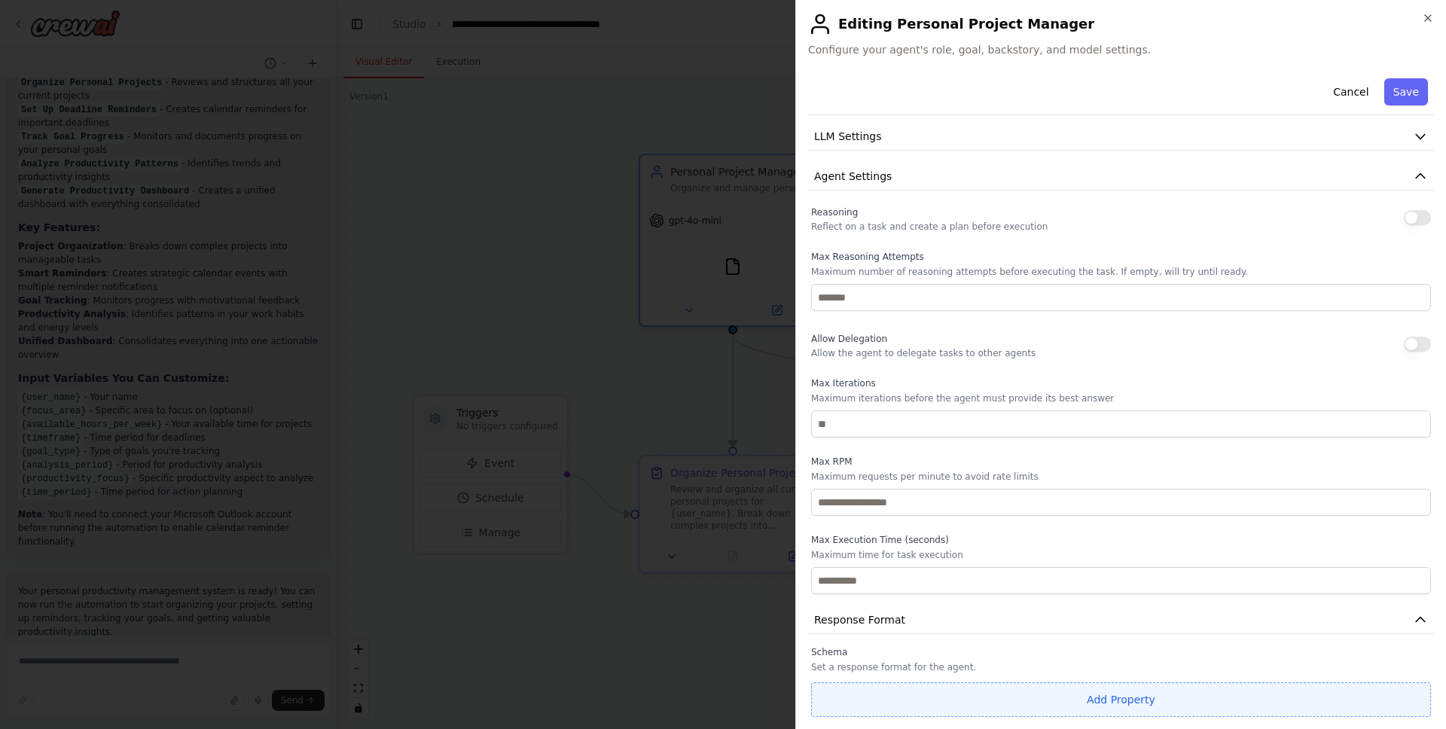
click at [978, 686] on button "Add Property" at bounding box center [1121, 700] width 620 height 35
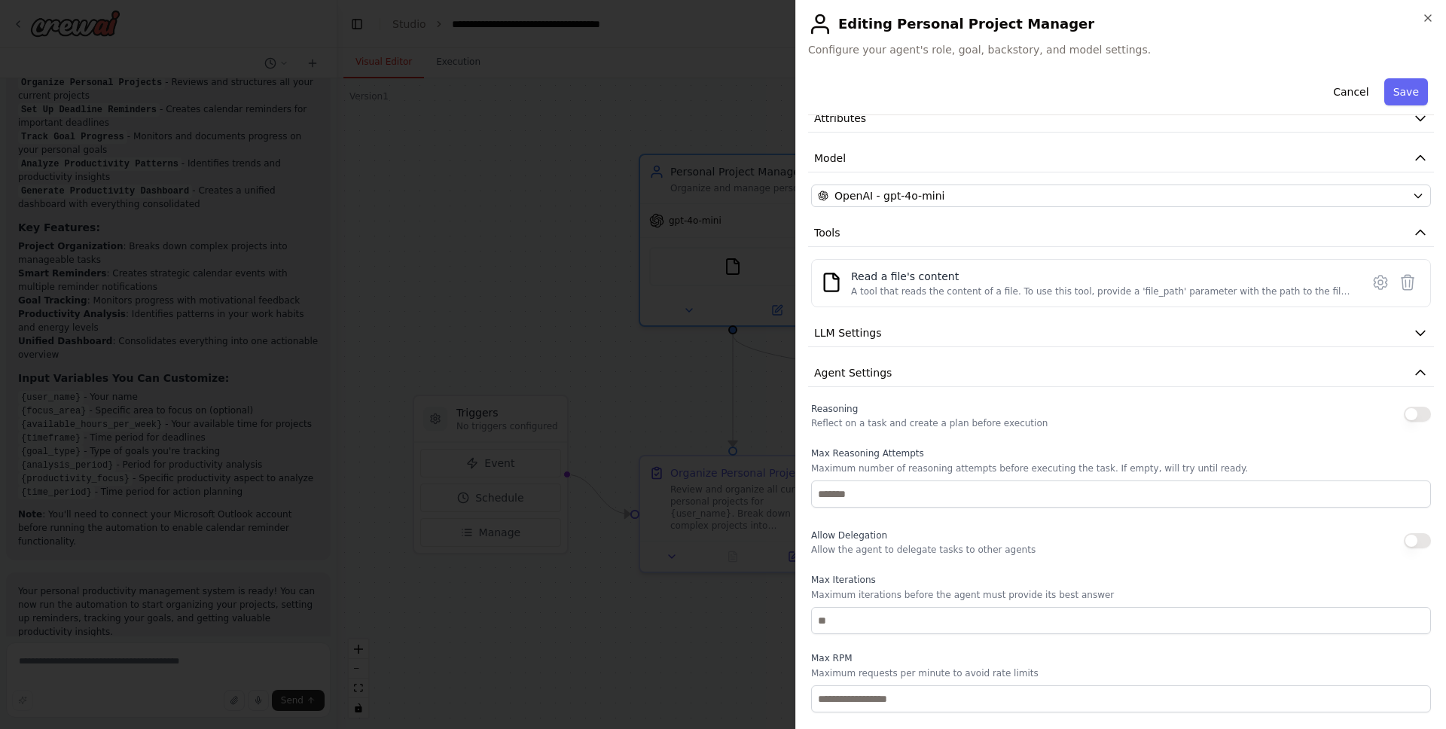
scroll to position [313, 0]
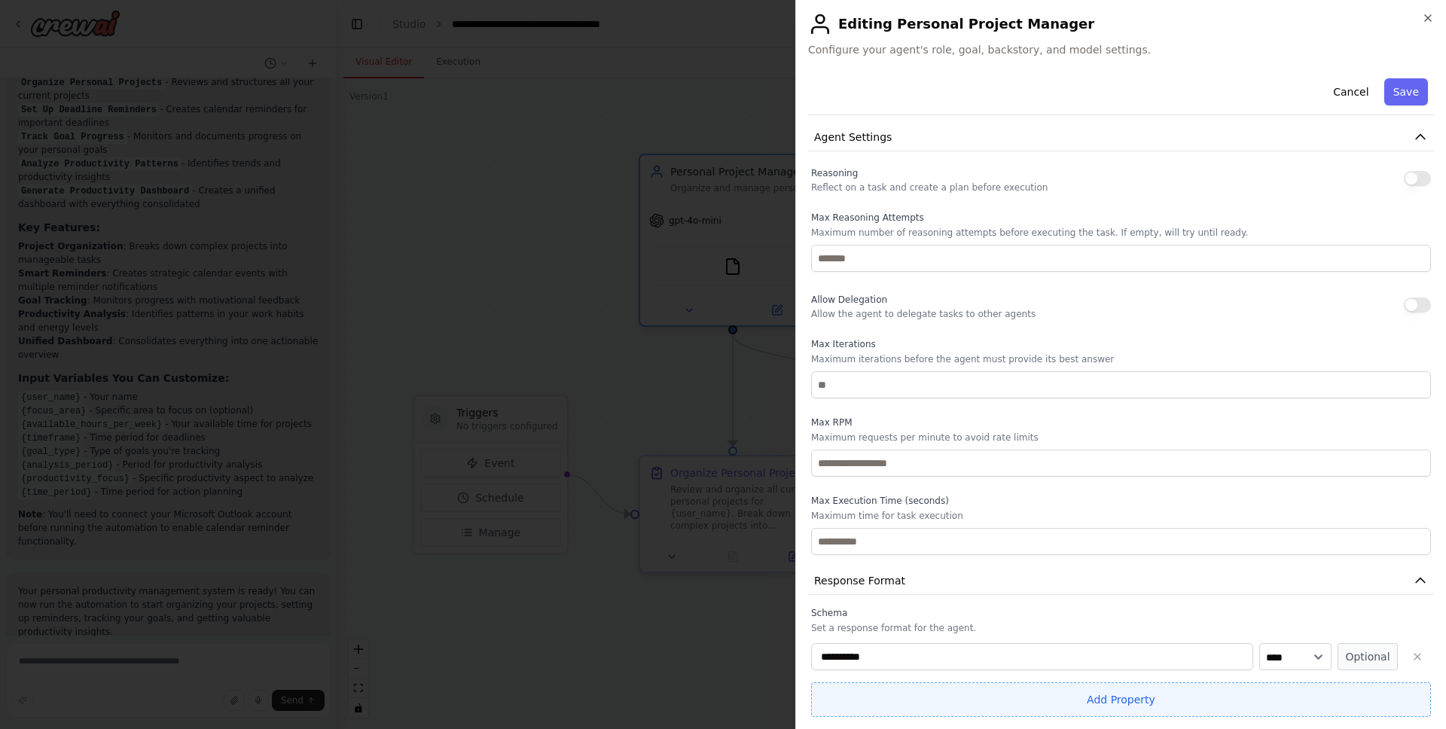
click at [986, 695] on button "Add Property" at bounding box center [1121, 700] width 620 height 35
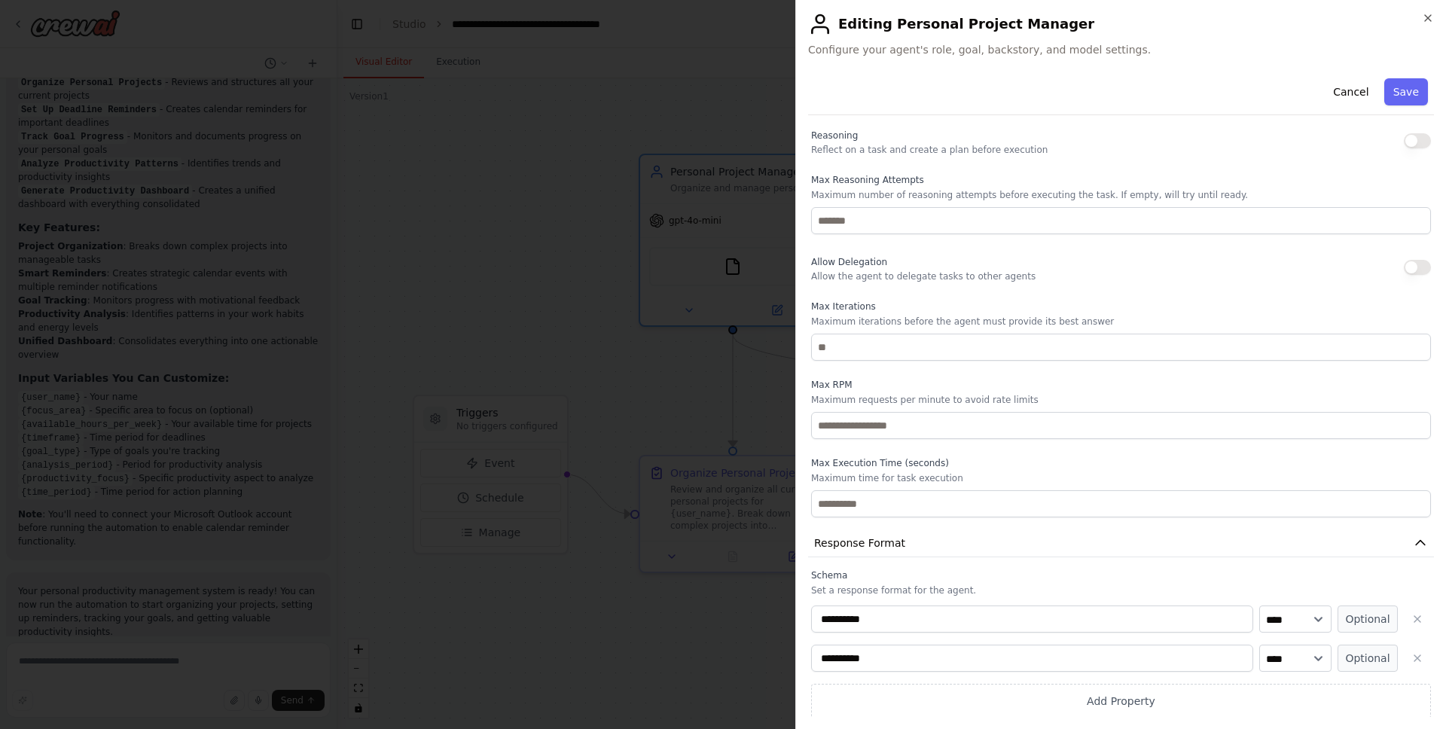
scroll to position [352, 0]
click at [1297, 617] on select "**** ******* ******* **** ******" at bounding box center [1296, 617] width 72 height 27
click at [1375, 597] on div "**********" at bounding box center [1121, 642] width 620 height 149
click at [1375, 614] on button "Optional" at bounding box center [1368, 617] width 60 height 27
click at [1373, 617] on button "Required" at bounding box center [1368, 617] width 60 height 27
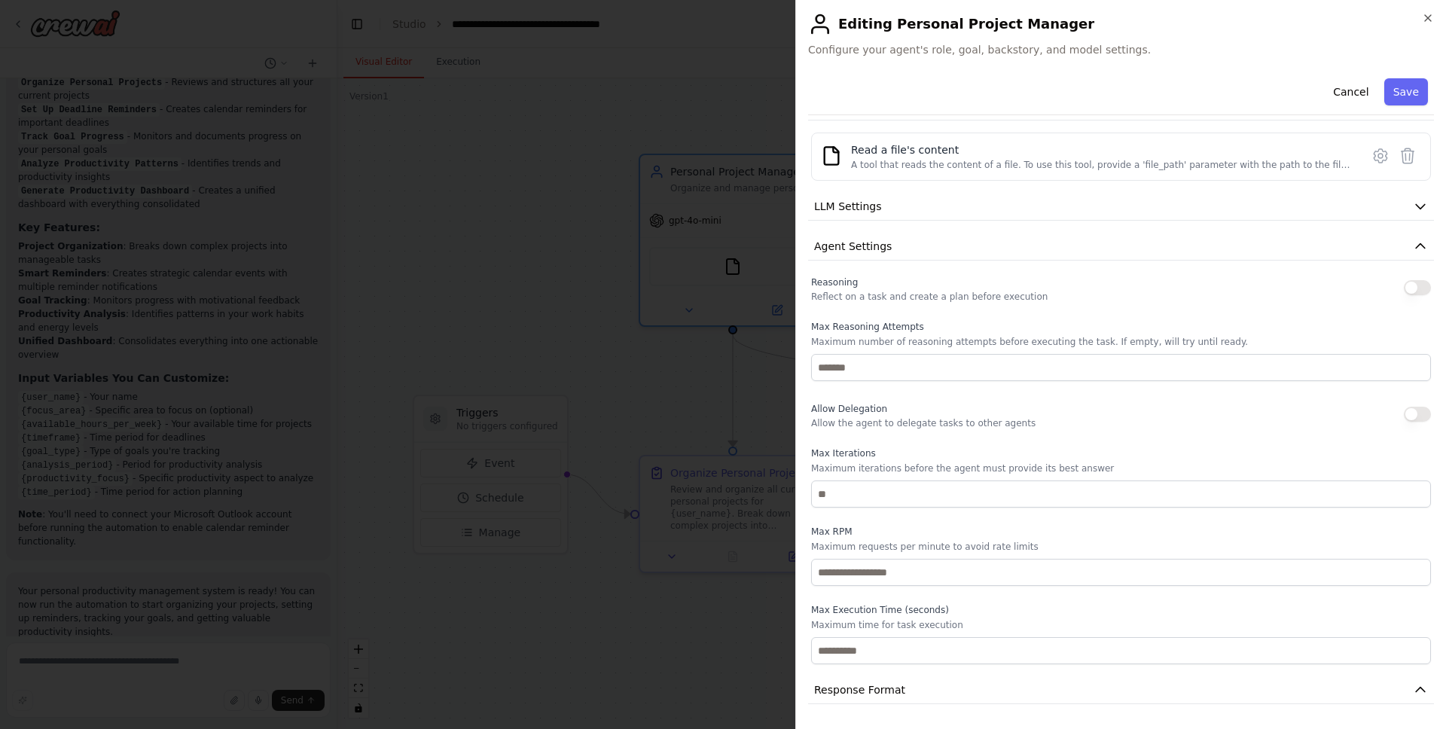
scroll to position [203, 0]
click at [1404, 411] on button "button" at bounding box center [1417, 415] width 27 height 15
click at [1404, 412] on button "button" at bounding box center [1417, 415] width 27 height 15
click at [1425, 17] on icon "button" at bounding box center [1428, 18] width 12 height 12
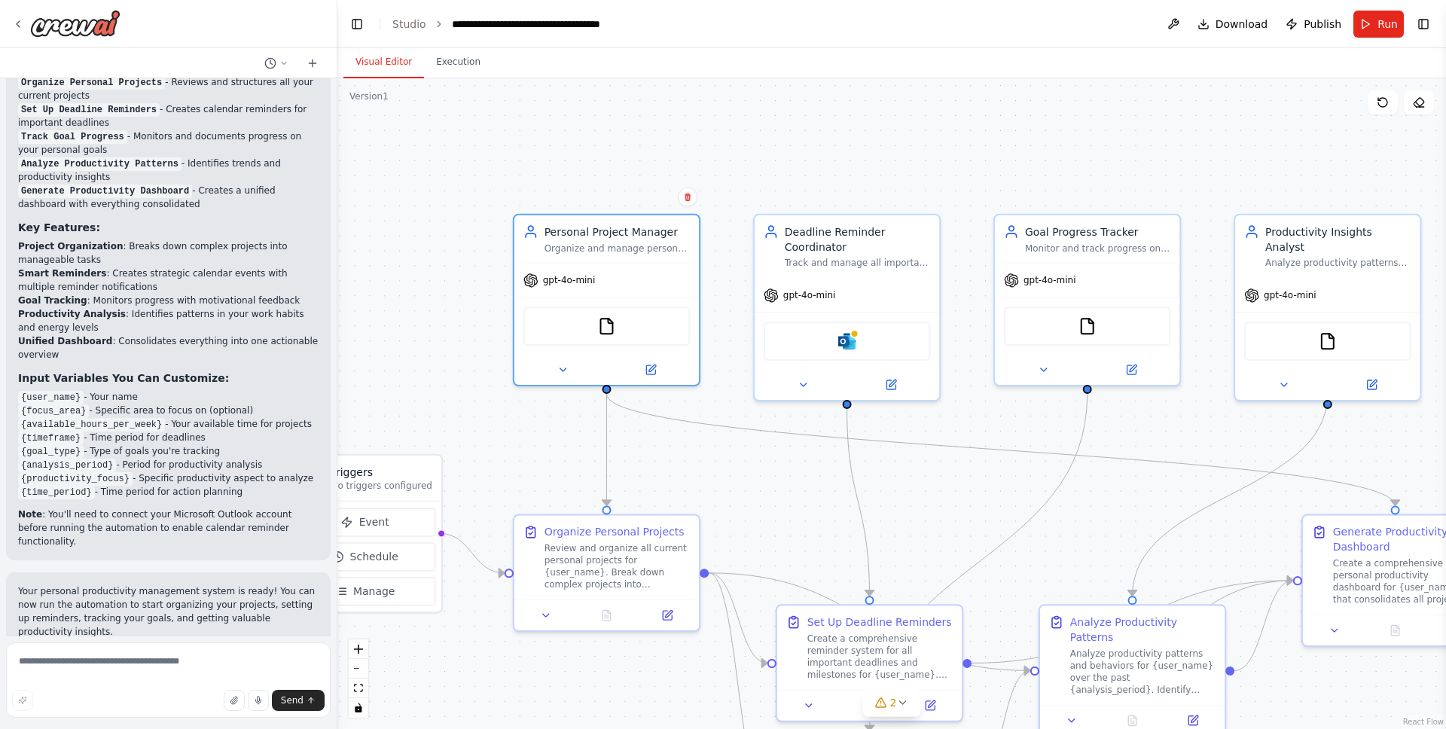
drag, startPoint x: 1086, startPoint y: 185, endPoint x: 957, endPoint y: 243, distance: 142.0
click at [957, 243] on div ".deletable-edge-delete-btn { width: 20px; height: 20px; border: 0px solid #ffff…" at bounding box center [892, 403] width 1109 height 651
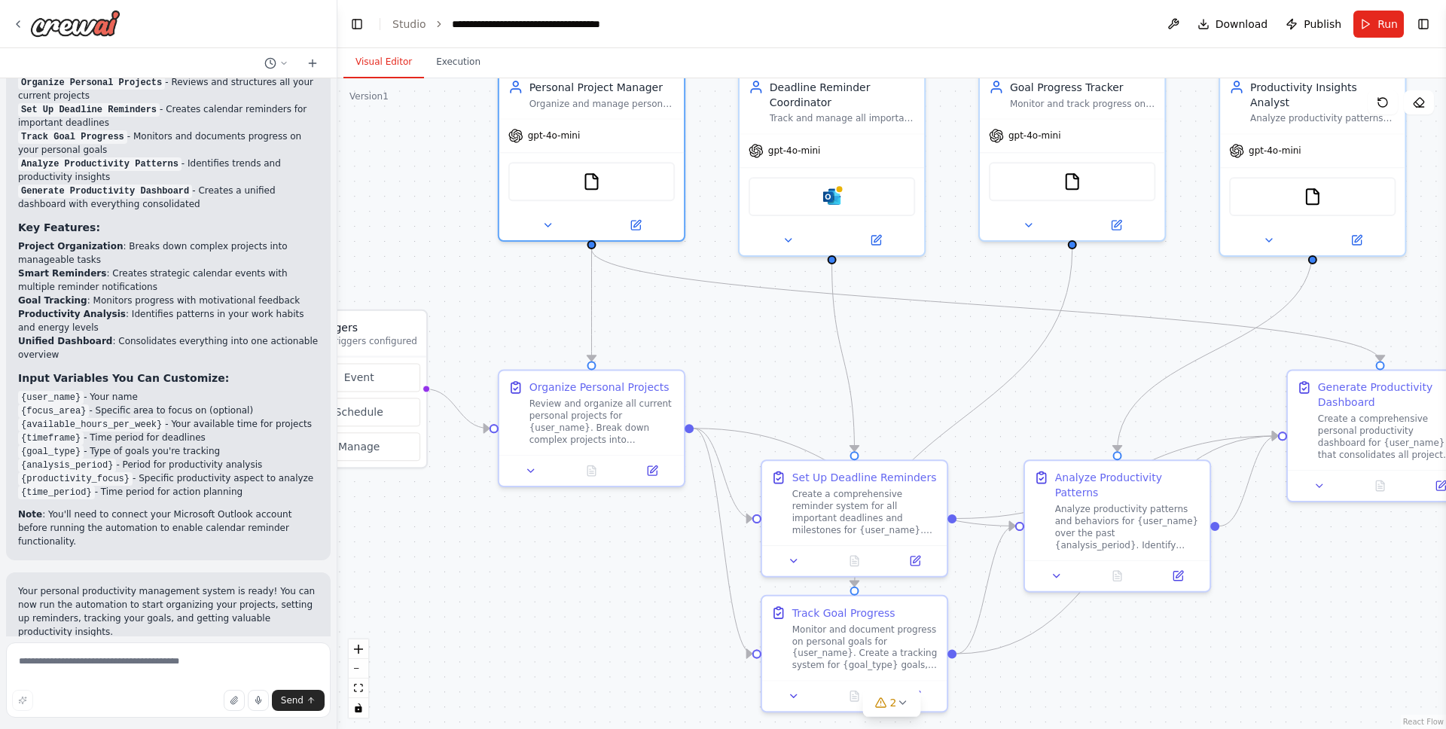
drag, startPoint x: 957, startPoint y: 243, endPoint x: 942, endPoint y: 97, distance: 146.1
click at [942, 97] on div ".deletable-edge-delete-btn { width: 20px; height: 20px; border: 0px solid #ffff…" at bounding box center [892, 403] width 1109 height 651
click at [921, 485] on div "Create a comprehensive reminder system for all important deadlines and mileston…" at bounding box center [864, 507] width 145 height 48
click at [923, 559] on button at bounding box center [914, 556] width 51 height 18
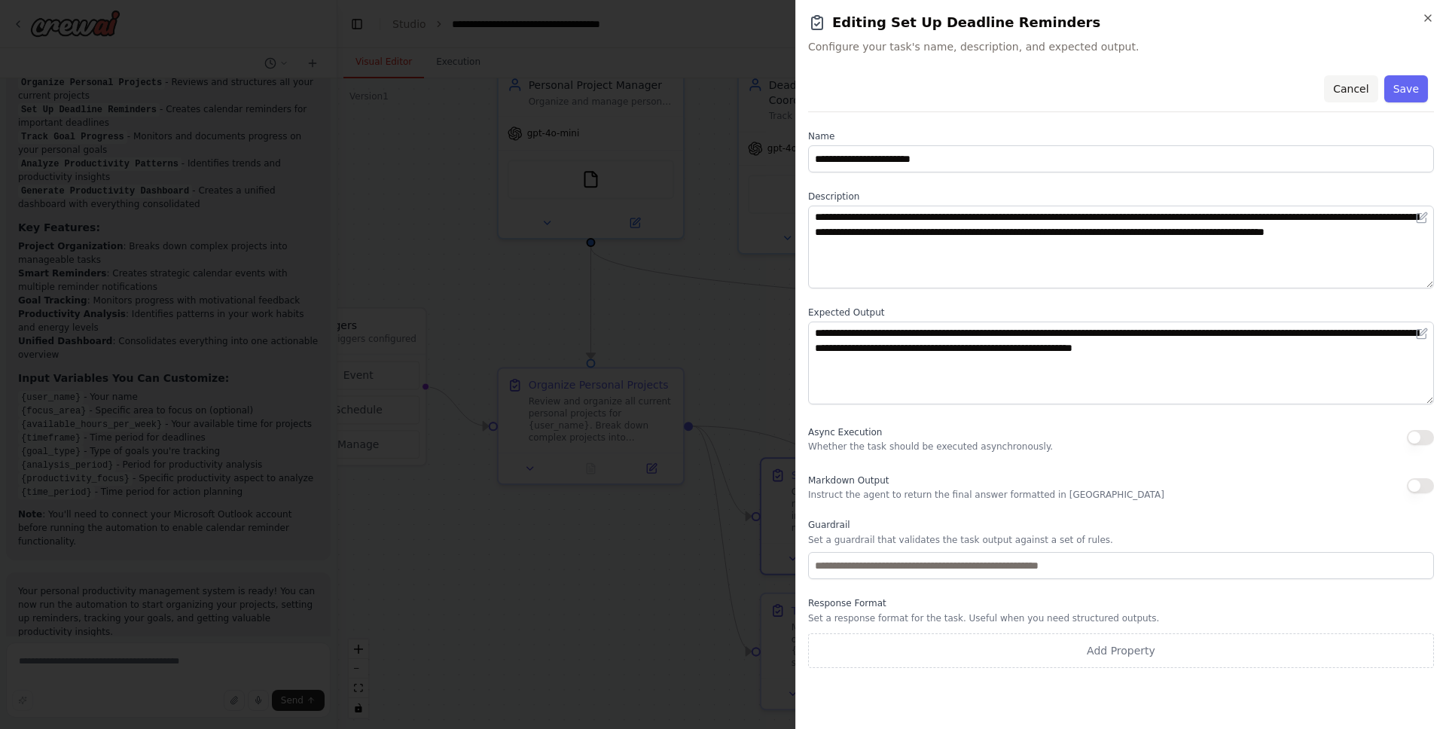
click at [1351, 88] on button "Cancel" at bounding box center [1350, 88] width 53 height 27
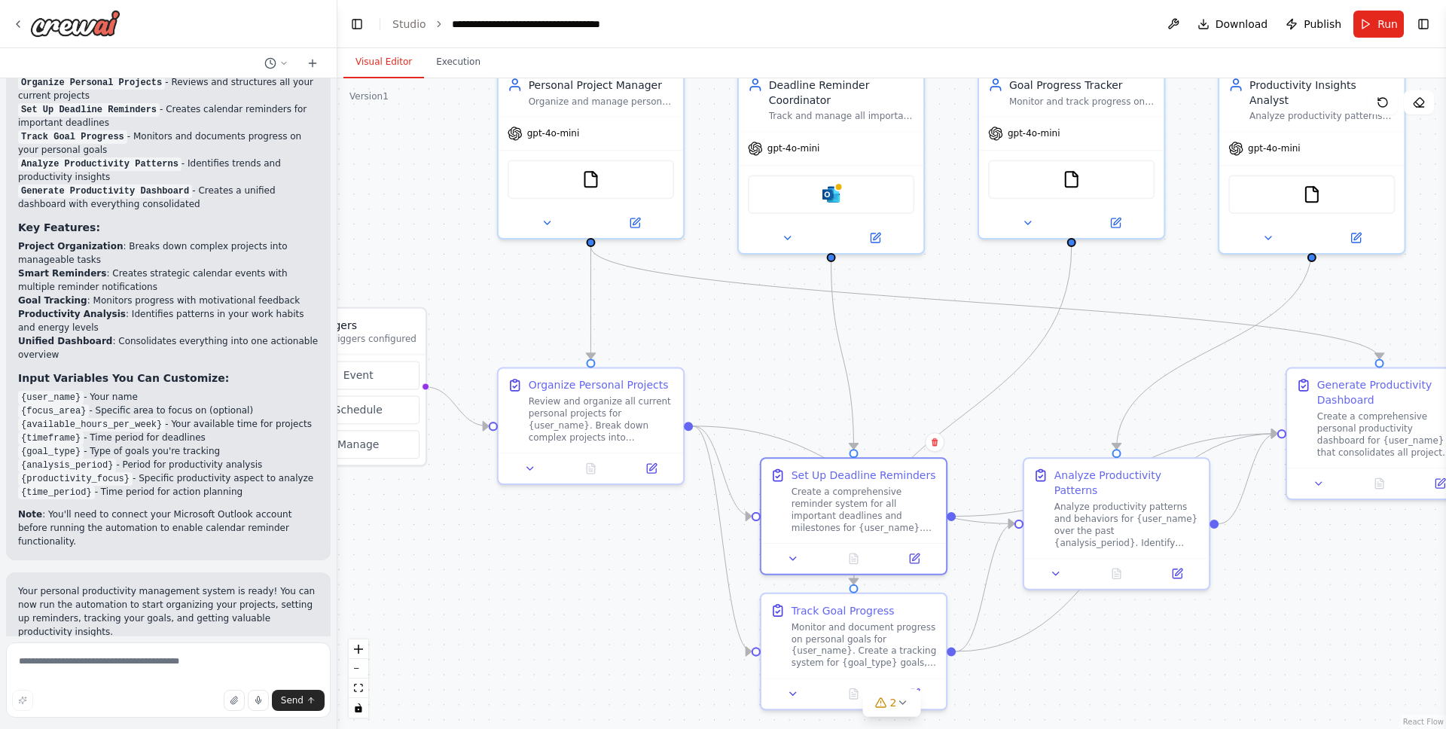
click at [1126, 376] on div ".deletable-edge-delete-btn { width: 20px; height: 20px; border: 0px solid #ffff…" at bounding box center [892, 403] width 1109 height 651
click at [310, 63] on icon at bounding box center [313, 63] width 12 height 12
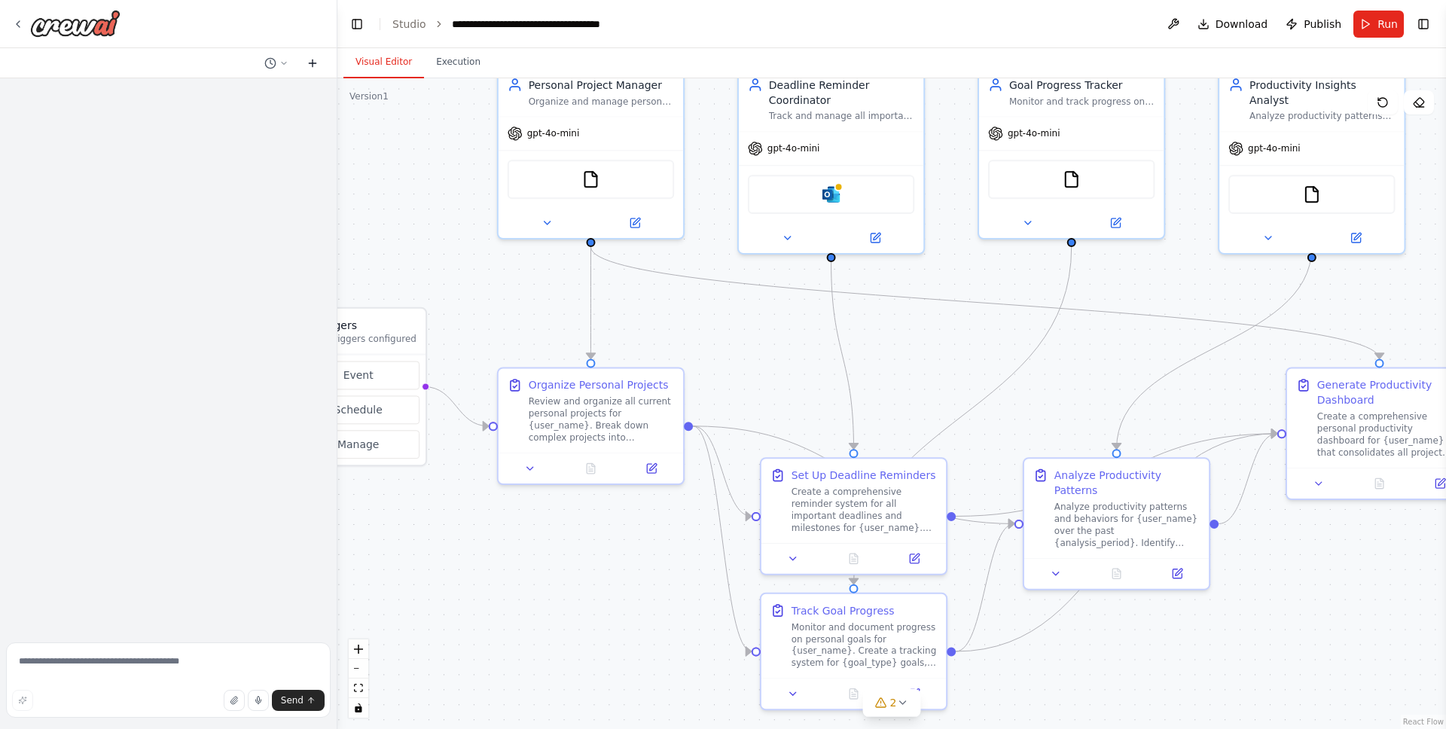
scroll to position [0, 0]
click at [285, 63] on icon at bounding box center [284, 63] width 5 height 2
click at [283, 64] on div at bounding box center [169, 364] width 338 height 729
click at [284, 65] on icon at bounding box center [284, 63] width 9 height 9
click at [336, 44] on div at bounding box center [169, 364] width 338 height 729
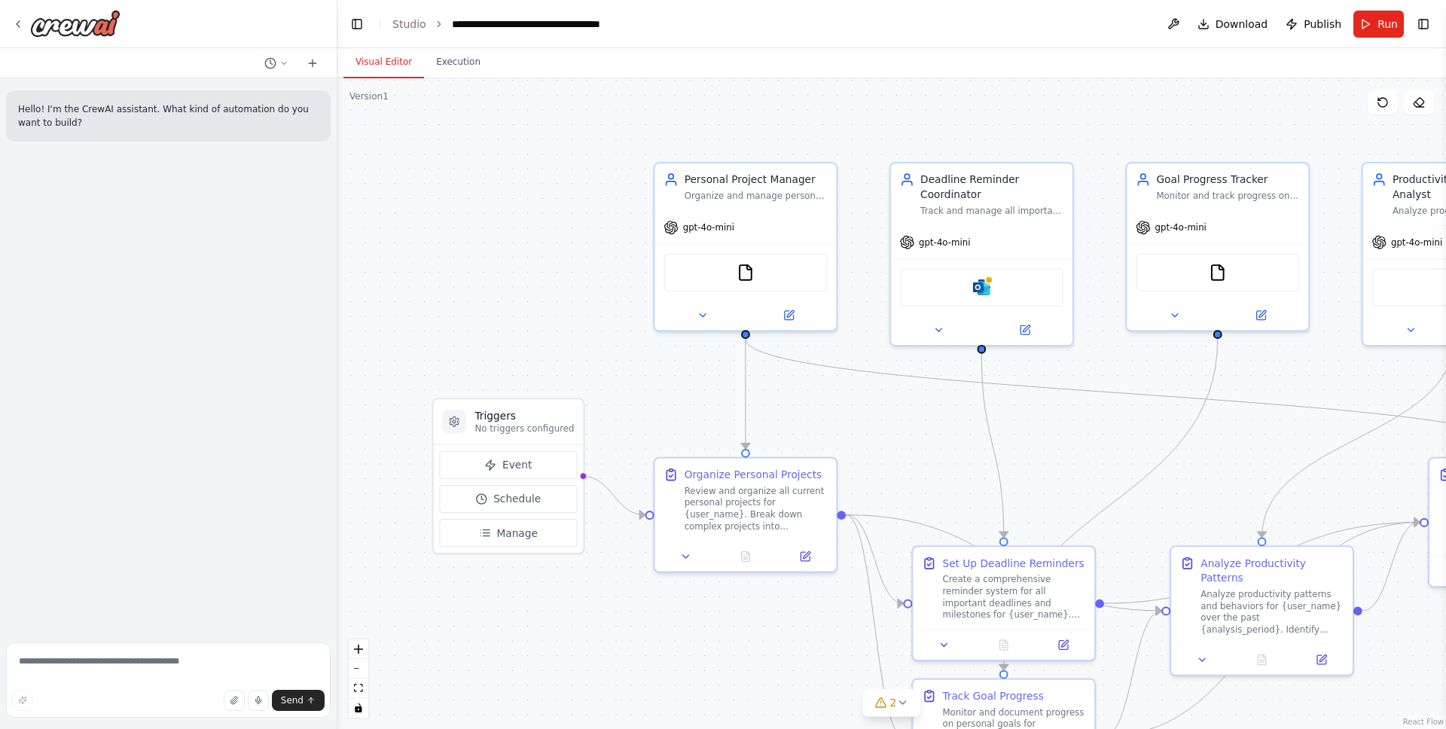
drag, startPoint x: 467, startPoint y: 255, endPoint x: 625, endPoint y: 348, distance: 182.7
click at [625, 348] on div ".deletable-edge-delete-btn { width: 20px; height: 20px; border: 0px solid #ffff…" at bounding box center [892, 403] width 1109 height 651
click at [280, 59] on icon at bounding box center [284, 63] width 9 height 9
click at [286, 63] on div at bounding box center [169, 364] width 338 height 729
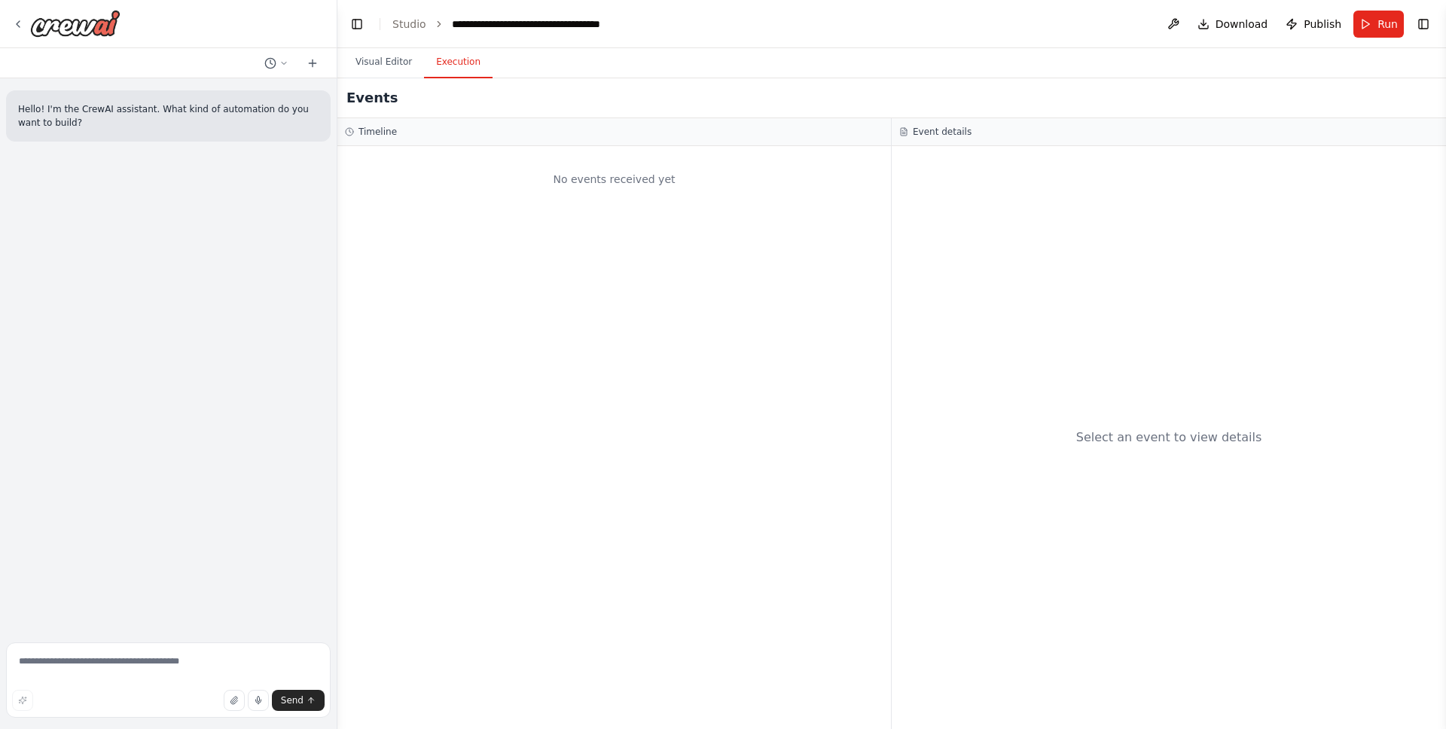
click at [469, 57] on button "Execution" at bounding box center [458, 63] width 69 height 32
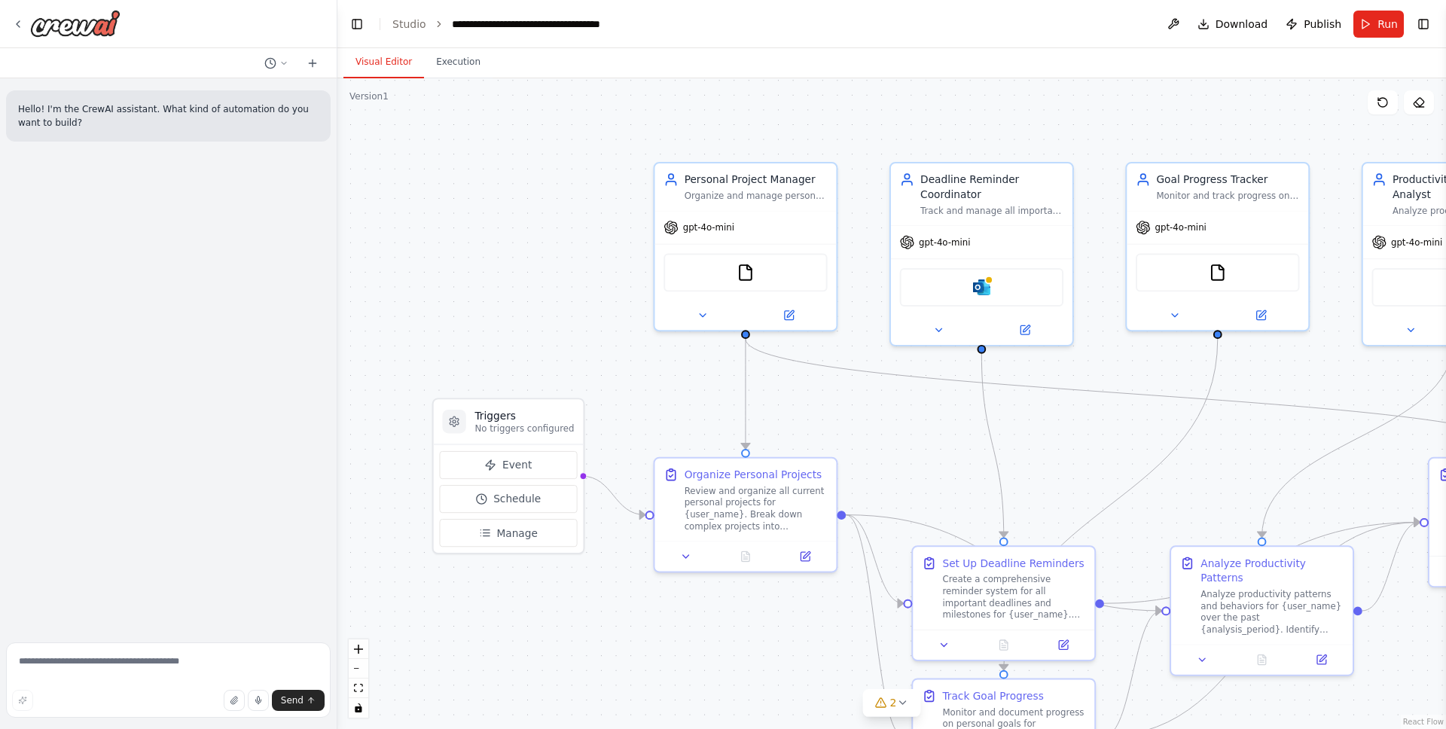
click at [405, 70] on button "Visual Editor" at bounding box center [384, 63] width 81 height 32
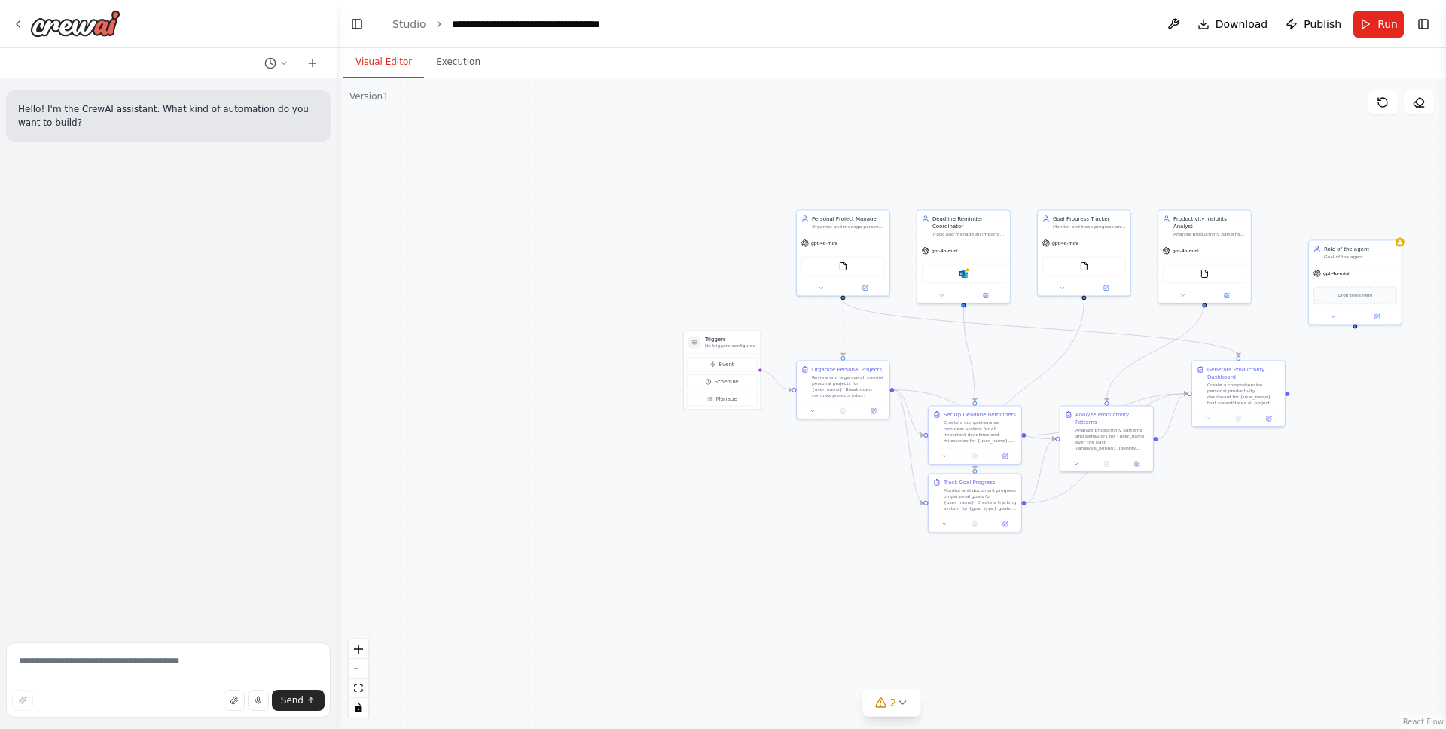
drag, startPoint x: 1224, startPoint y: 344, endPoint x: 1020, endPoint y: 363, distance: 205.1
click at [1020, 363] on div ".deletable-edge-delete-btn { width: 20px; height: 20px; border: 0px solid #ffff…" at bounding box center [892, 403] width 1109 height 651
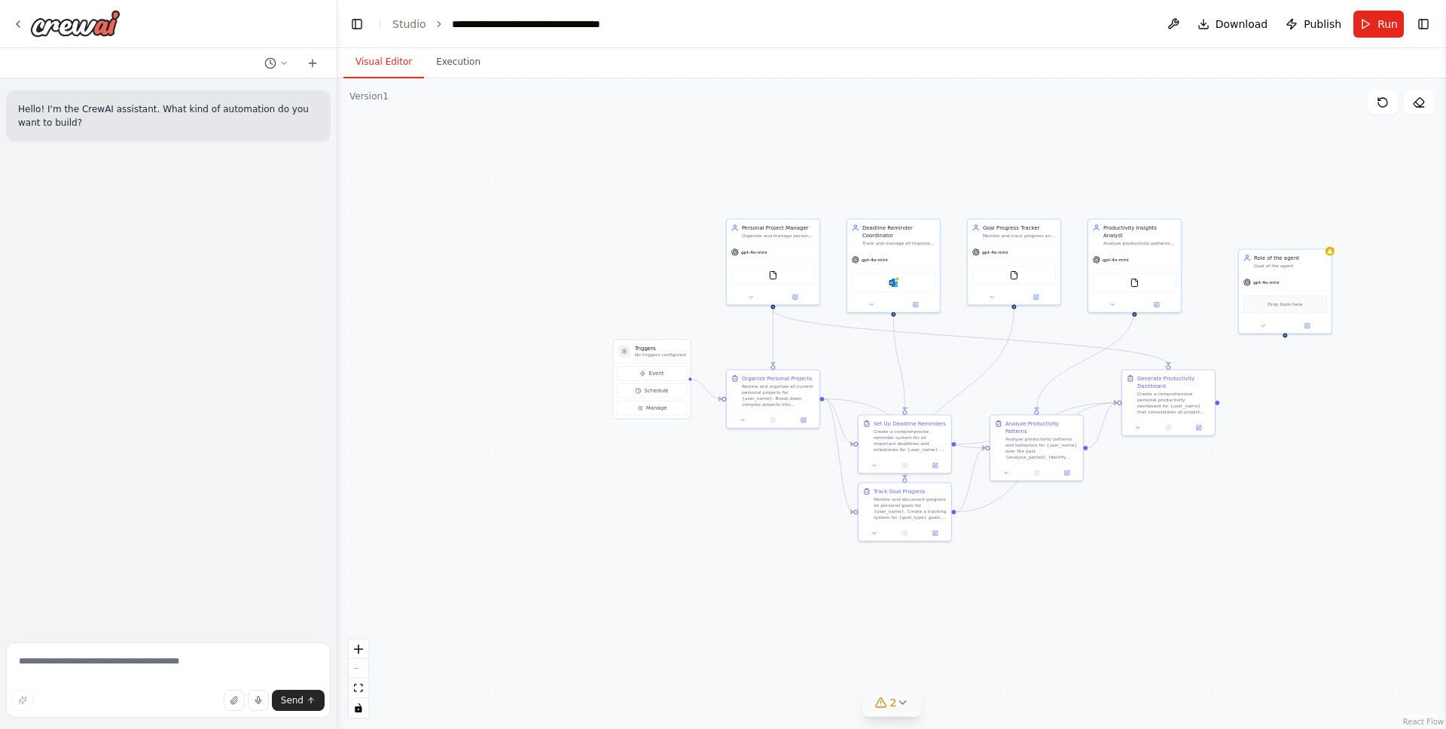
click at [901, 699] on icon at bounding box center [903, 703] width 12 height 12
click at [1065, 621] on icon at bounding box center [1071, 615] width 12 height 12
click at [901, 709] on button "2" at bounding box center [892, 703] width 58 height 28
click at [864, 632] on div "Issues found Agent Role of the agent has no task assigned Microsoft outlook int…" at bounding box center [893, 673] width 396 height 88
click at [864, 624] on button "2" at bounding box center [893, 615] width 396 height 28
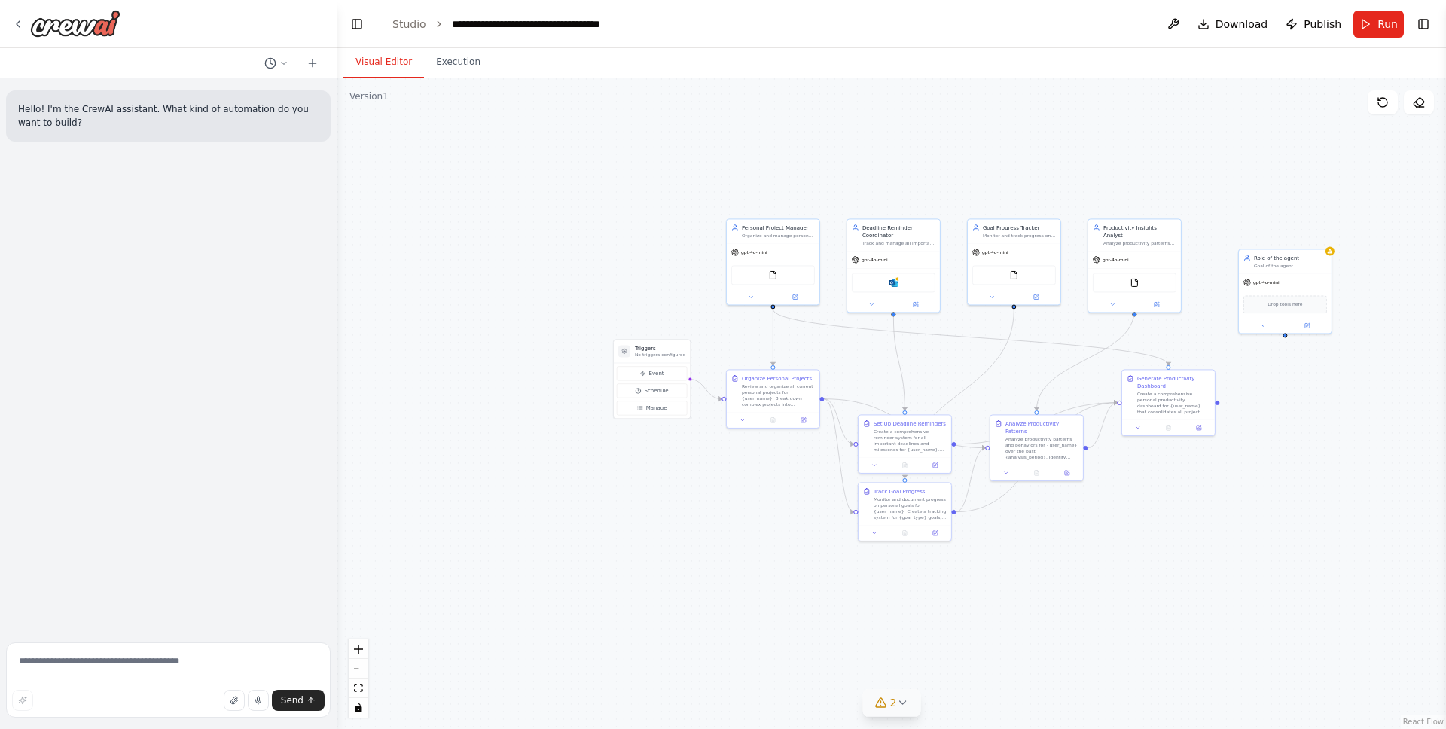
click at [888, 707] on div "2" at bounding box center [886, 702] width 22 height 15
click at [1059, 643] on button at bounding box center [1065, 645] width 26 height 18
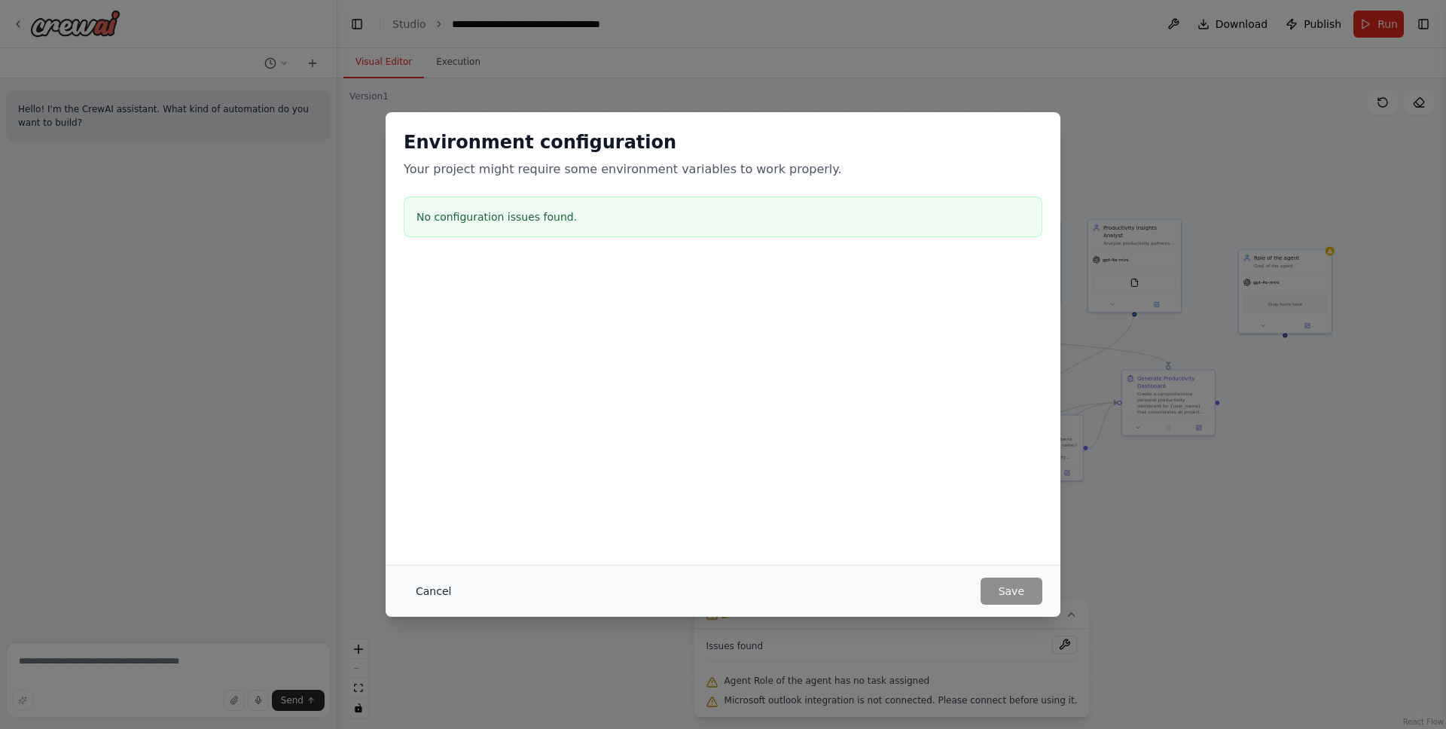
click at [447, 602] on button "Cancel" at bounding box center [434, 591] width 60 height 27
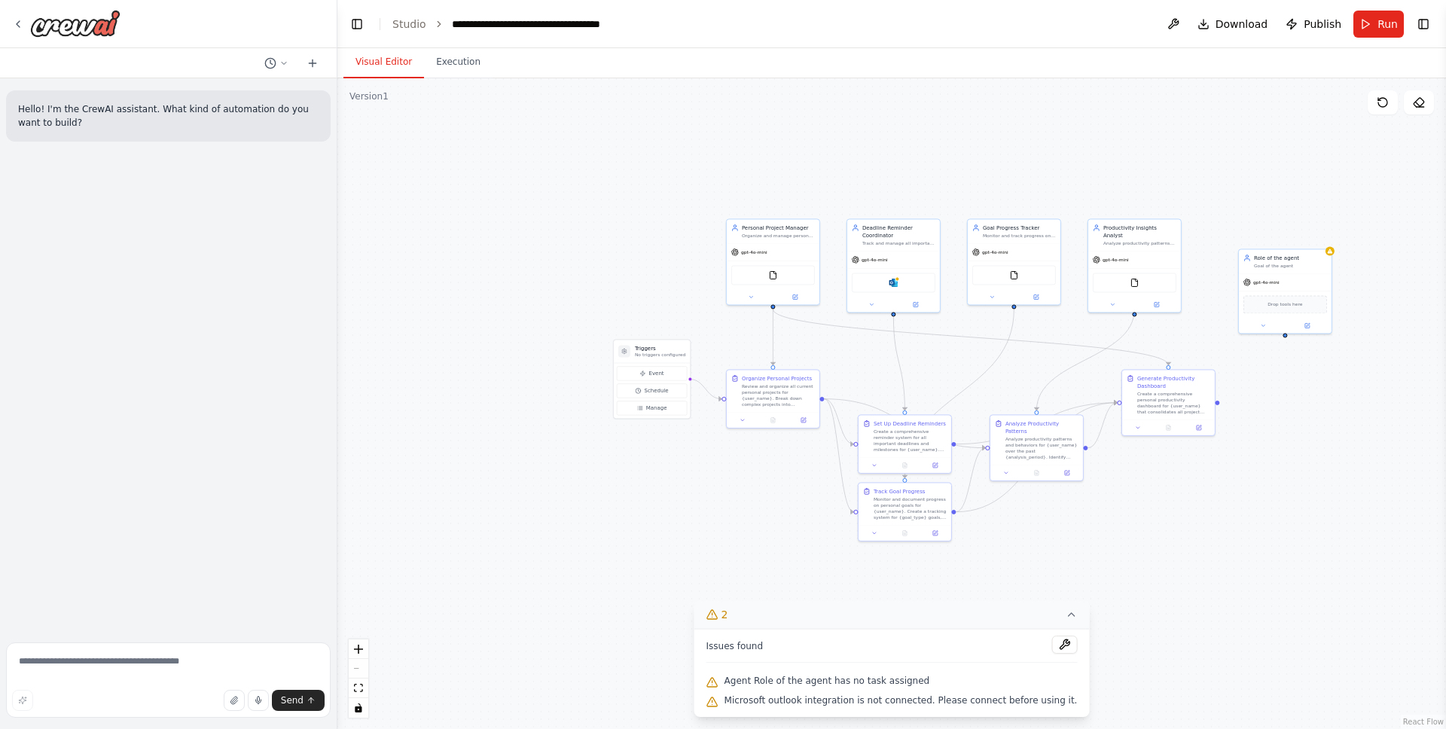
click at [1068, 613] on button "2" at bounding box center [893, 615] width 396 height 28
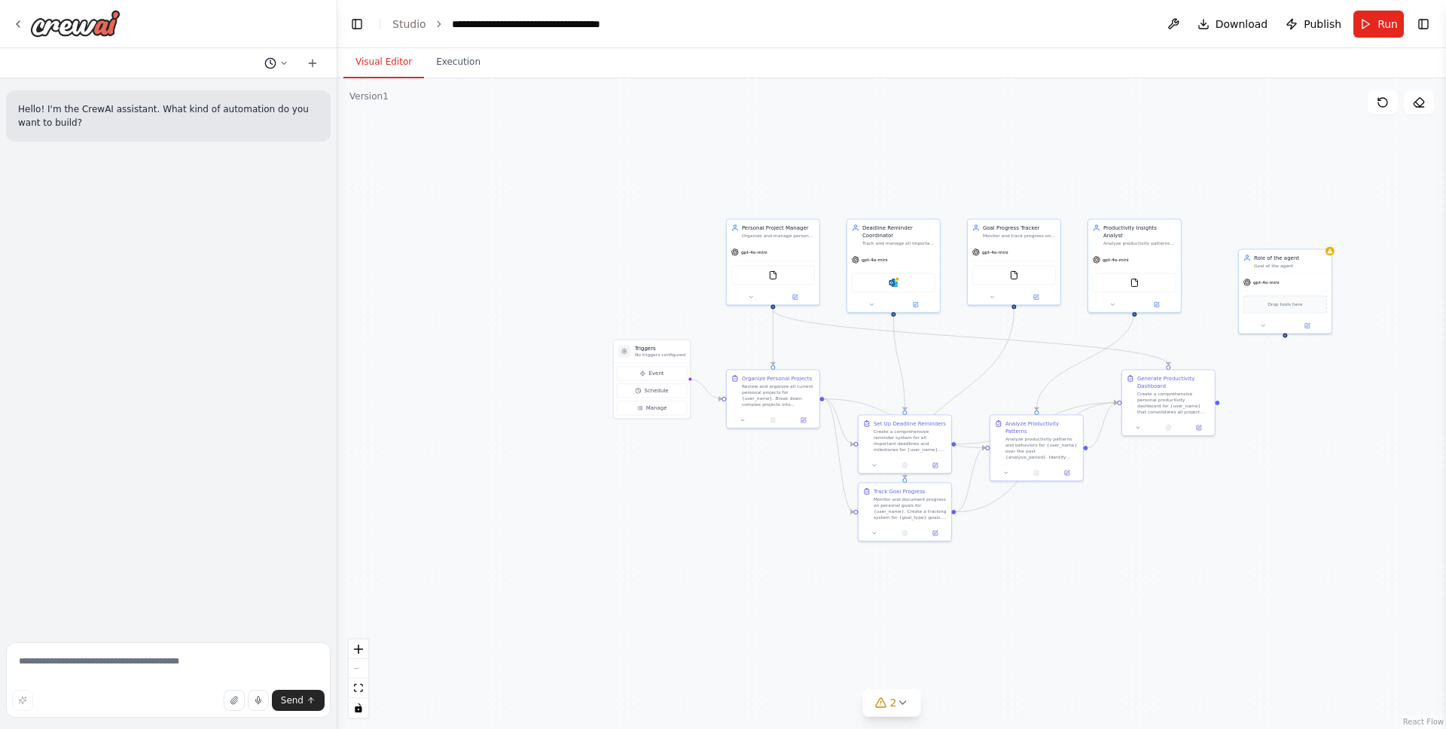
click at [270, 71] on div at bounding box center [168, 63] width 337 height 30
click at [272, 64] on icon at bounding box center [270, 63] width 12 height 12
click at [252, 142] on span "Create a crew that helps organize your personal projects, sets reminders for im…" at bounding box center [219, 142] width 112 height 12
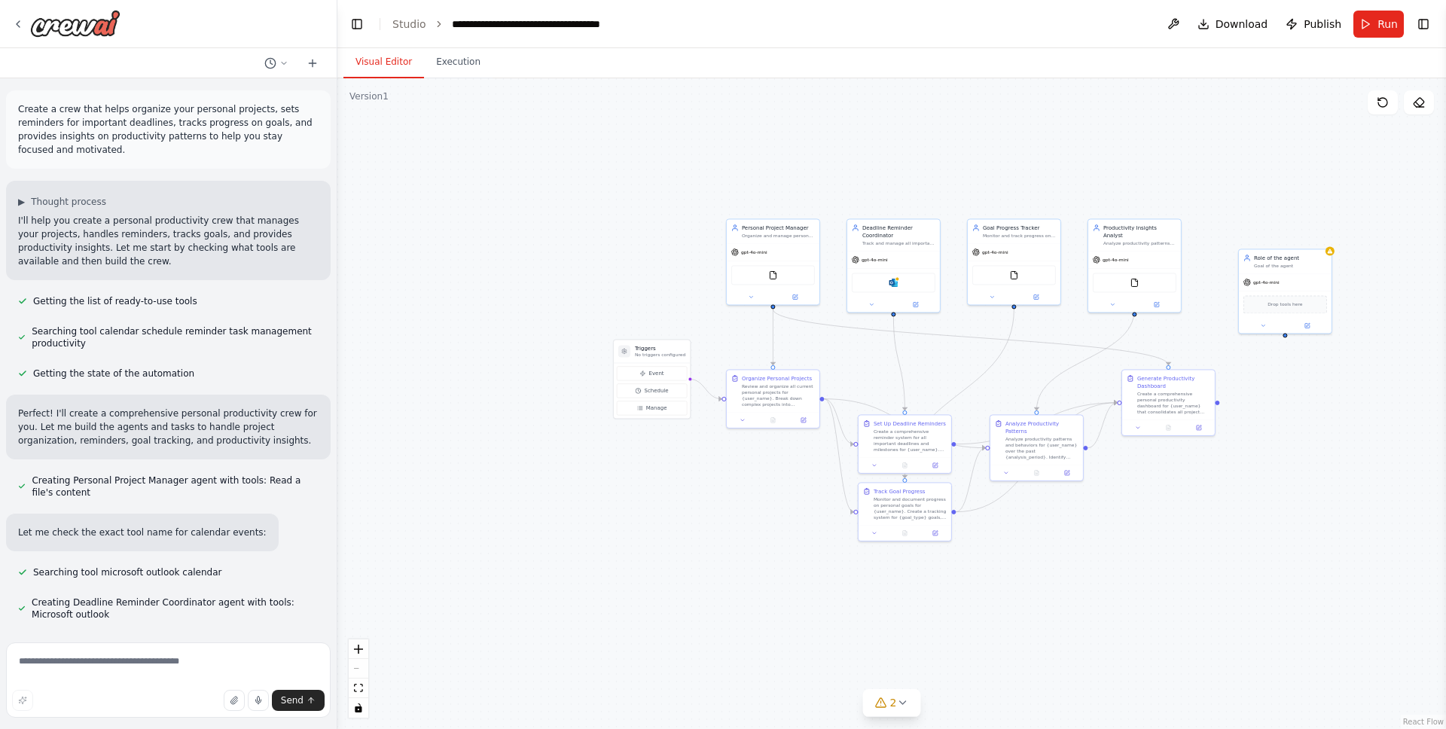
click at [37, 115] on p "Create a crew that helps organize your personal projects, sets reminders for im…" at bounding box center [168, 129] width 301 height 54
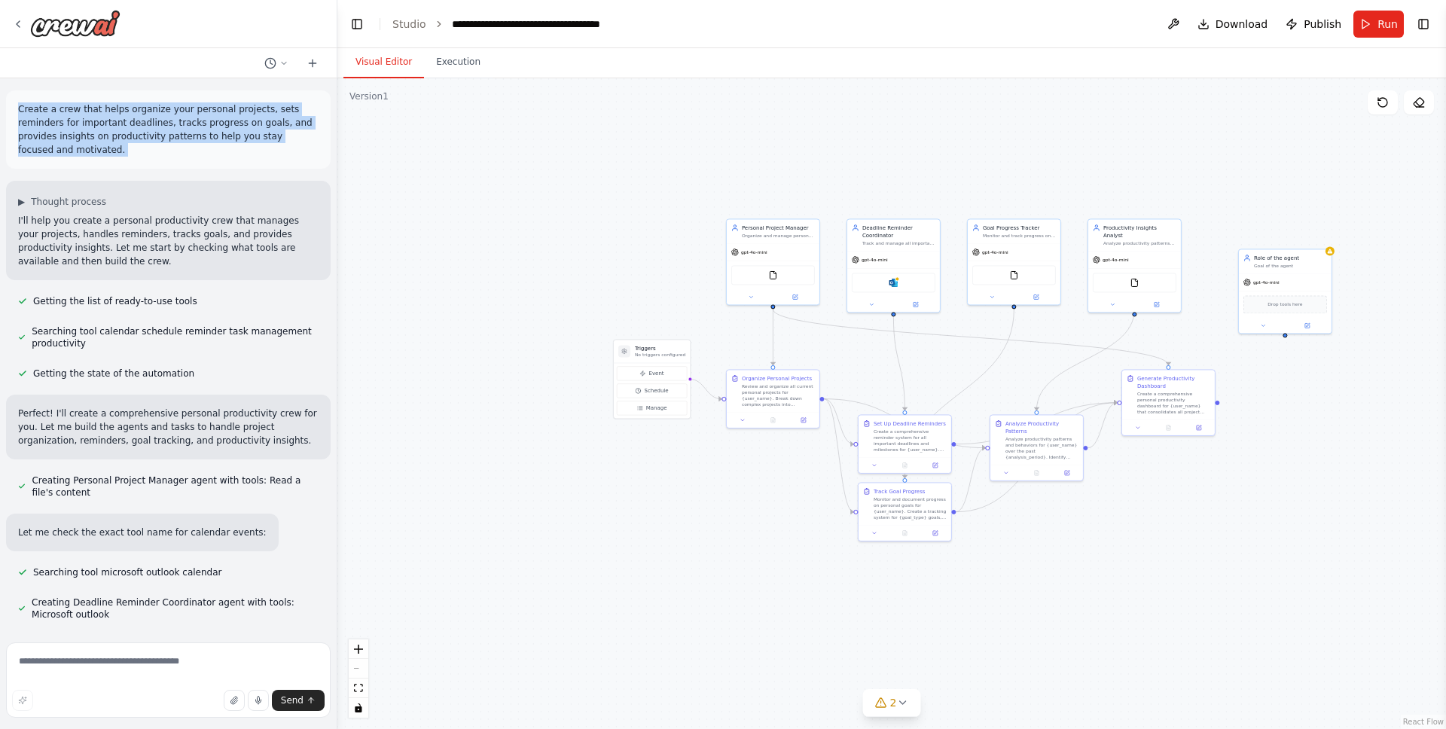
click at [37, 115] on p "Create a crew that helps organize your personal projects, sets reminders for im…" at bounding box center [168, 129] width 301 height 54
copy p "Create a crew that helps organize your personal projects, sets reminders for im…"
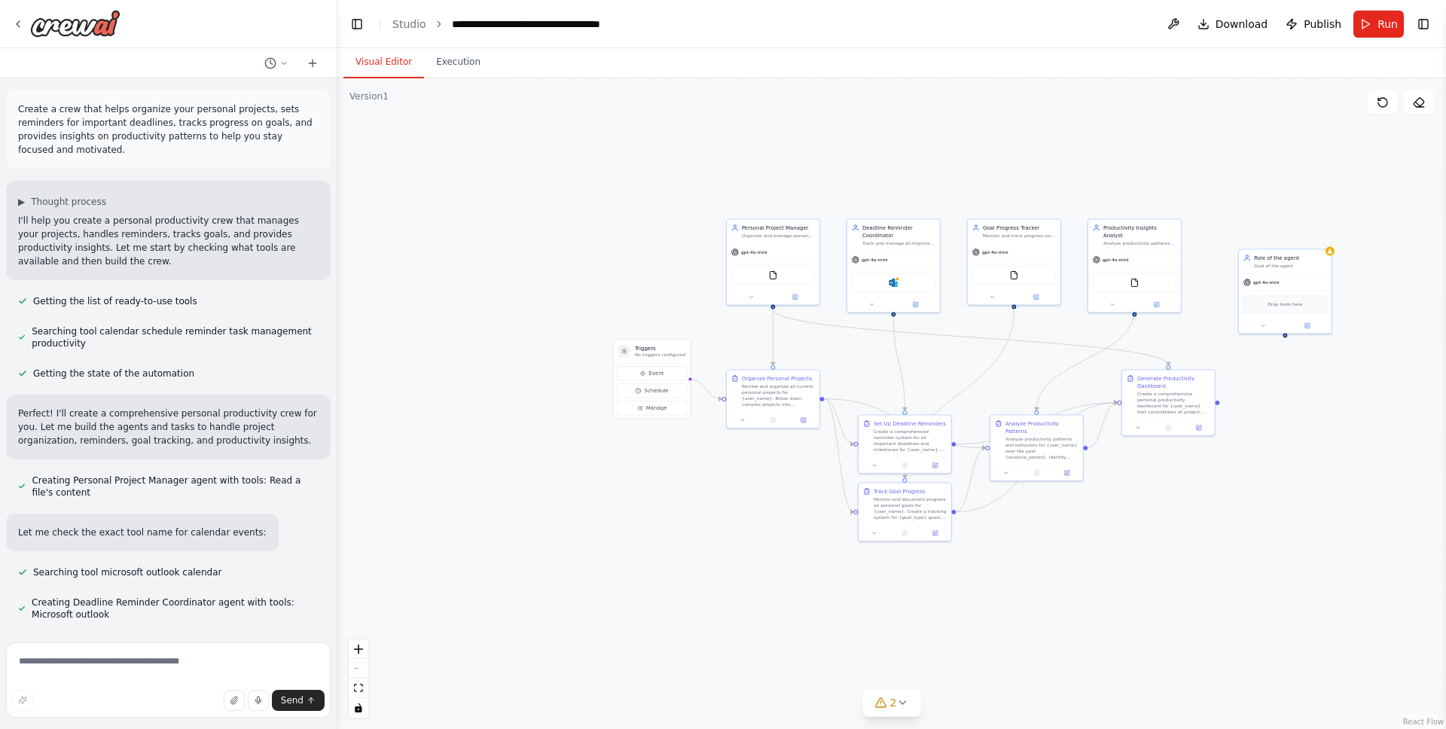
click at [75, 631] on div "Create a crew that helps organize your personal projects, sets reminders for im…" at bounding box center [168, 357] width 337 height 558
click at [1428, 23] on button "Toggle Right Sidebar" at bounding box center [1423, 24] width 21 height 21
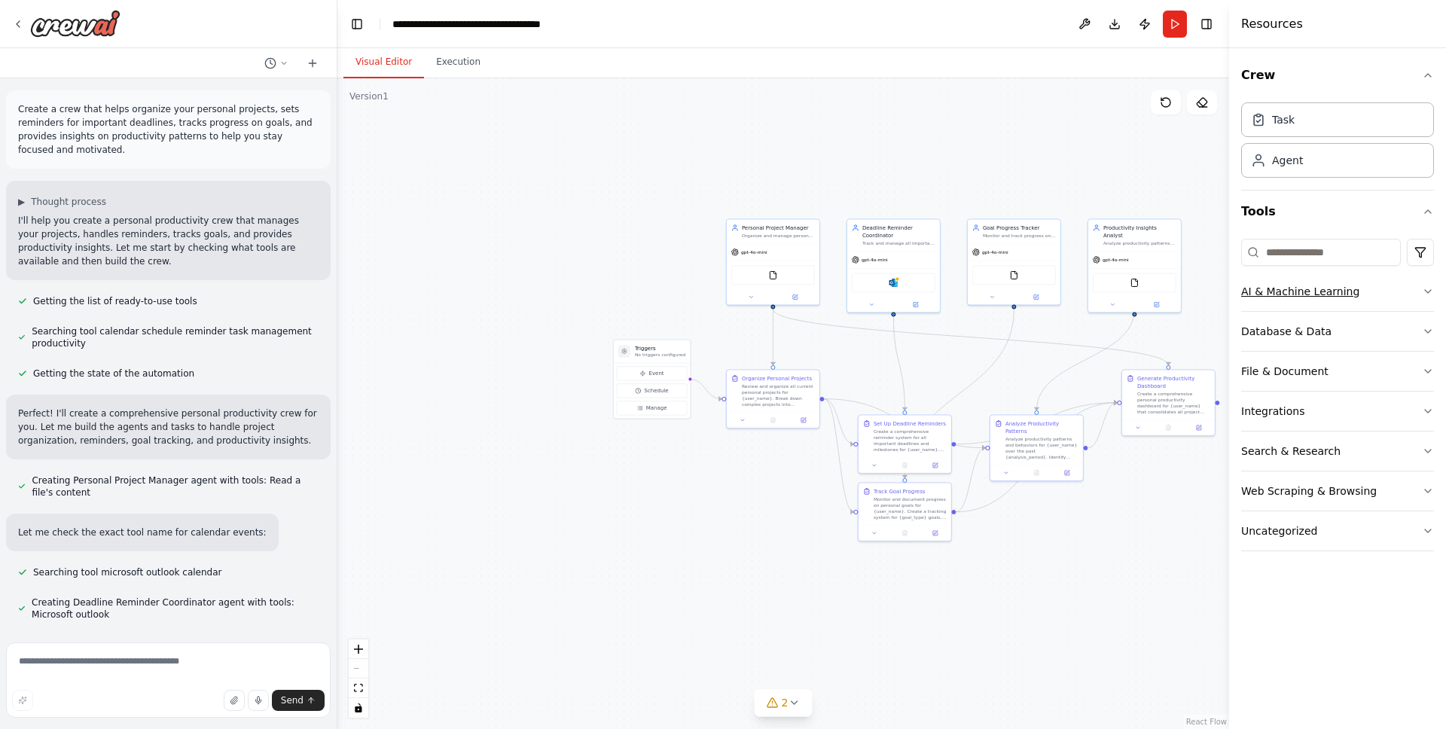
click at [1425, 288] on icon "button" at bounding box center [1428, 292] width 12 height 12
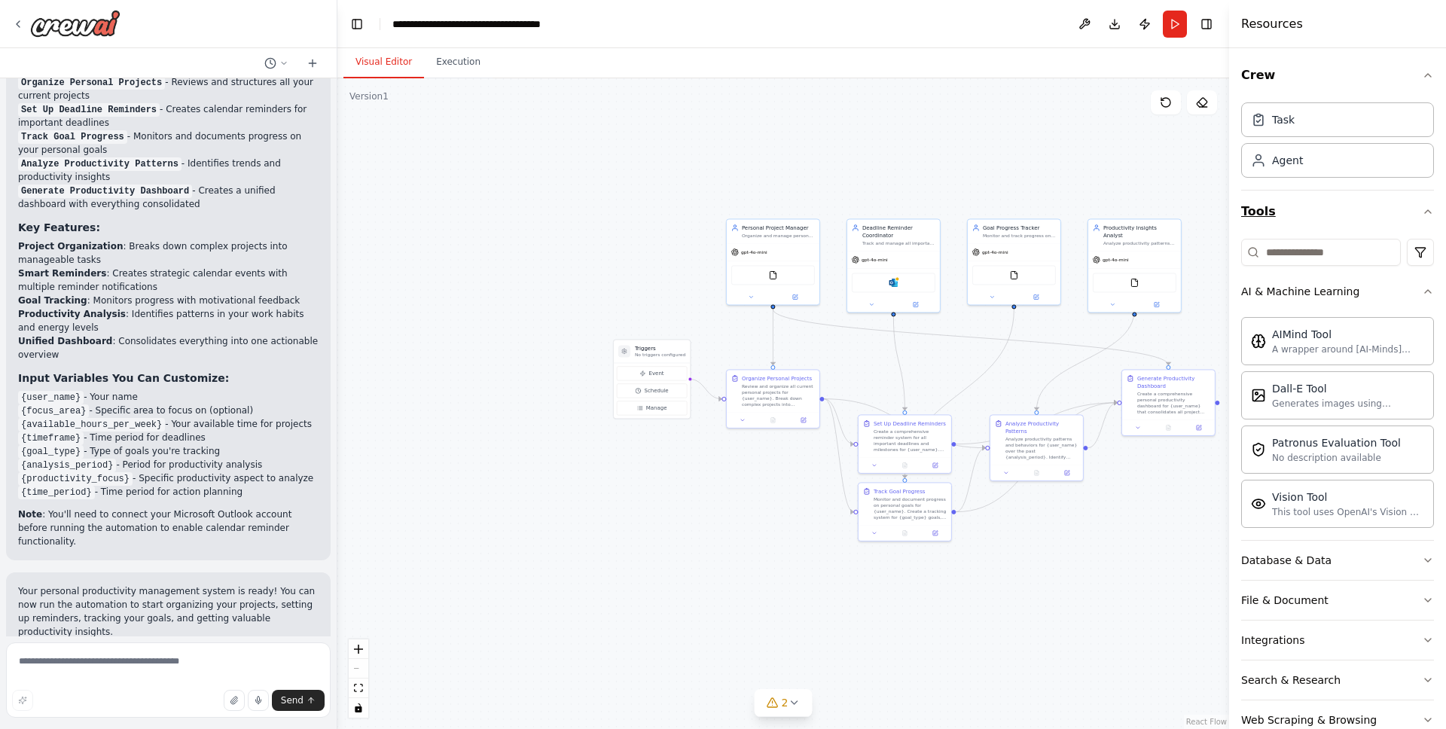
click at [1422, 211] on icon "button" at bounding box center [1428, 212] width 12 height 12
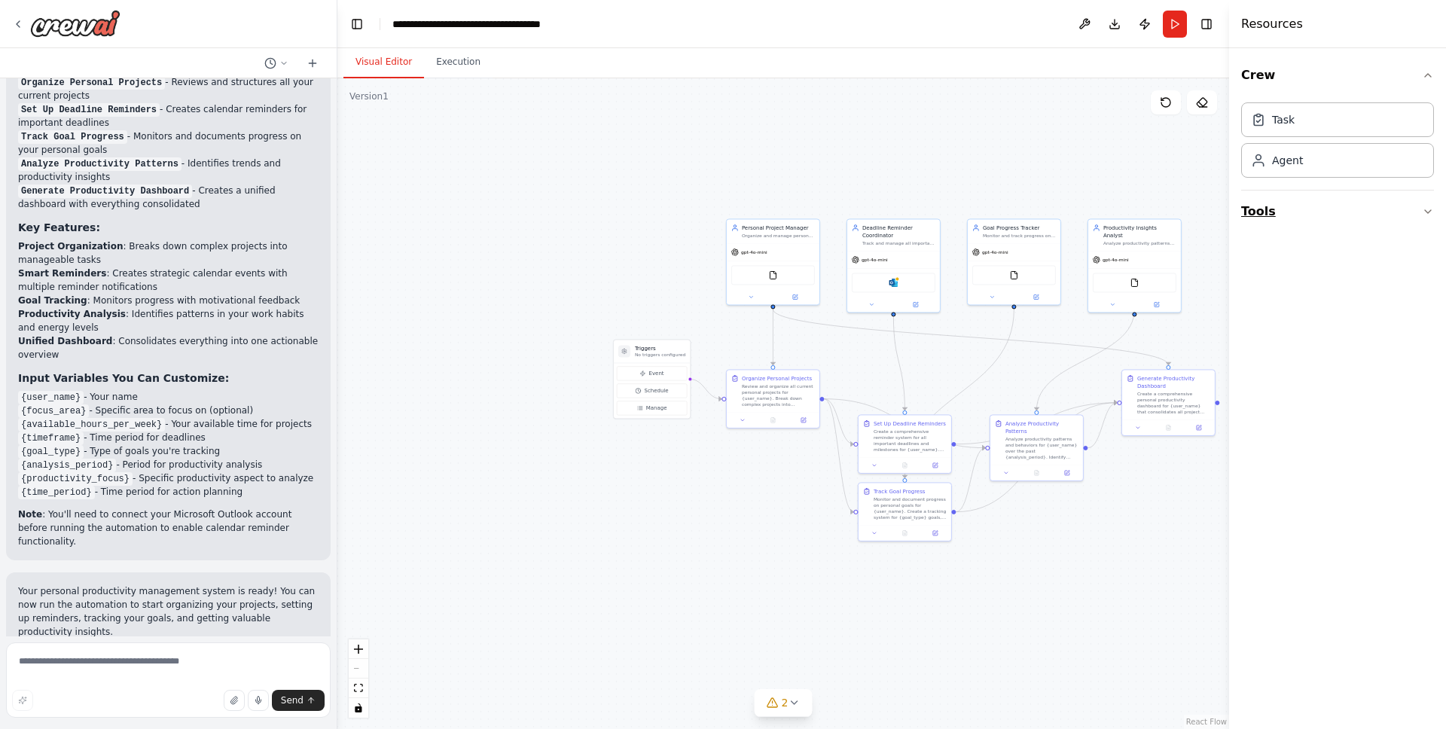
drag, startPoint x: 1392, startPoint y: 197, endPoint x: 1396, endPoint y: 206, distance: 10.5
click at [1392, 197] on button "Tools" at bounding box center [1338, 212] width 193 height 42
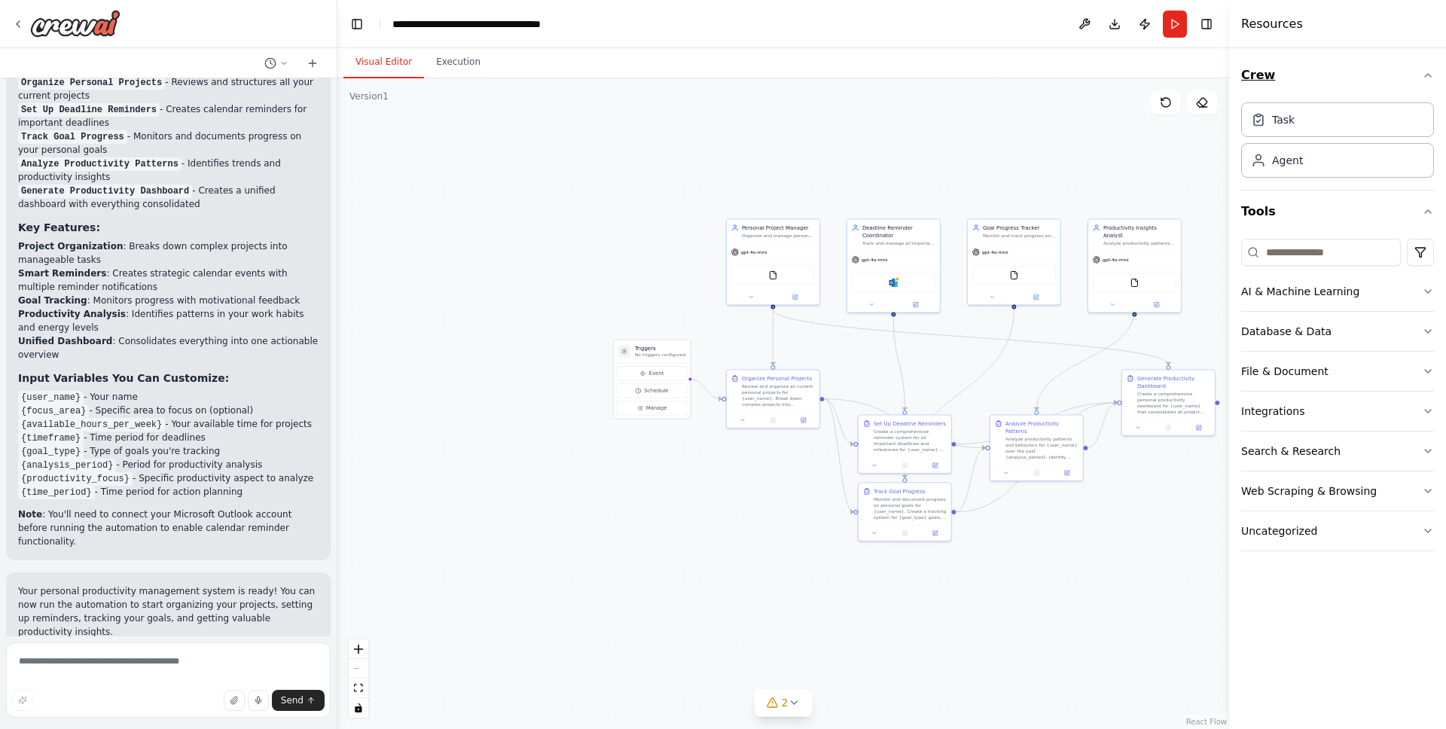
click at [1418, 70] on button "Crew" at bounding box center [1338, 75] width 193 height 42
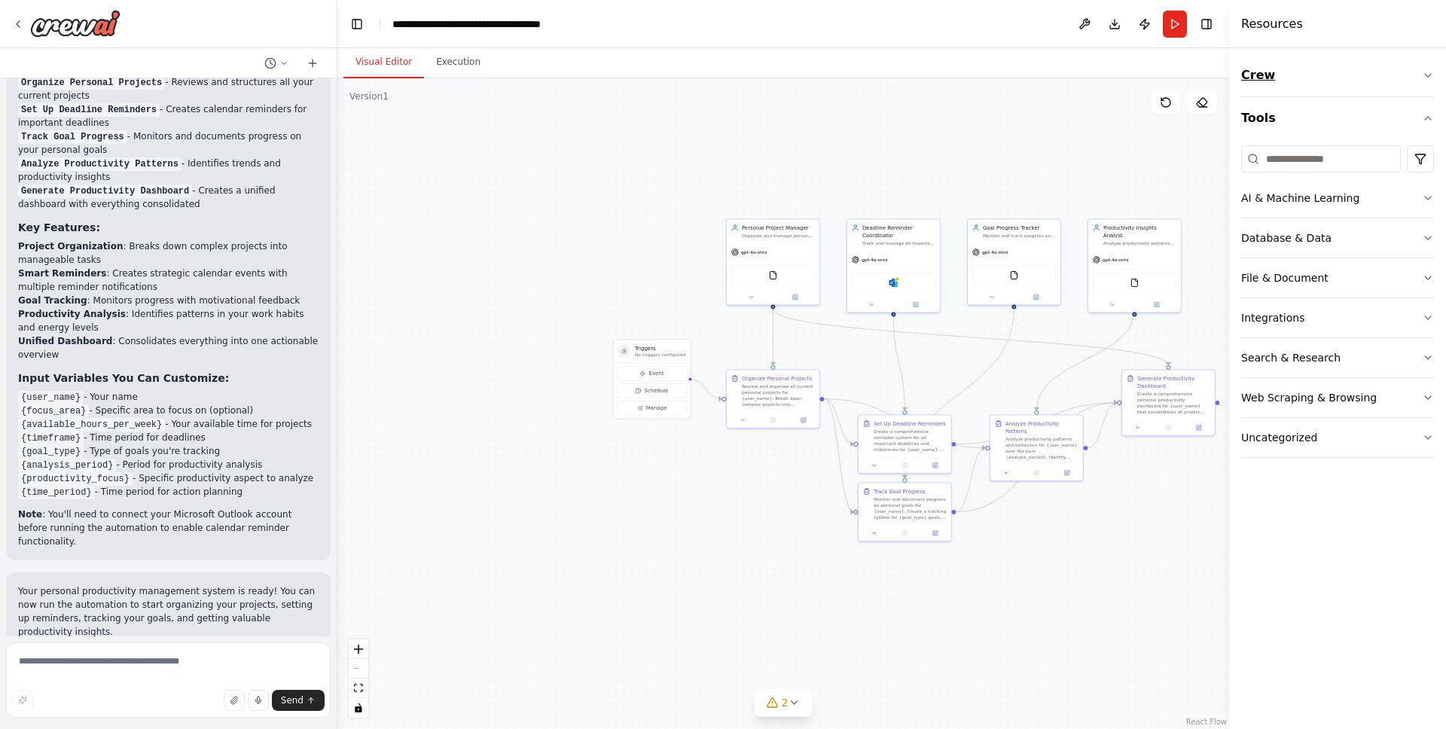
click at [1418, 70] on button "Crew" at bounding box center [1338, 75] width 193 height 42
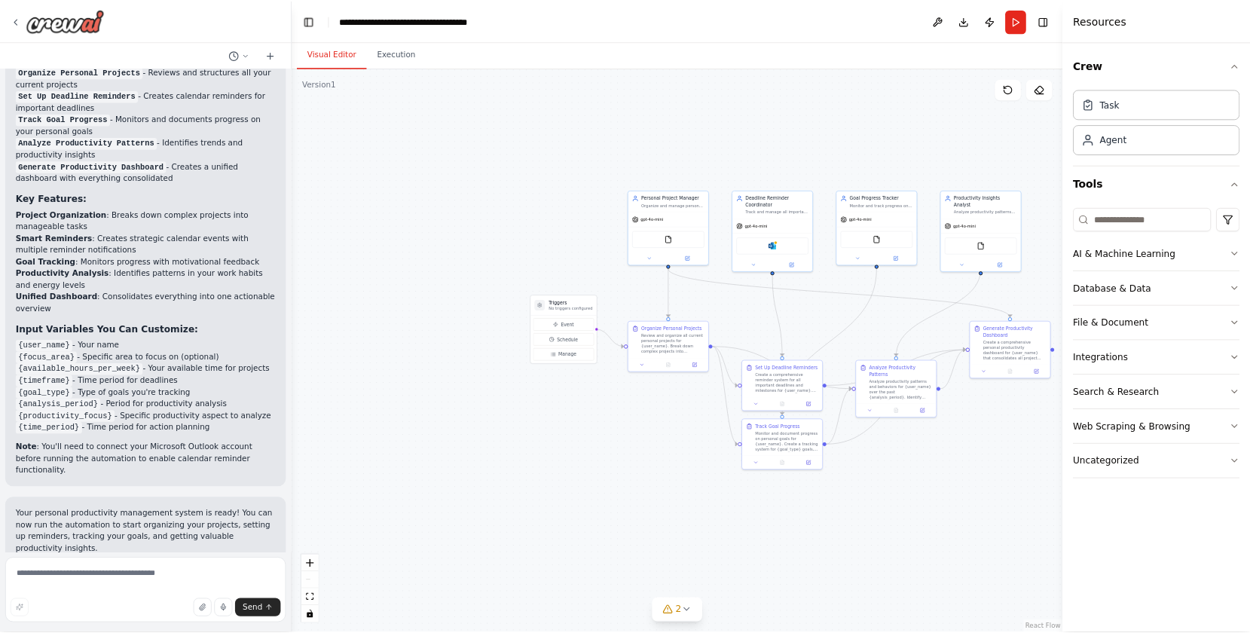
scroll to position [1284, 0]
